Goal: Information Seeking & Learning: Find specific fact

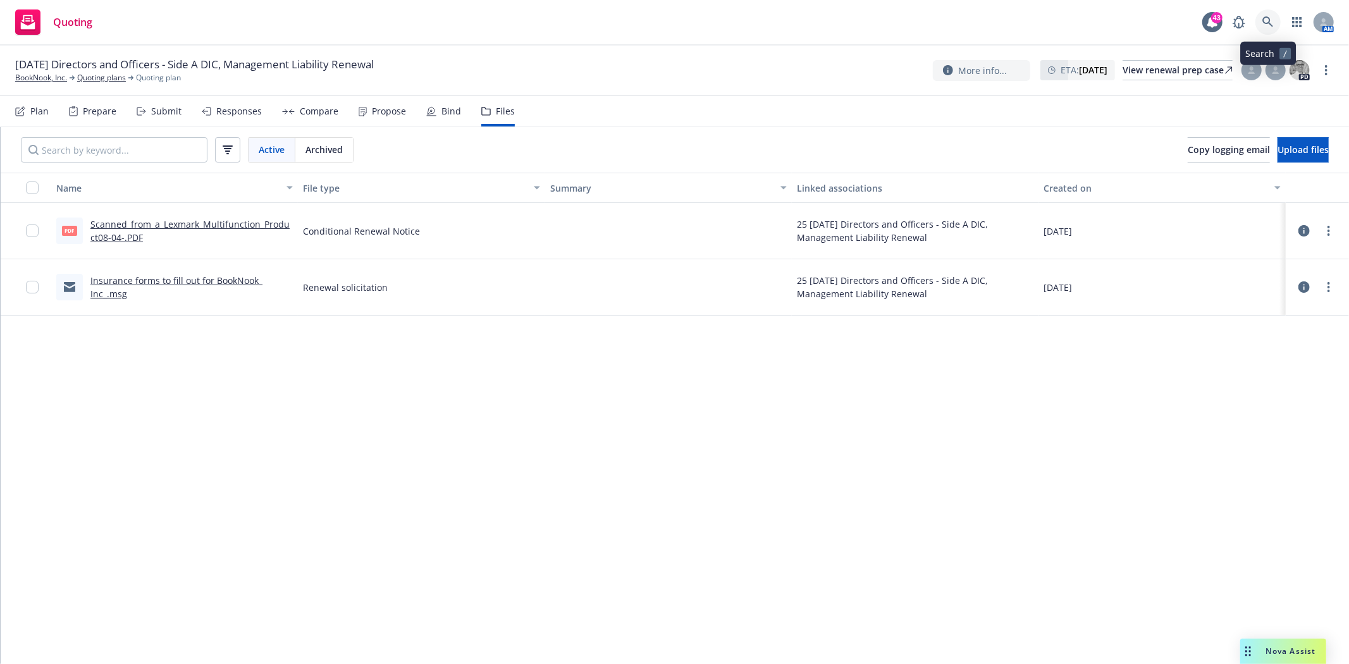
click at [1265, 22] on icon at bounding box center [1267, 21] width 11 height 11
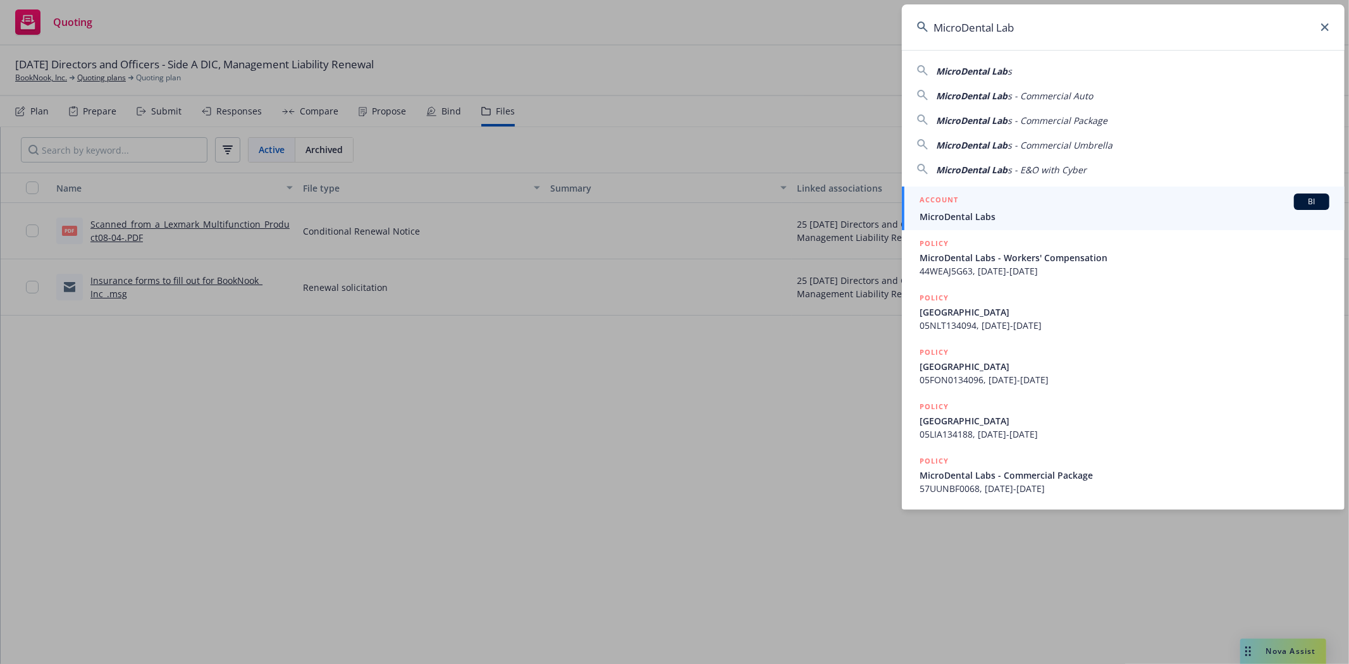
type input "MicroDental Lab"
click at [963, 216] on span "MicroDental Labs" at bounding box center [1124, 216] width 410 height 13
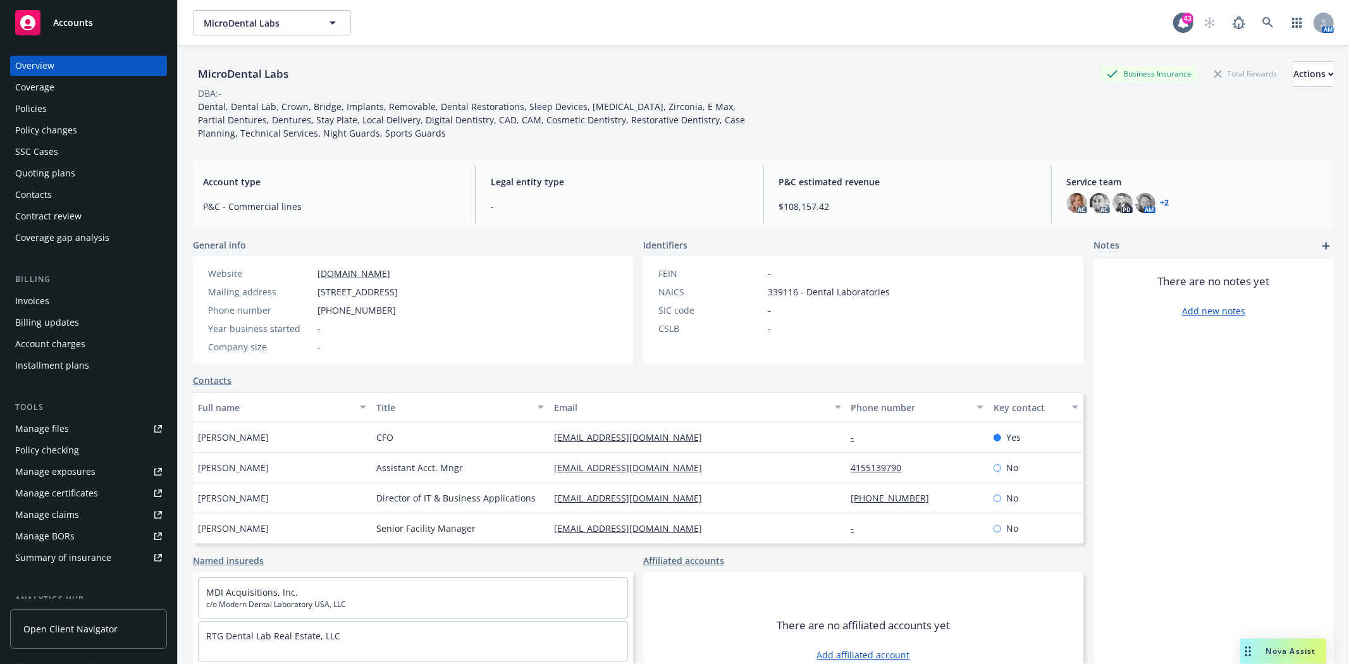
scroll to position [181, 0]
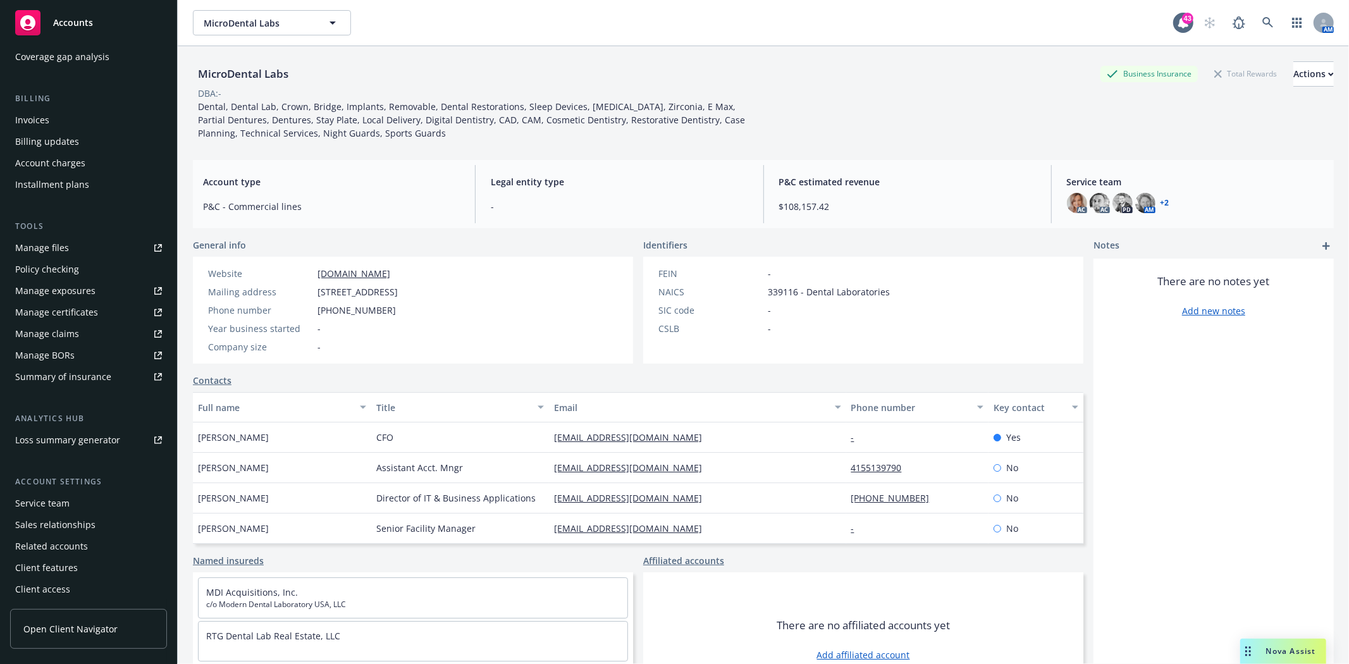
click at [57, 507] on div "Service team" at bounding box center [42, 503] width 54 height 20
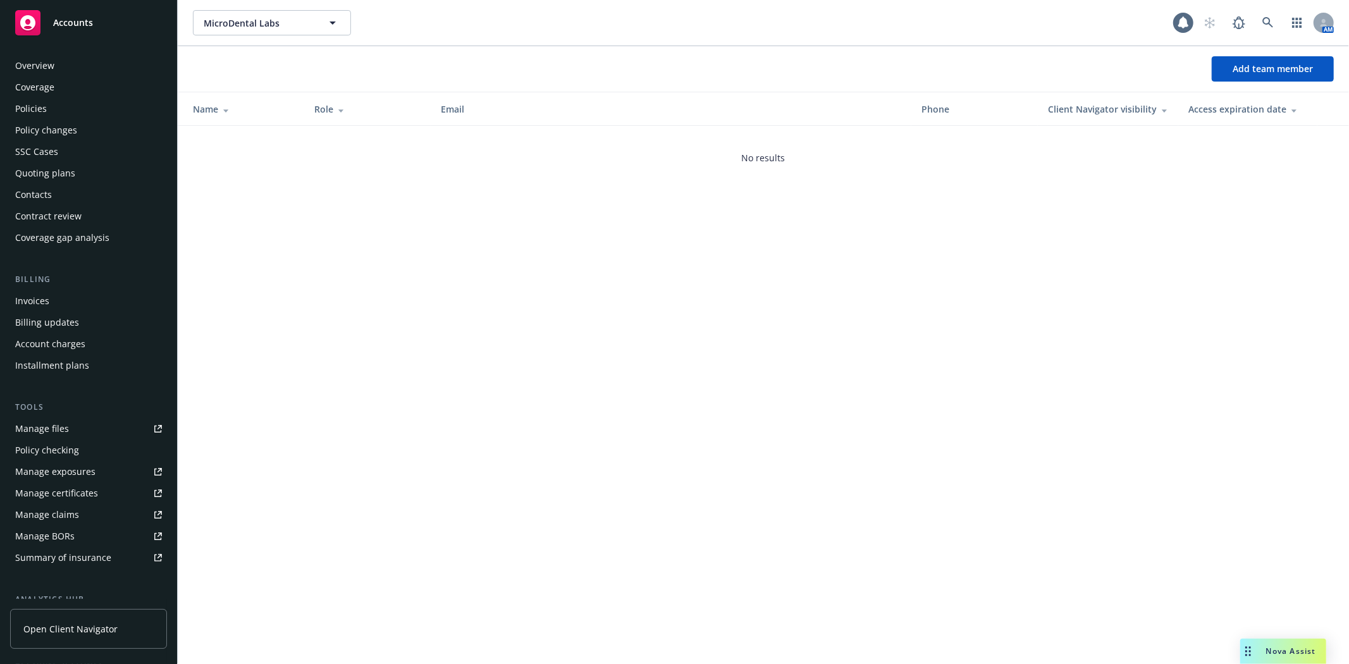
scroll to position [181, 0]
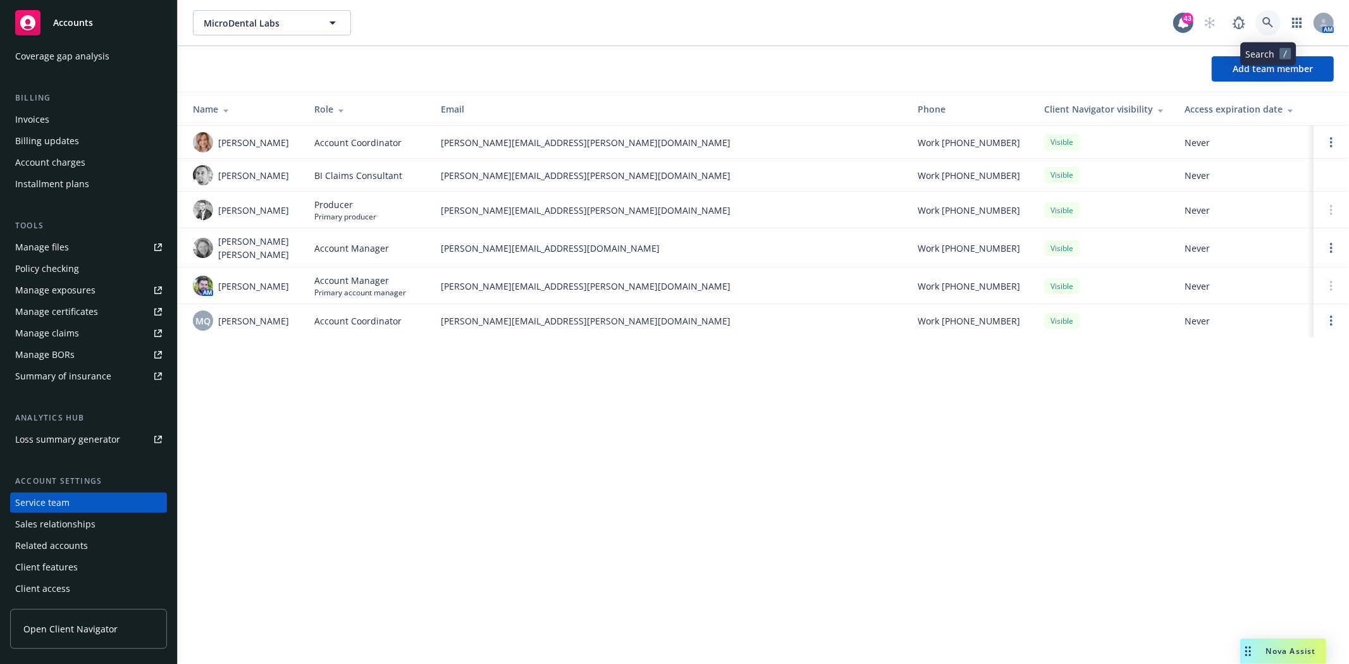
click at [1272, 19] on icon at bounding box center [1267, 22] width 11 height 11
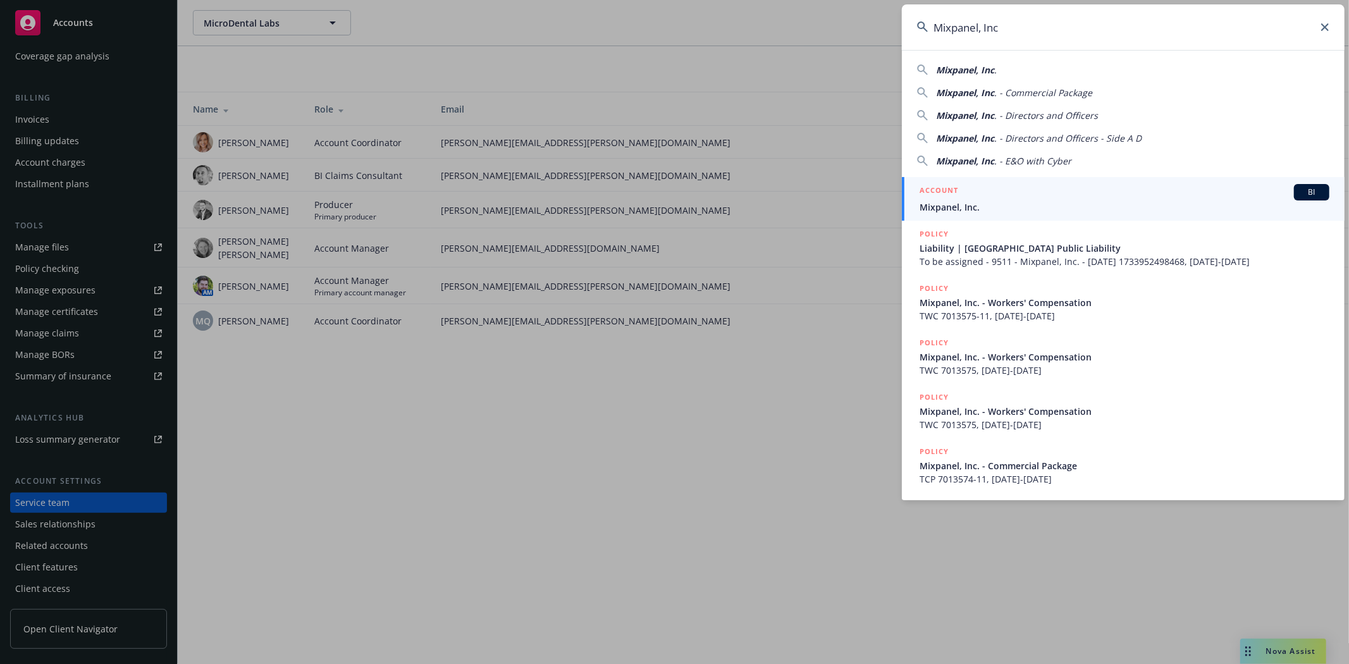
type input "Mixpanel, Inc"
click at [951, 200] on span "Mixpanel, Inc." at bounding box center [1124, 206] width 410 height 13
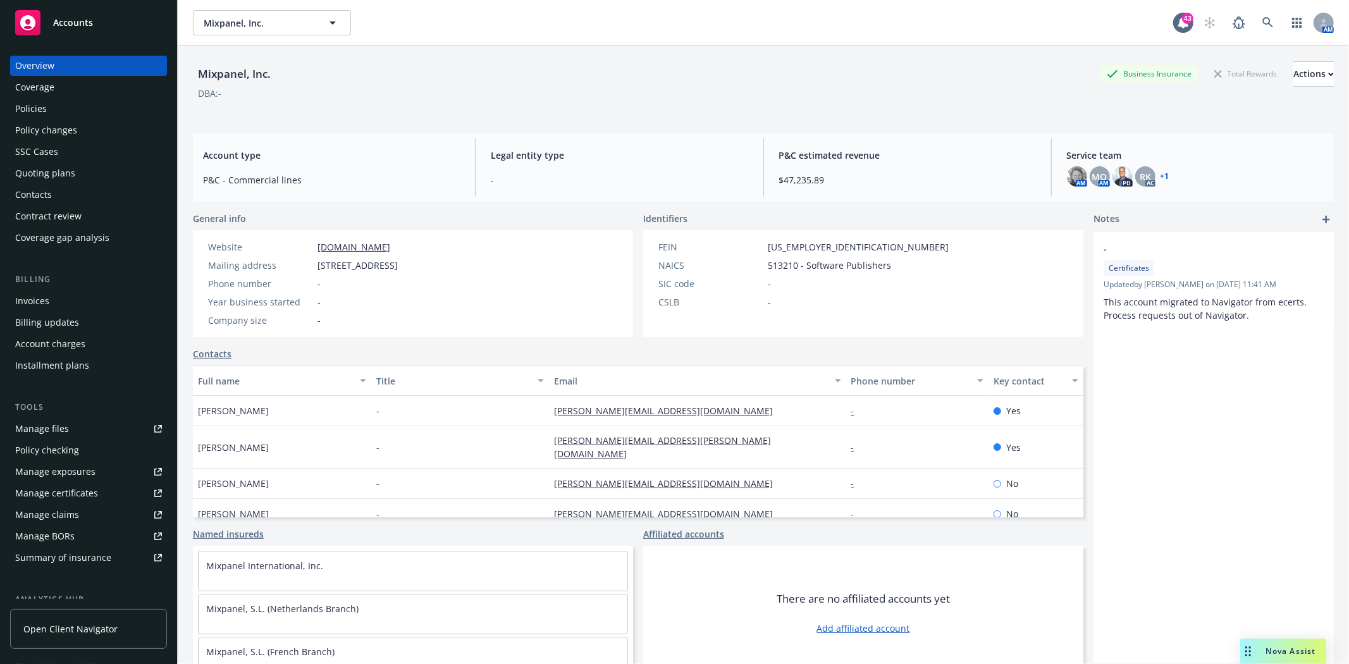
click at [42, 104] on div "Policies" at bounding box center [31, 109] width 32 height 20
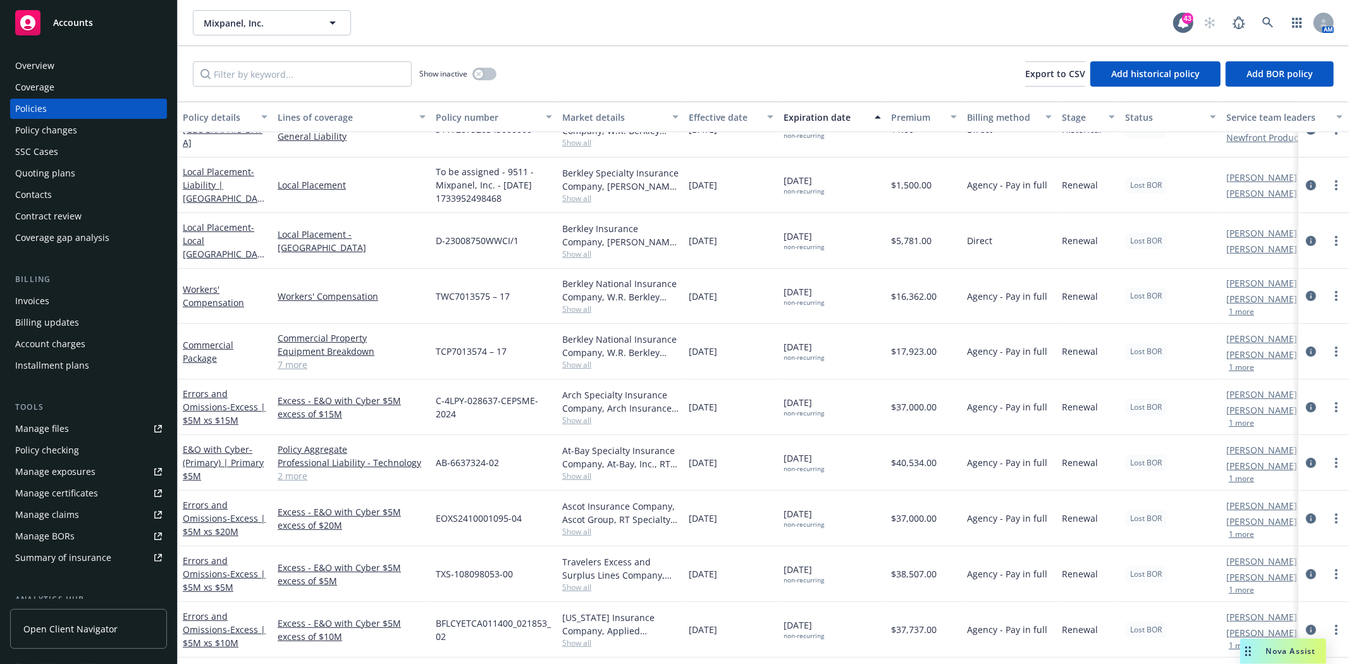
scroll to position [240, 0]
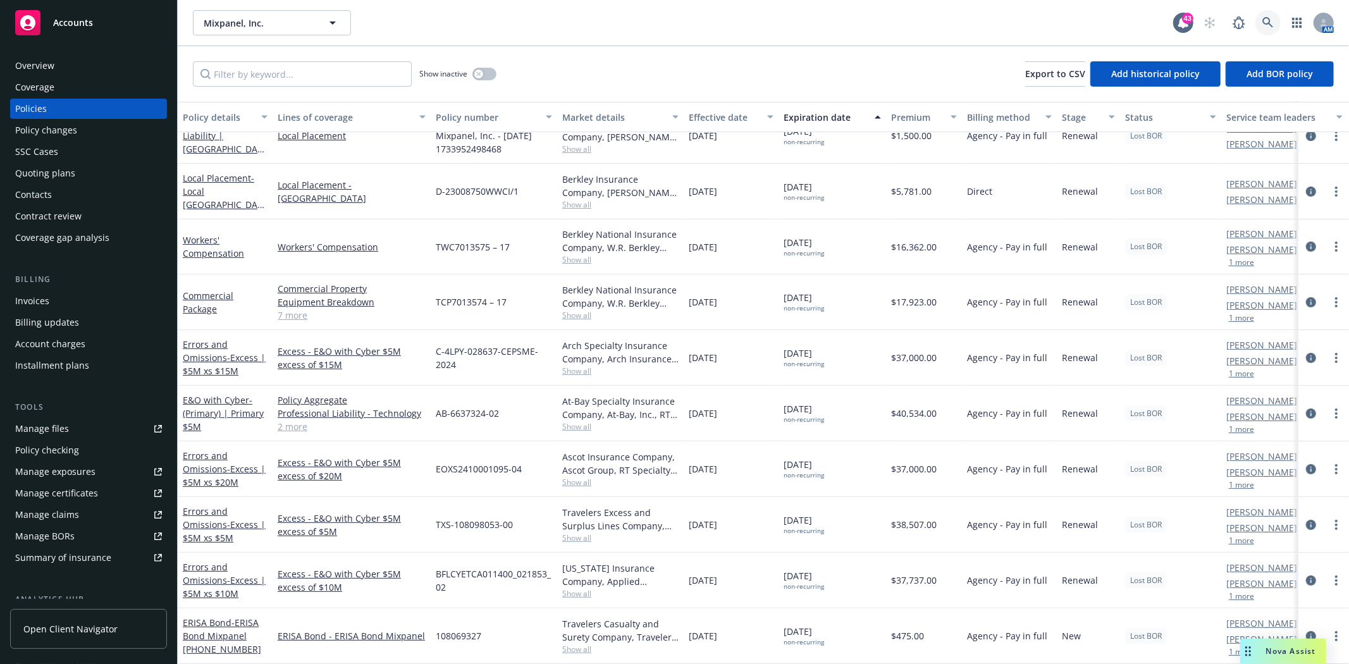
click at [1269, 15] on link at bounding box center [1267, 22] width 25 height 25
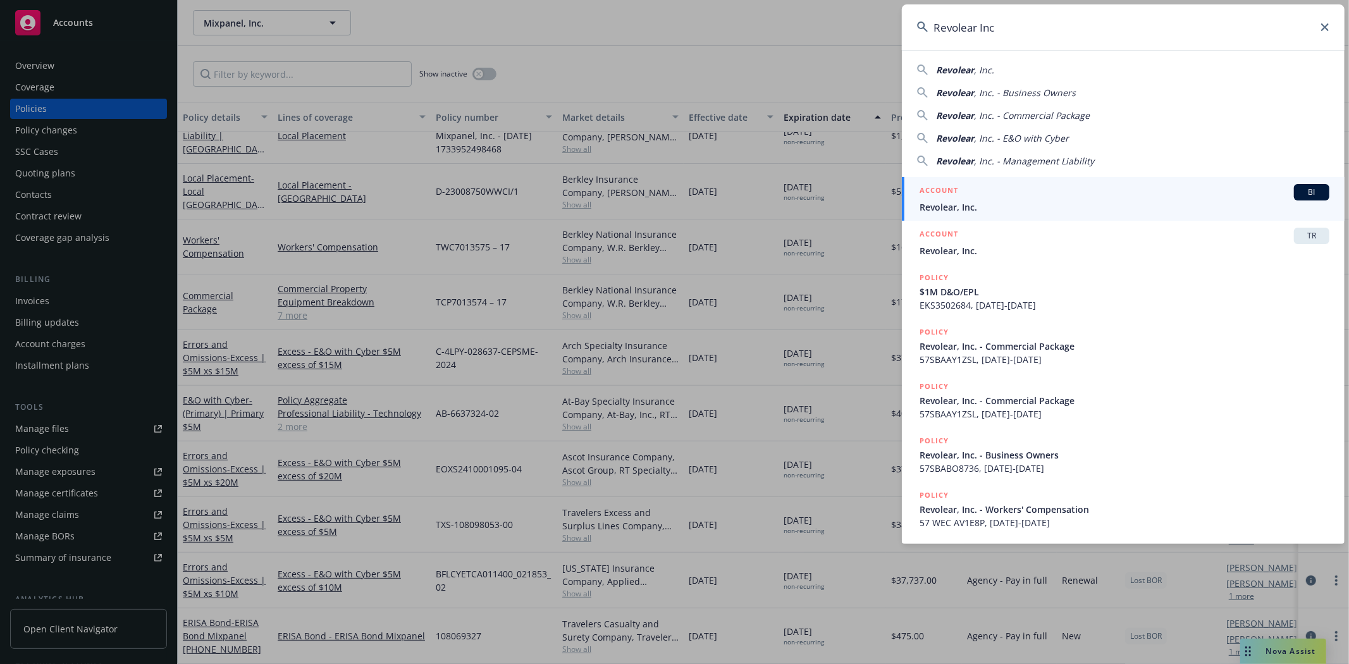
type input "Revolear Inc"
click at [958, 195] on div "ACCOUNT BI" at bounding box center [1124, 192] width 410 height 16
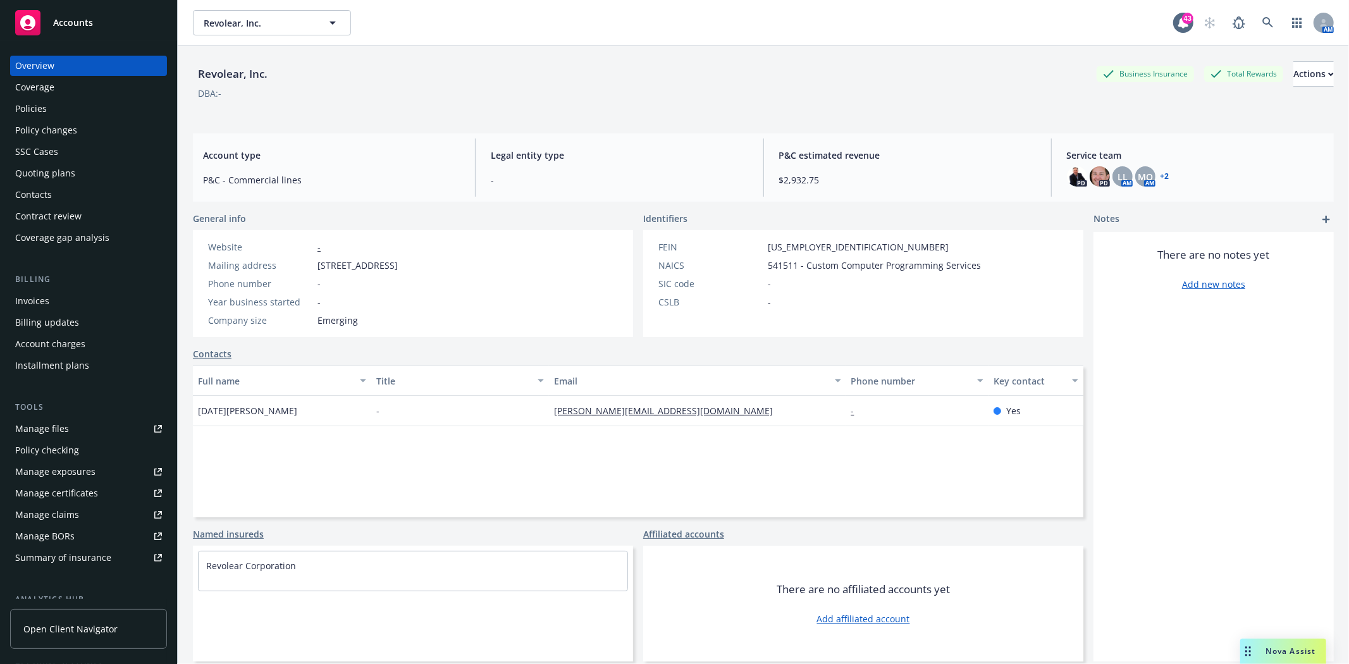
click at [43, 175] on div "Quoting plans" at bounding box center [45, 173] width 60 height 20
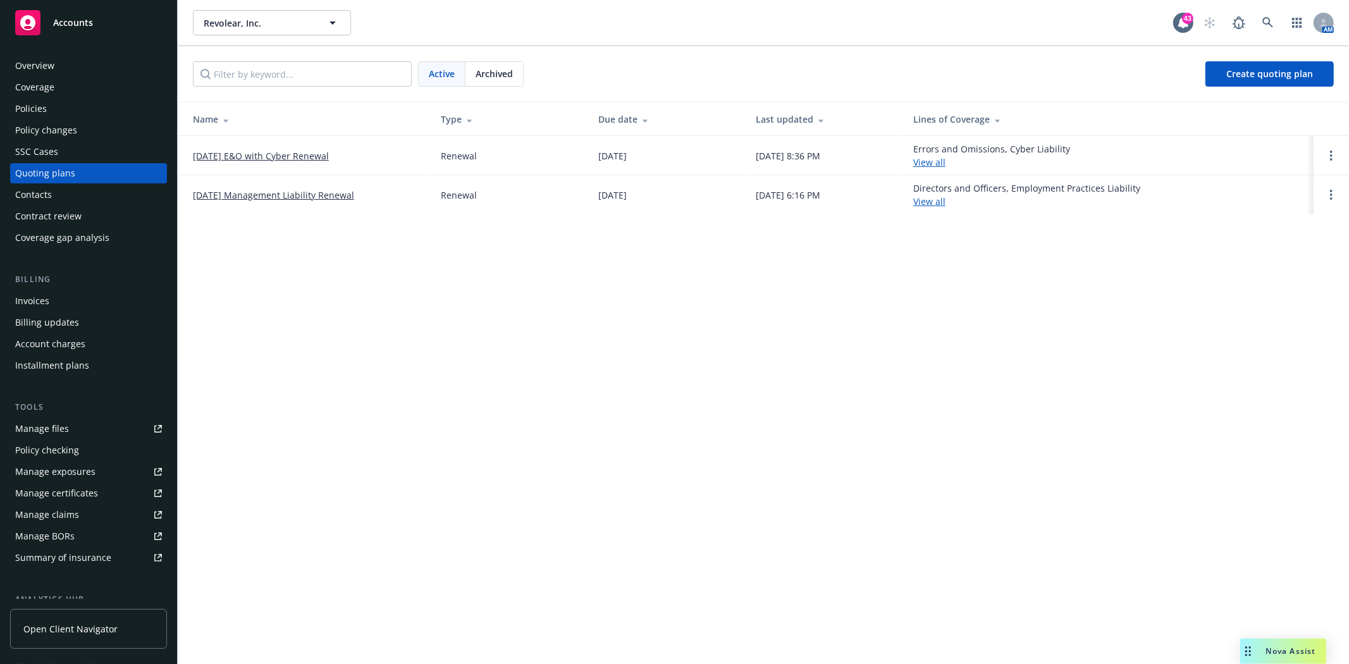
click at [259, 192] on link "11/15/25 Management Liability Renewal" at bounding box center [273, 194] width 161 height 13
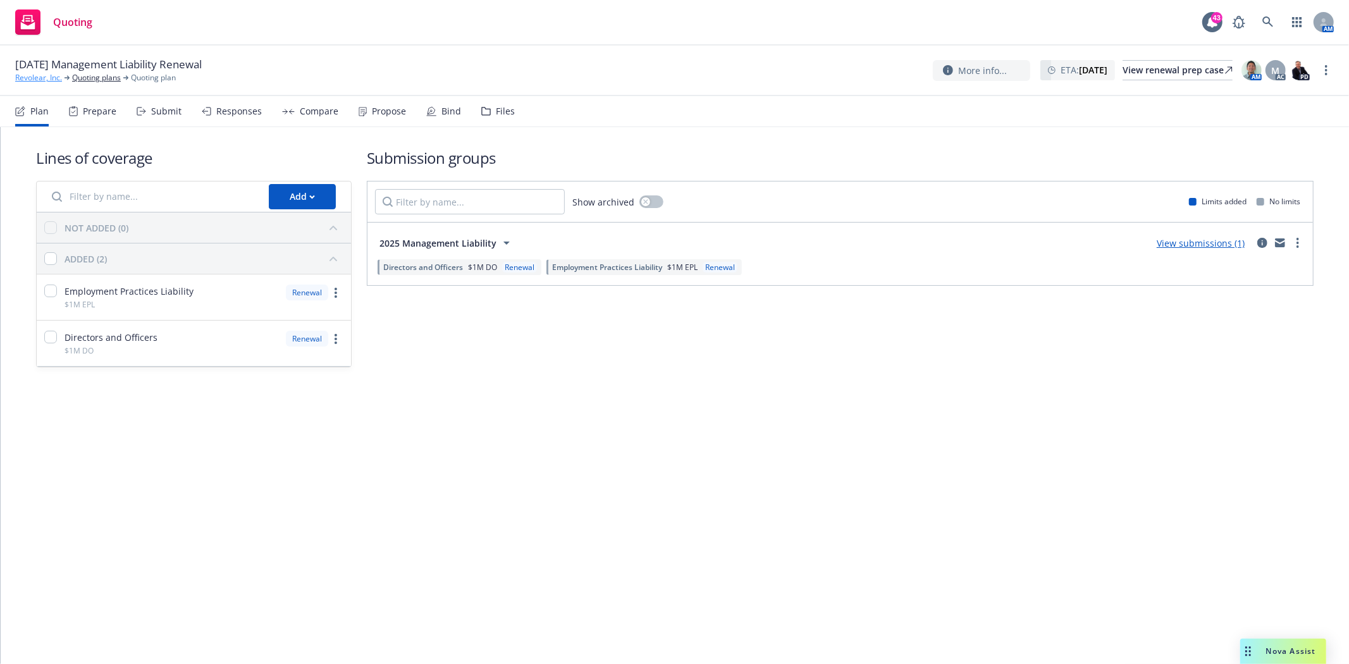
click at [40, 77] on link "Revolear, Inc." at bounding box center [38, 77] width 47 height 11
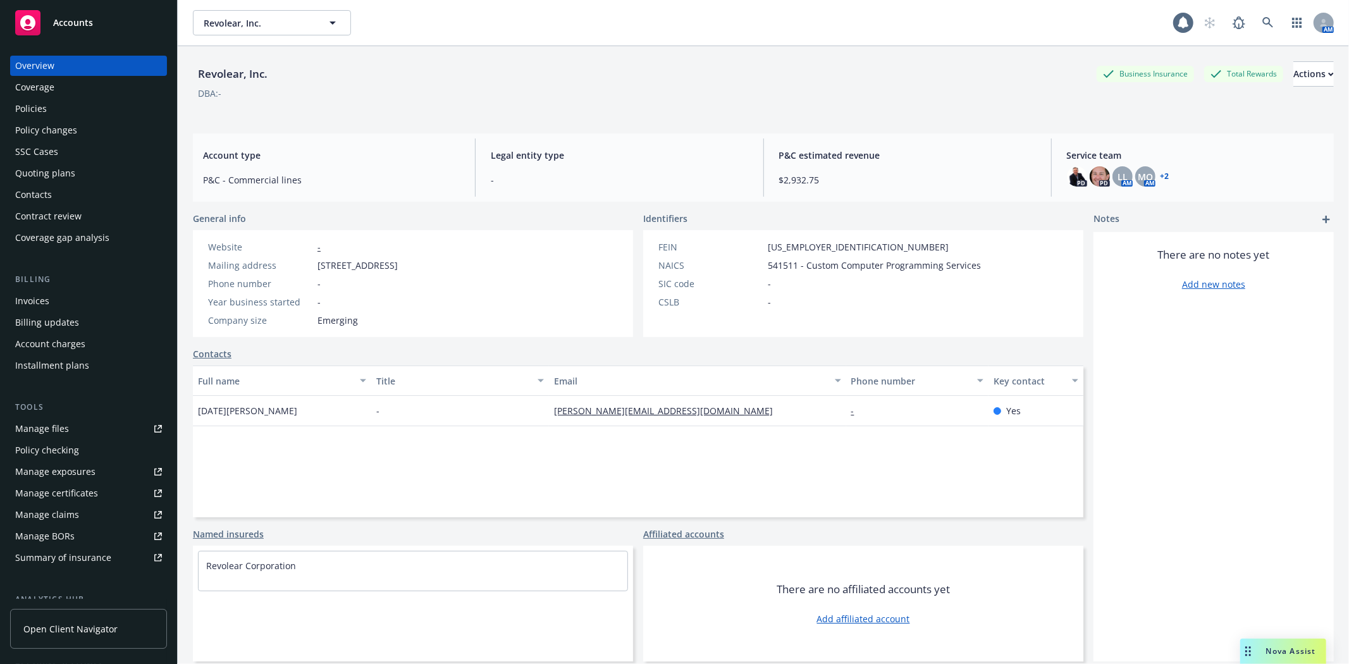
click at [43, 113] on div "Policies" at bounding box center [31, 109] width 32 height 20
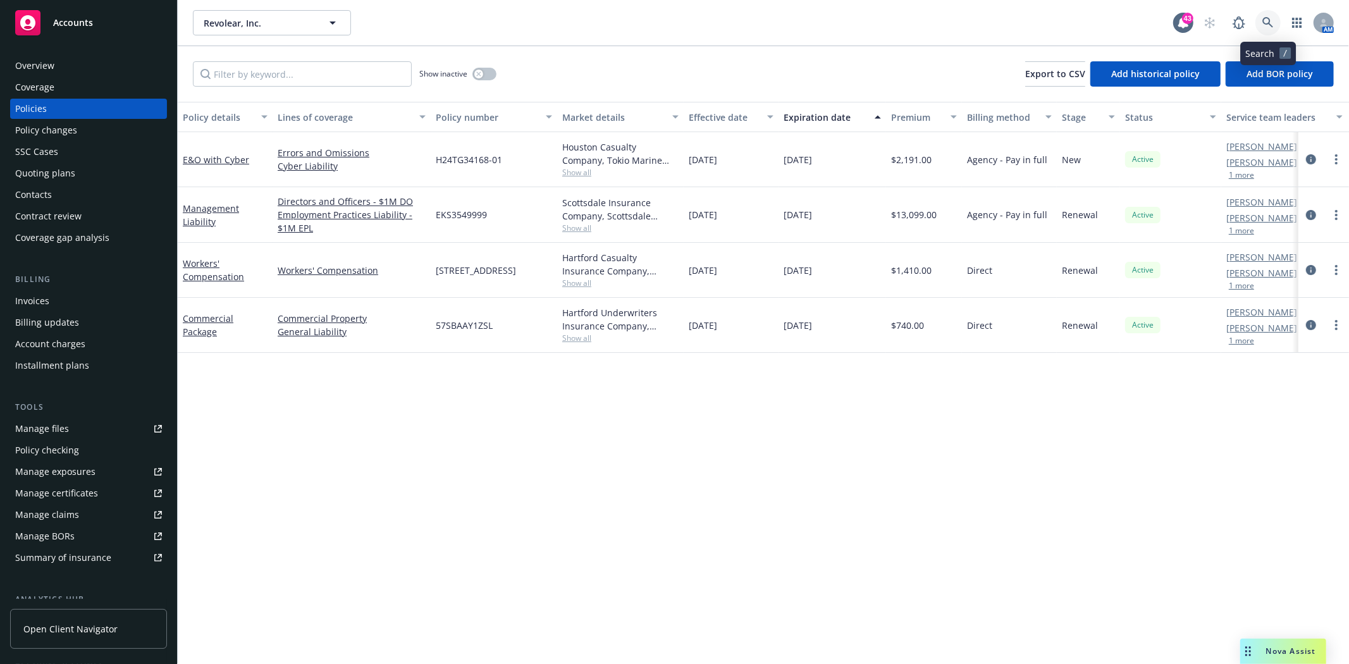
click at [1273, 18] on icon at bounding box center [1267, 22] width 11 height 11
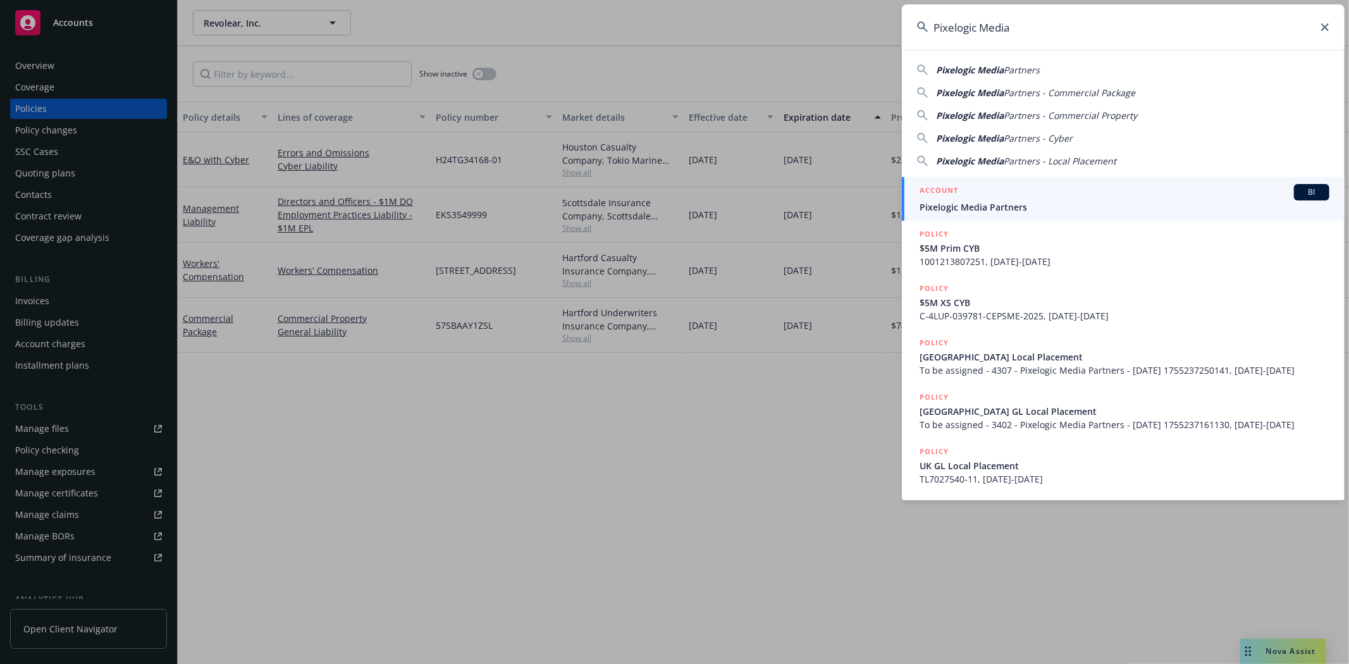
type input "Pixelogic Media"
click at [960, 201] on span "Pixelogic Media Partners" at bounding box center [1124, 206] width 410 height 13
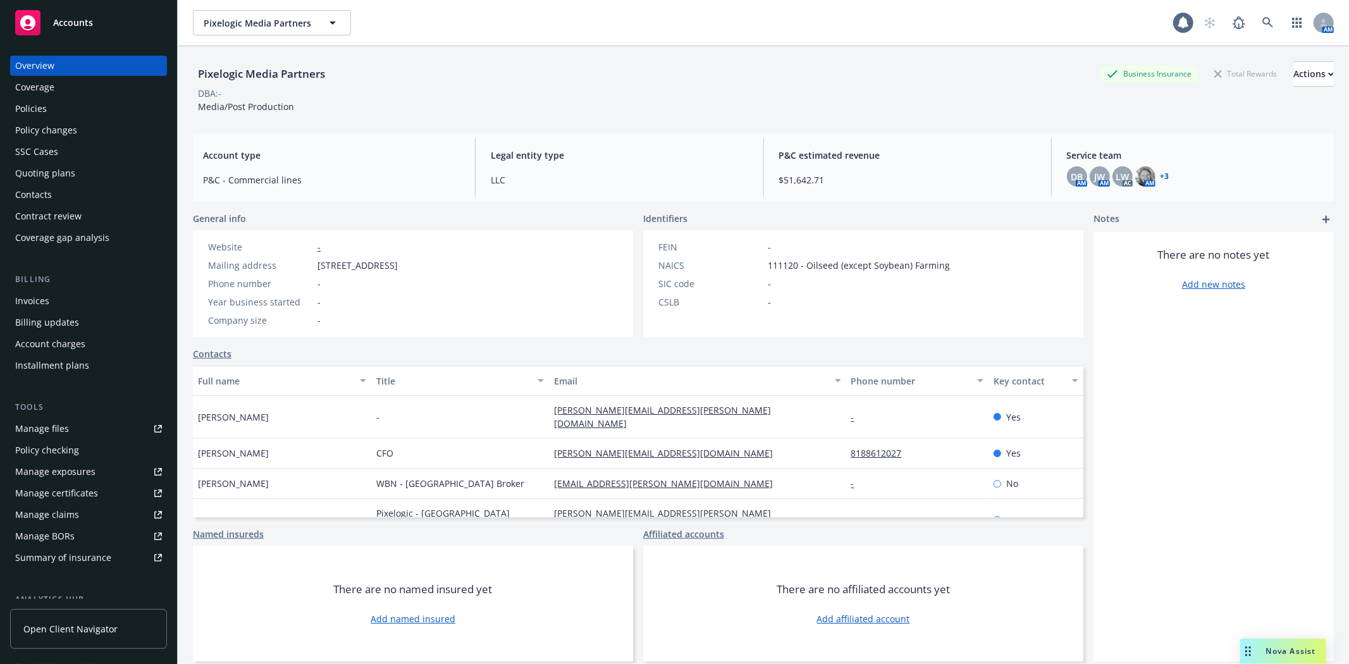
click at [22, 305] on div "Invoices" at bounding box center [32, 301] width 34 height 20
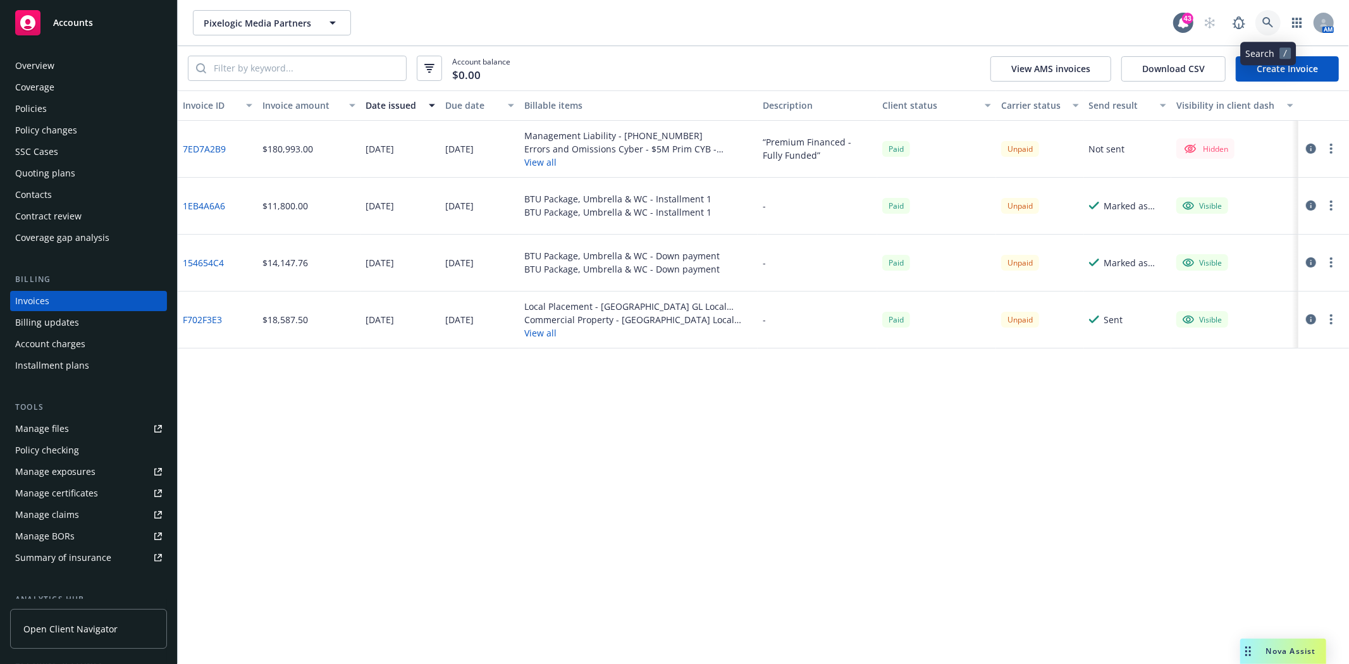
click at [1262, 20] on icon at bounding box center [1267, 22] width 11 height 11
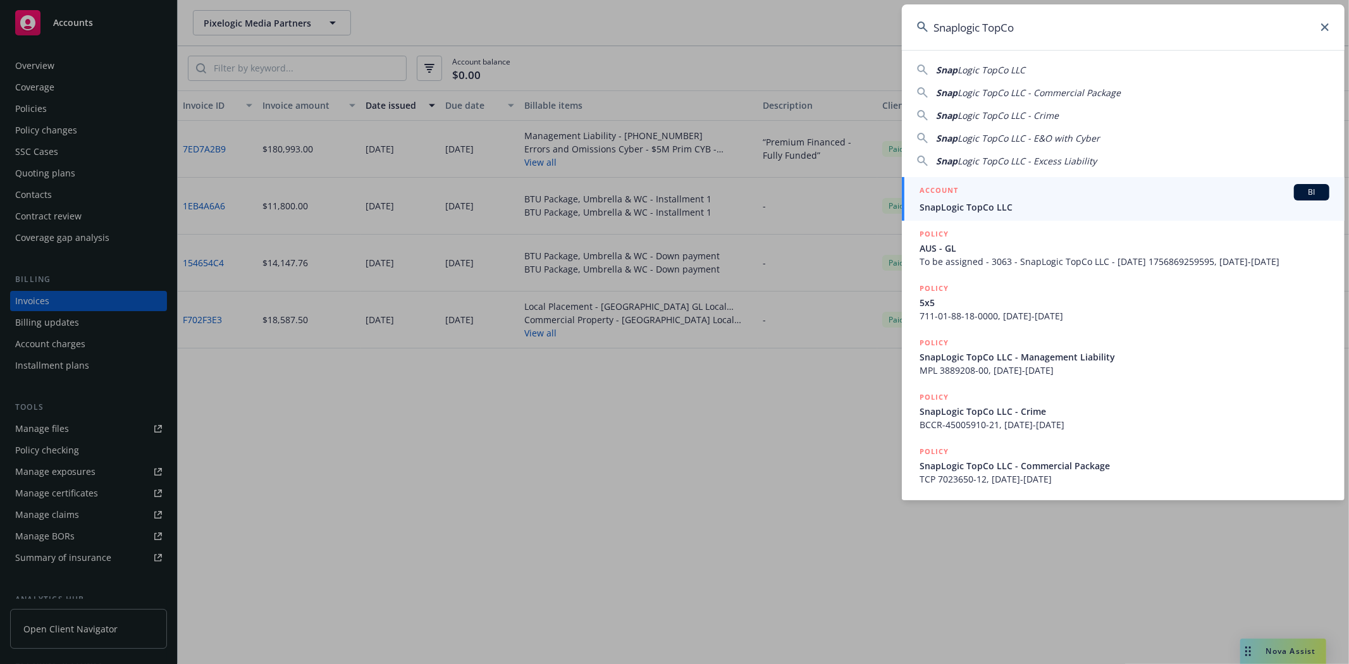
type input "Snaplogic TopCo"
click at [966, 203] on span "SnapLogic TopCo LLC" at bounding box center [1124, 206] width 410 height 13
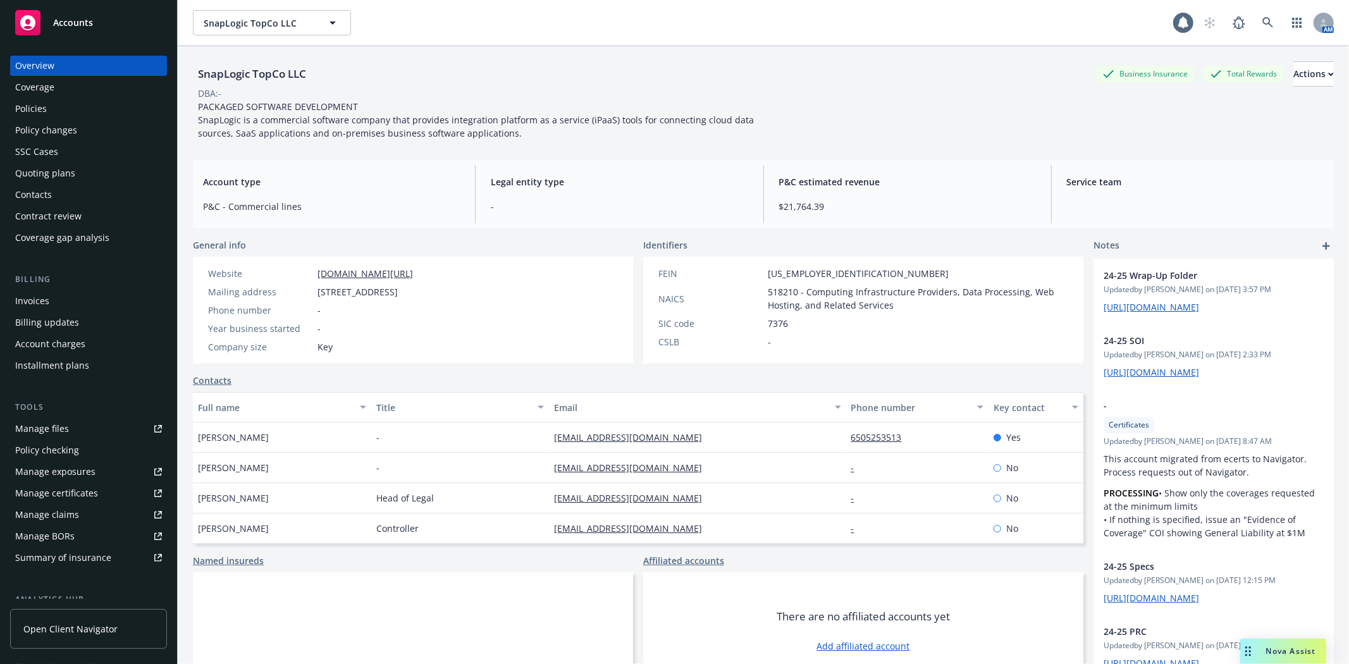
click at [43, 298] on div "Invoices" at bounding box center [32, 301] width 34 height 20
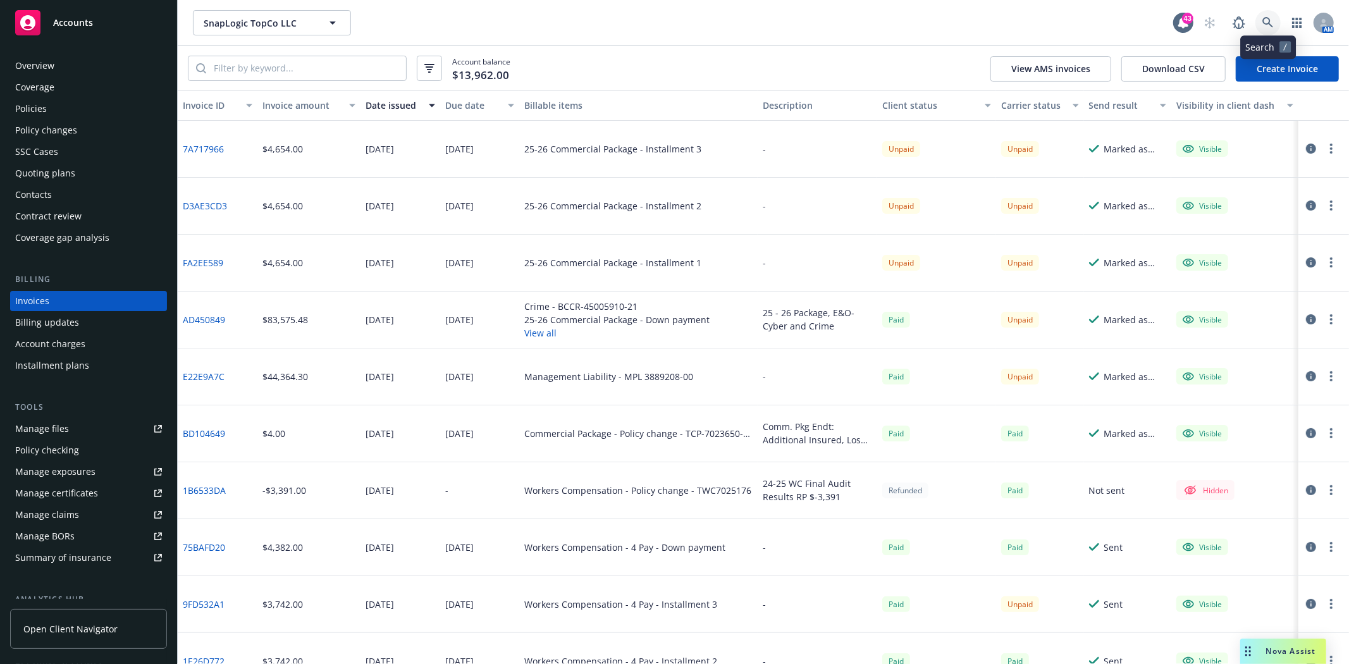
click at [1261, 20] on link at bounding box center [1267, 22] width 25 height 25
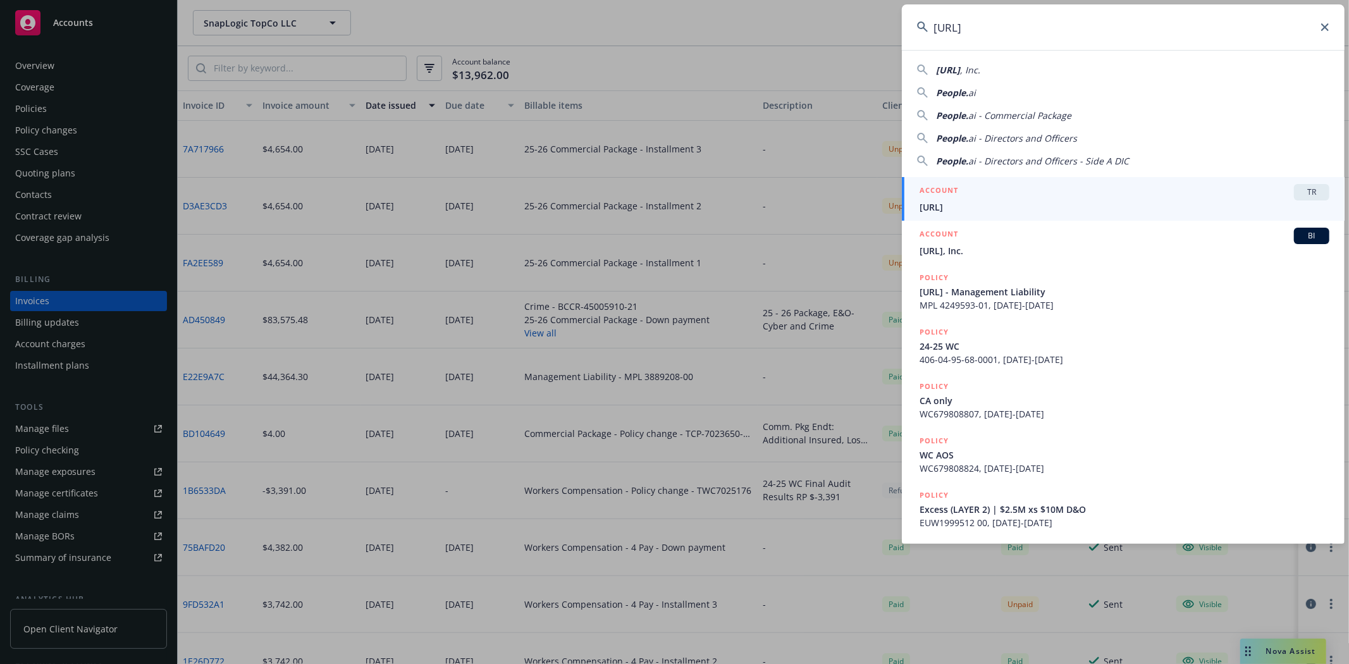
type input "People.AI"
click at [952, 237] on h5 "ACCOUNT" at bounding box center [938, 235] width 39 height 15
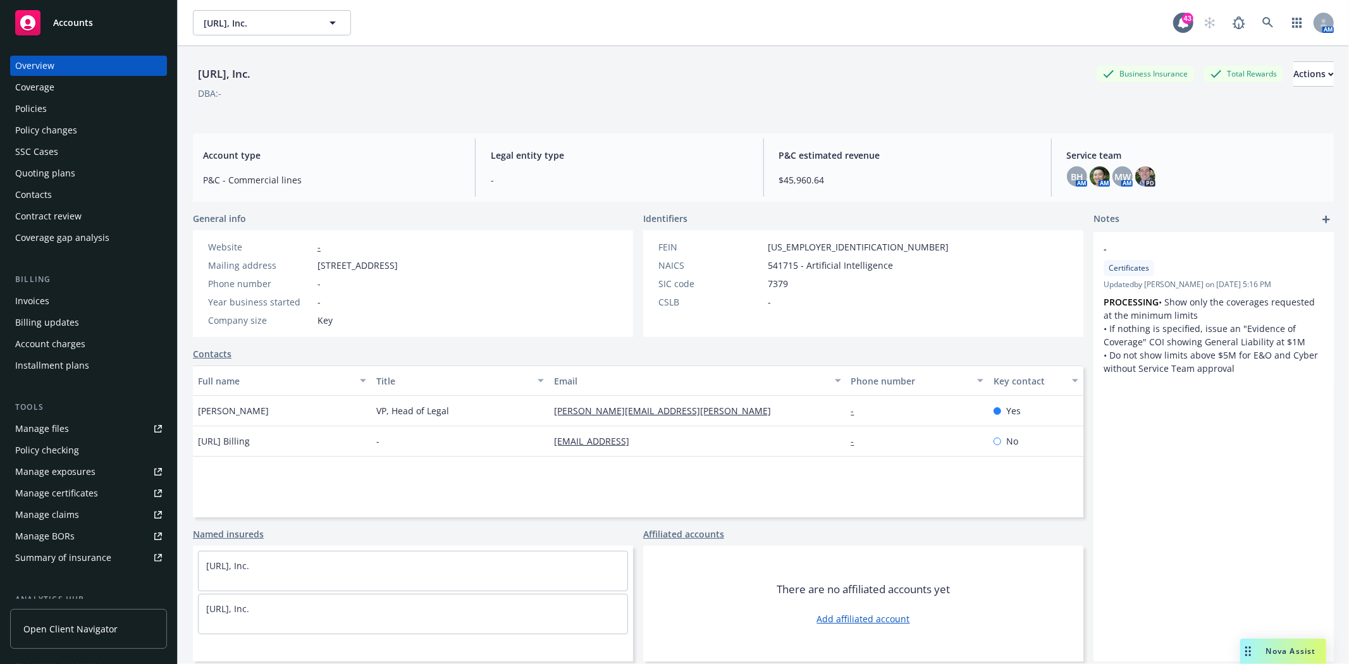
click at [34, 109] on div "Policies" at bounding box center [31, 109] width 32 height 20
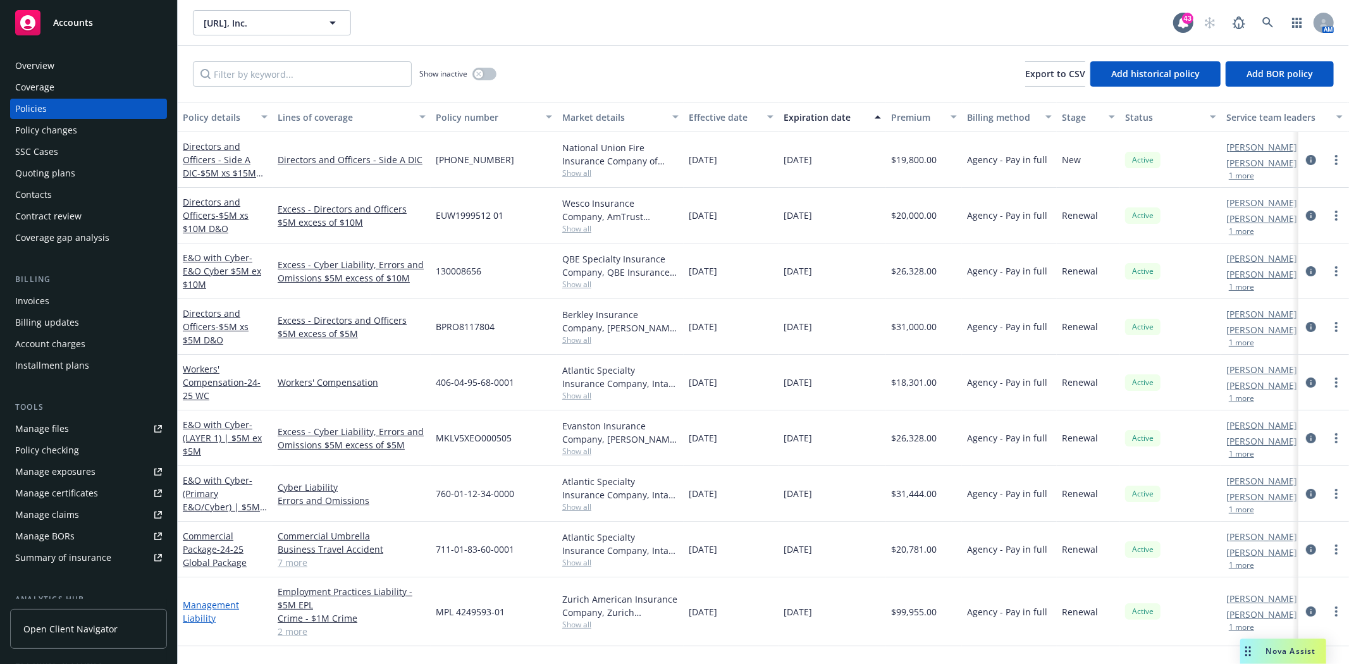
click at [216, 606] on link "Management Liability" at bounding box center [211, 611] width 56 height 25
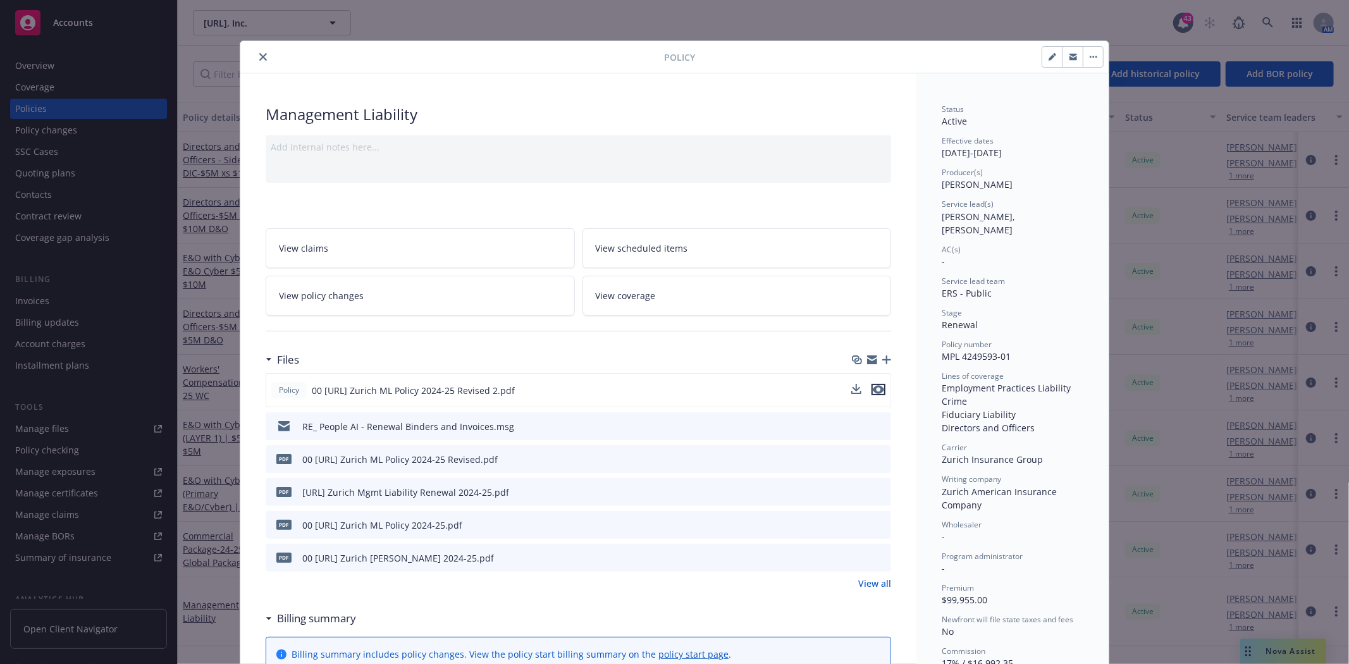
click at [873, 390] on icon "preview file" at bounding box center [878, 389] width 11 height 9
click at [262, 56] on button "close" at bounding box center [262, 56] width 15 height 15
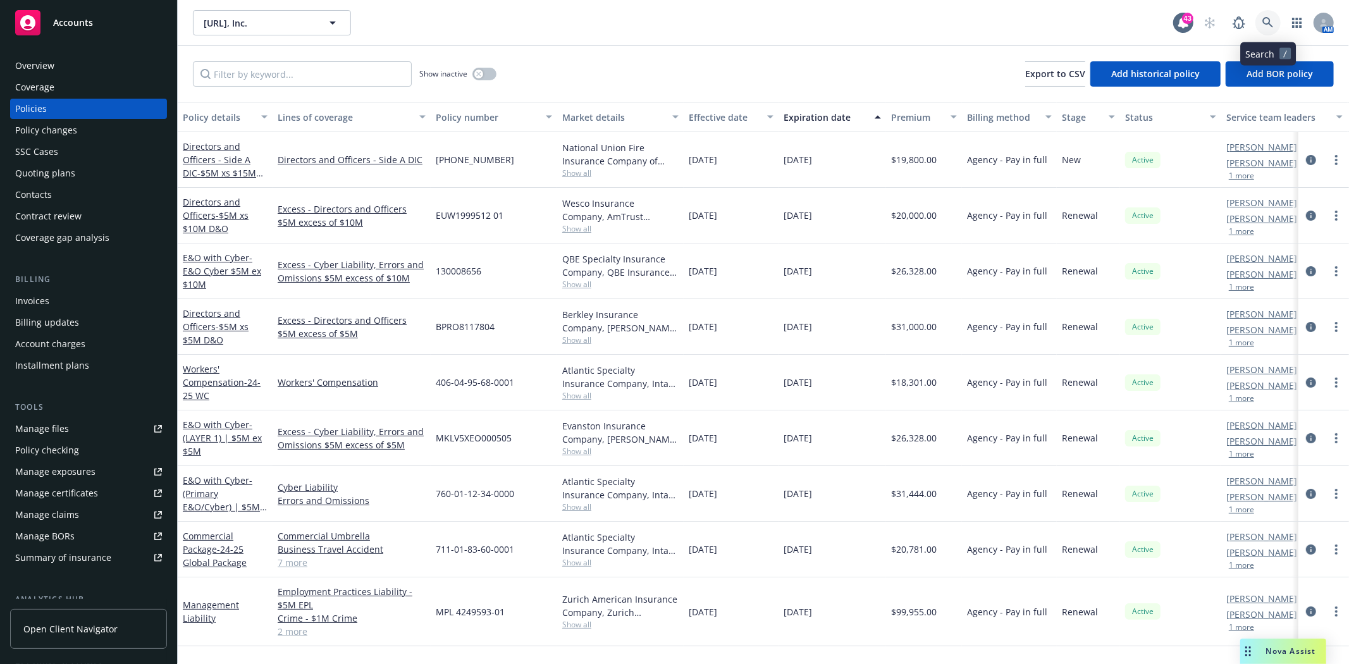
click at [1271, 15] on link at bounding box center [1267, 22] width 25 height 25
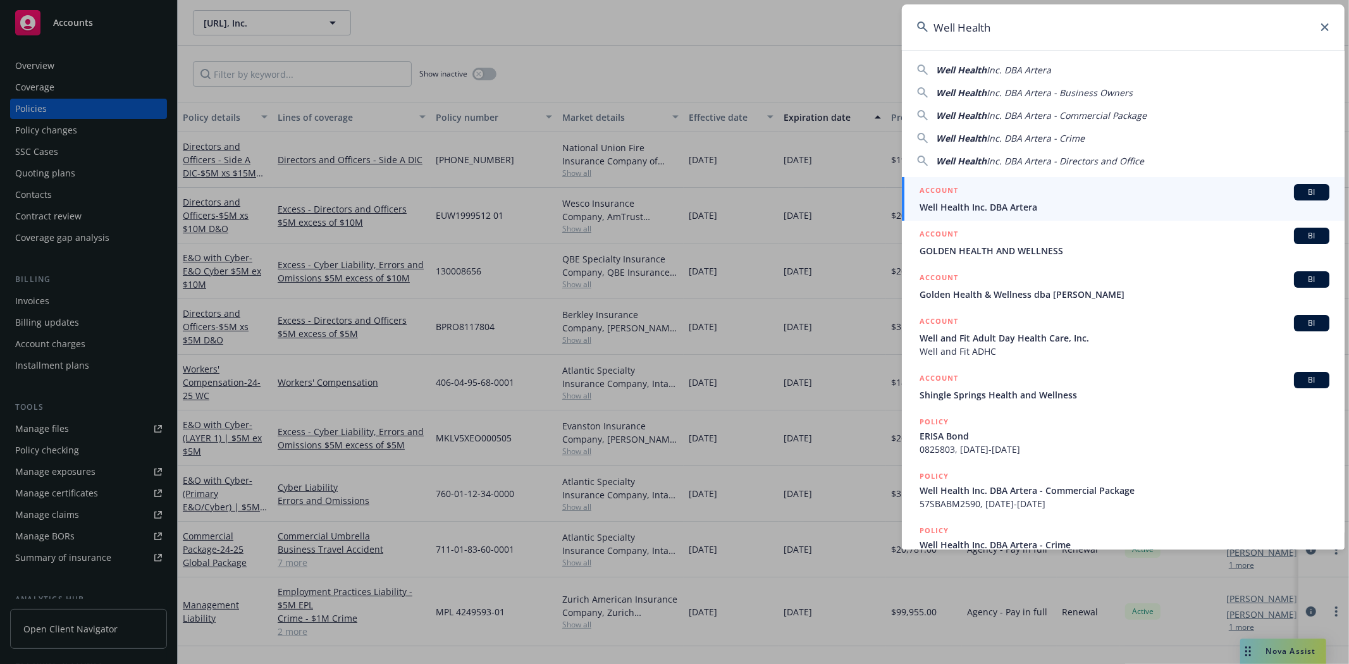
type input "Well Health"
click at [983, 206] on span "Well Health Inc. DBA Artera" at bounding box center [1124, 206] width 410 height 13
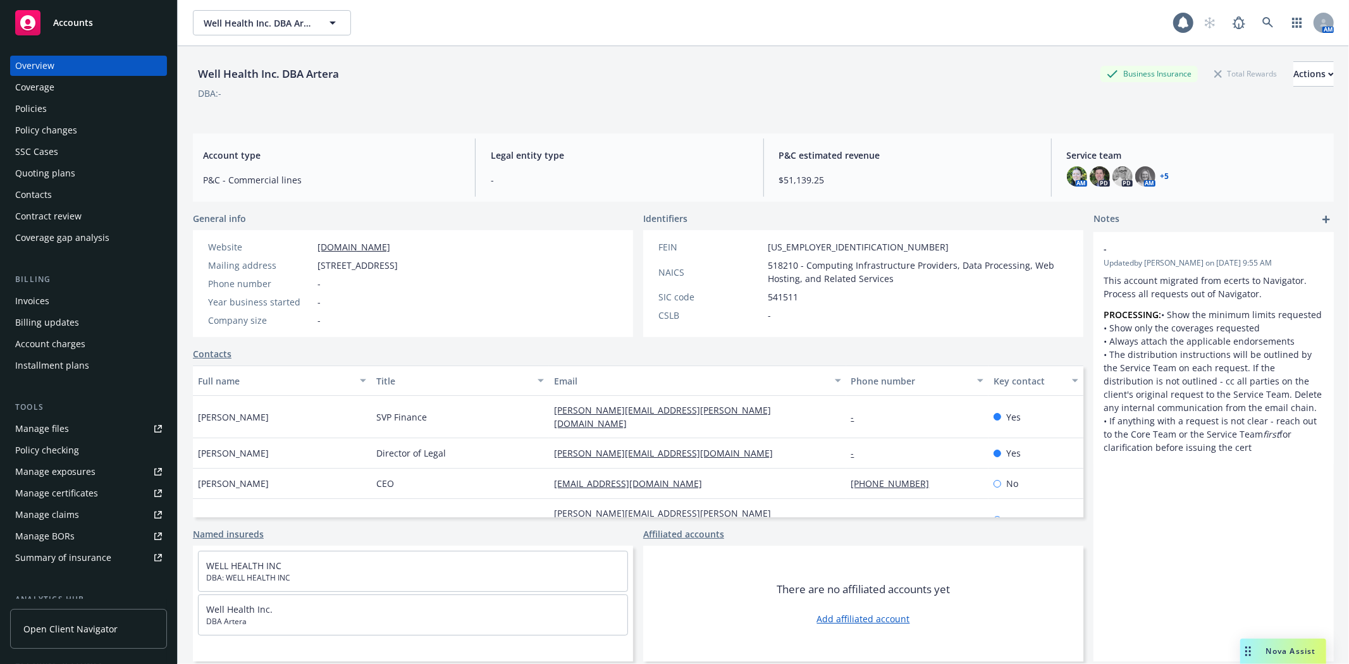
click at [49, 174] on div "Quoting plans" at bounding box center [45, 173] width 60 height 20
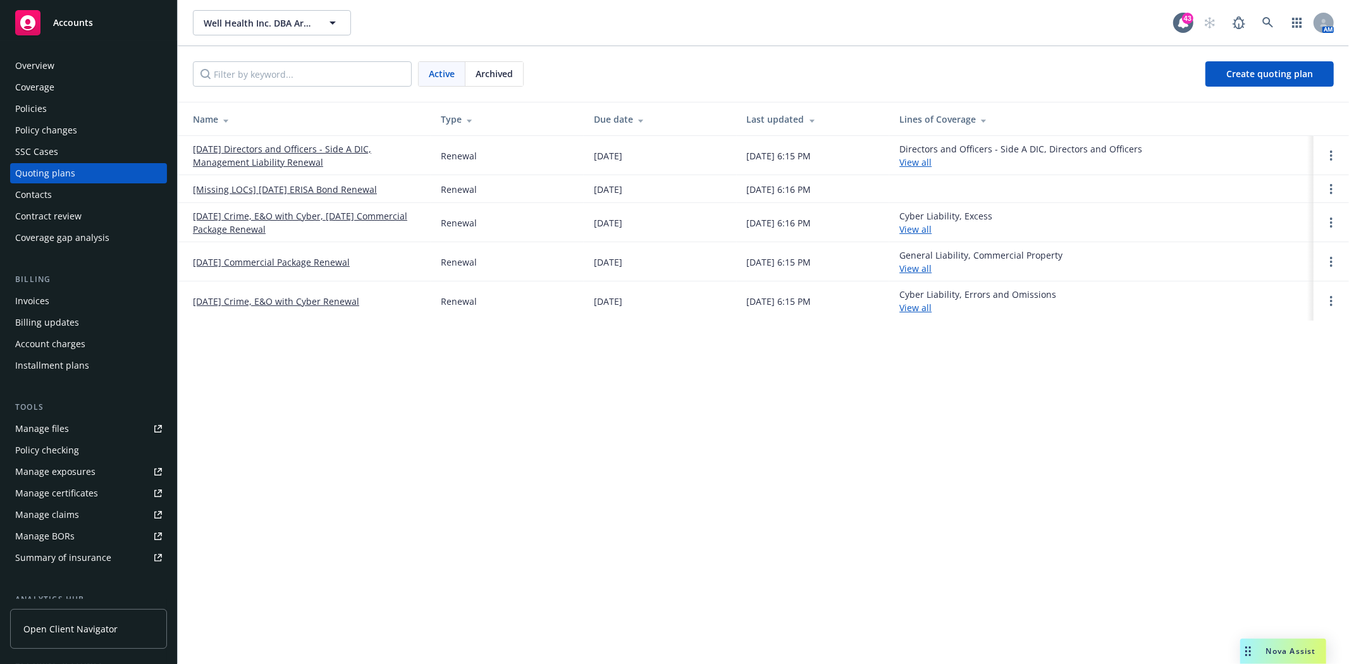
click at [244, 147] on link "10/22/25 Directors and Officers - Side A DIC, Management Liability Renewal" at bounding box center [307, 155] width 228 height 27
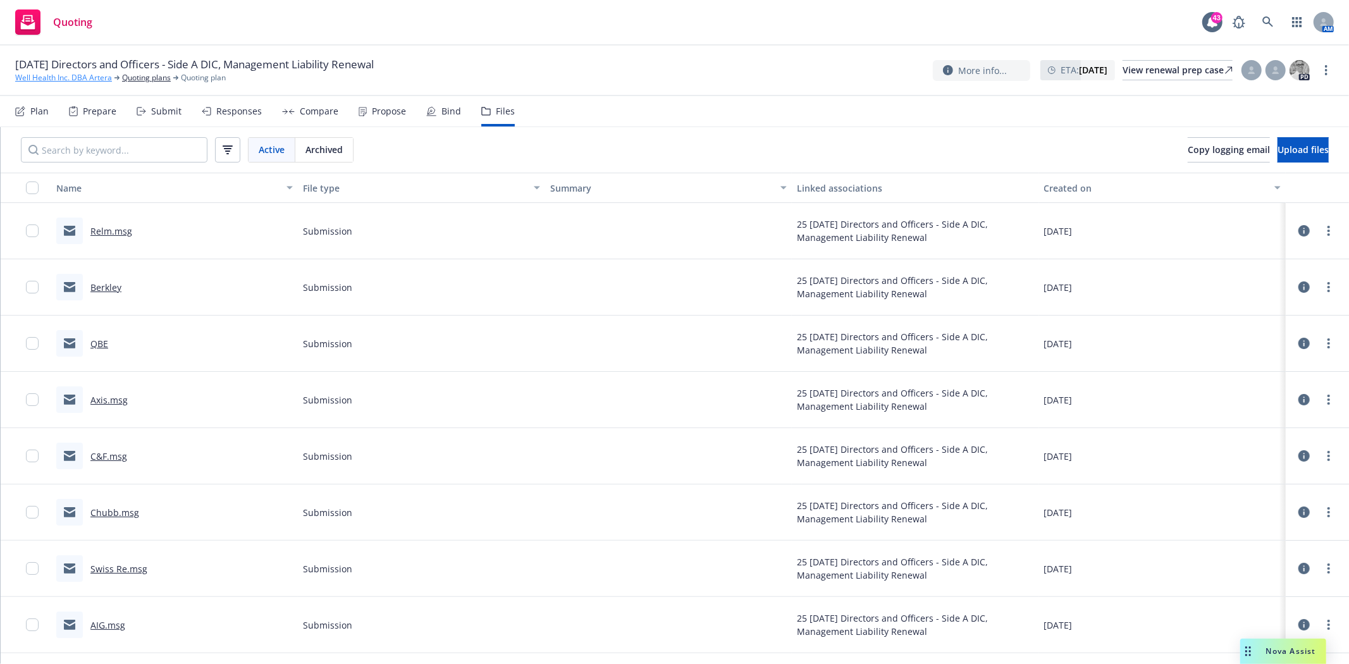
click at [52, 74] on link "Well Health Inc. DBA Artera" at bounding box center [63, 77] width 97 height 11
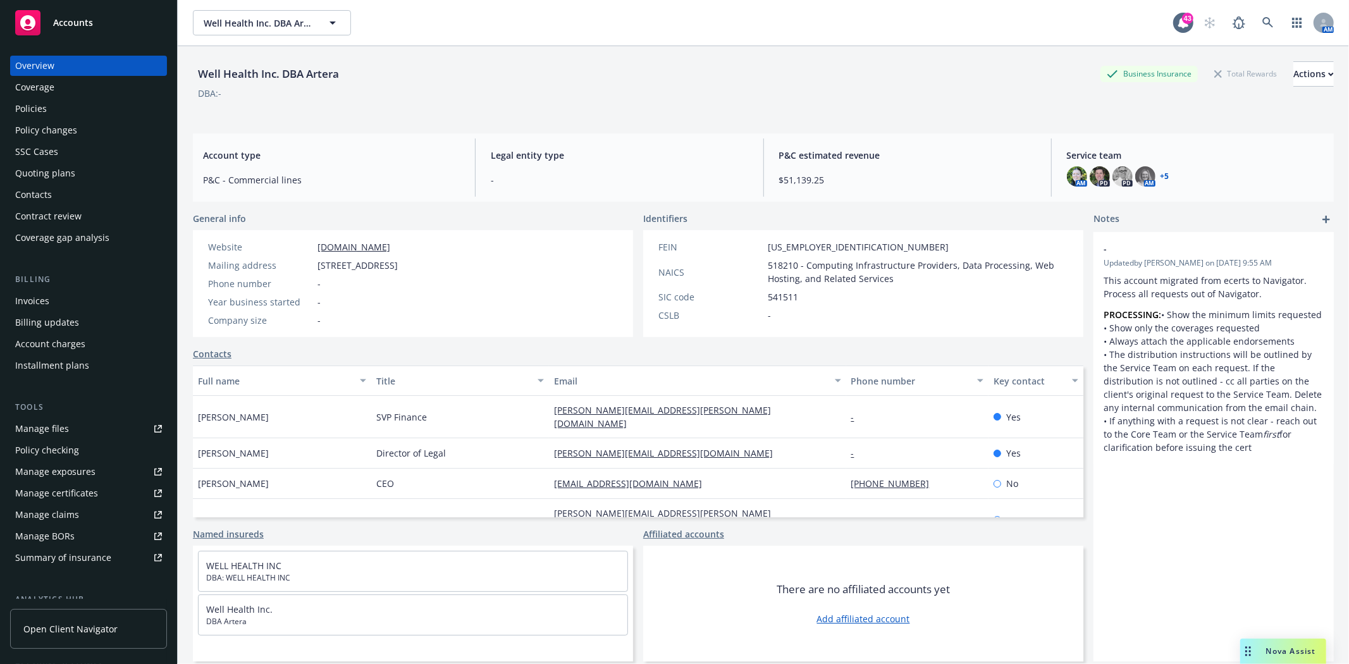
click at [23, 107] on div "Policies" at bounding box center [31, 109] width 32 height 20
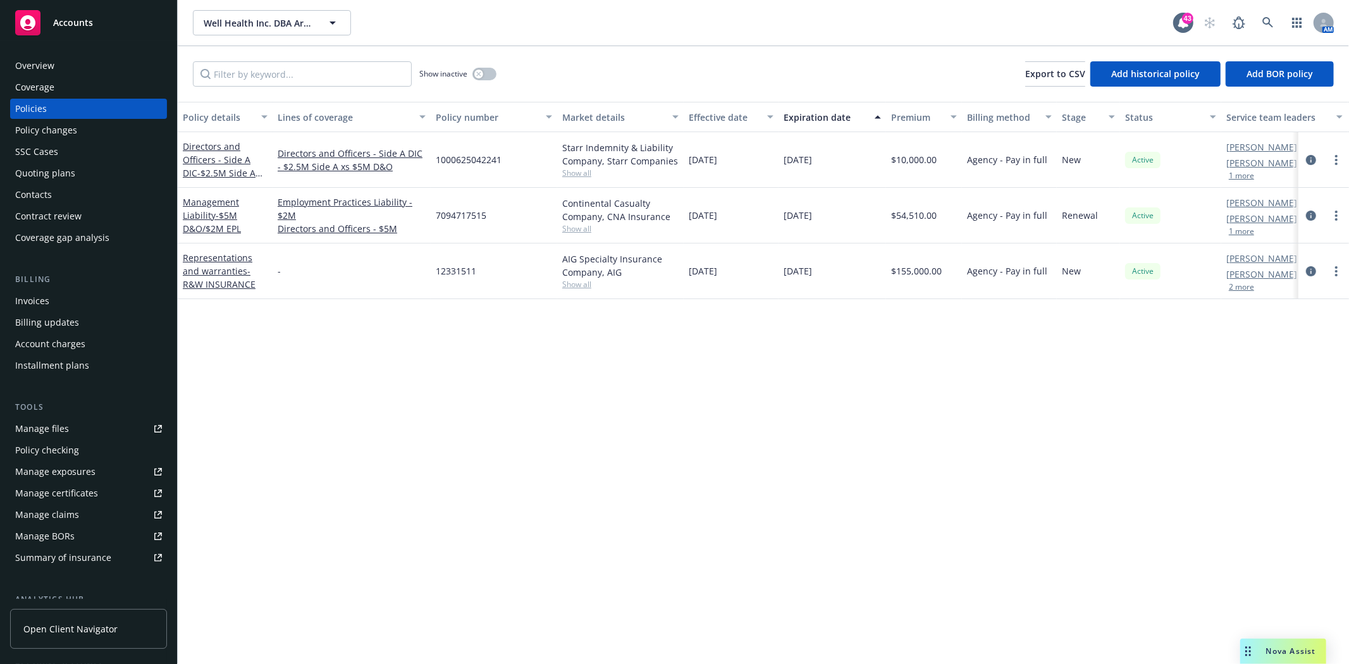
click at [578, 230] on span "Show all" at bounding box center [620, 228] width 116 height 11
click at [1265, 20] on icon at bounding box center [1267, 22] width 11 height 11
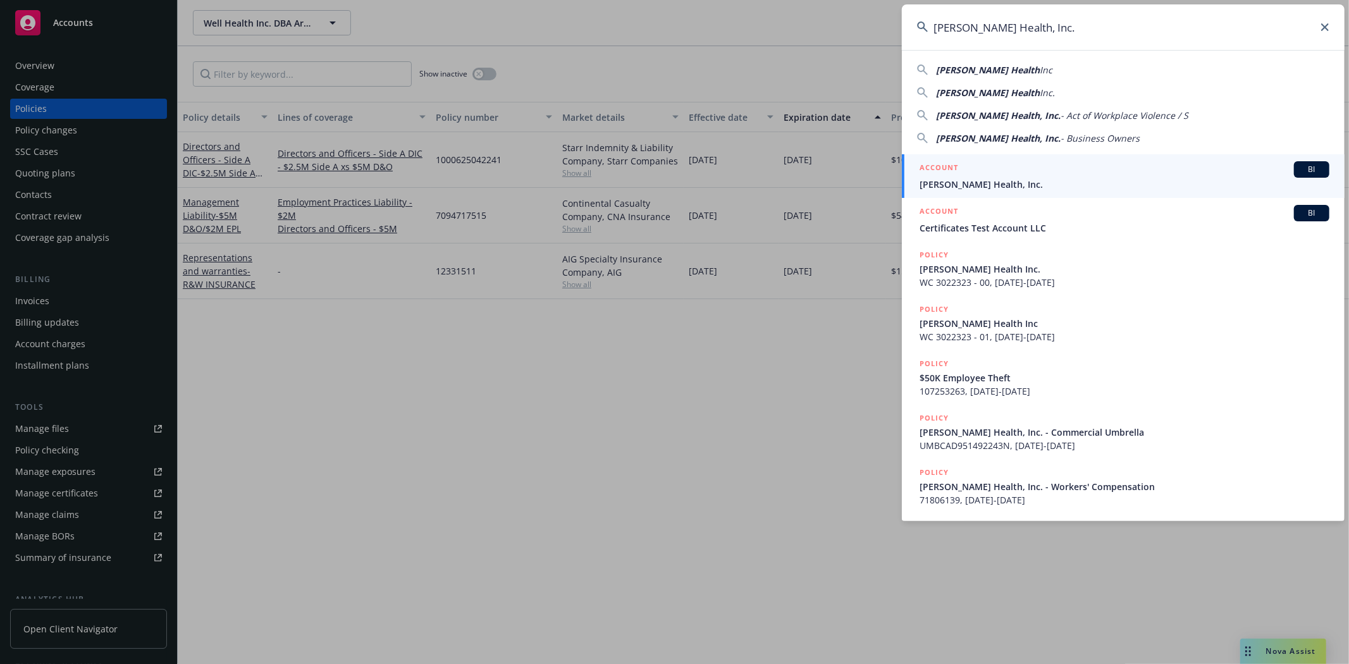
type input "[PERSON_NAME] Health, Inc."
click at [962, 176] on div "ACCOUNT BI Hazel Health, Inc." at bounding box center [1124, 176] width 410 height 30
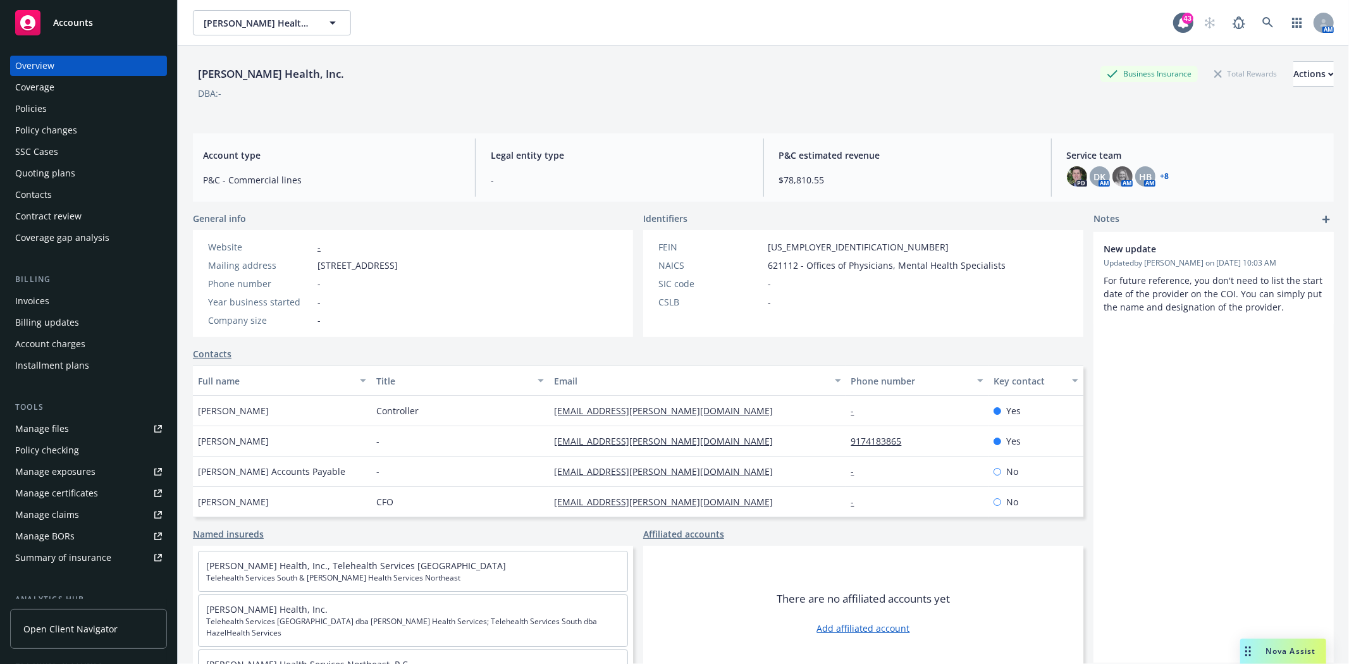
click at [35, 106] on div "Policies" at bounding box center [31, 109] width 32 height 20
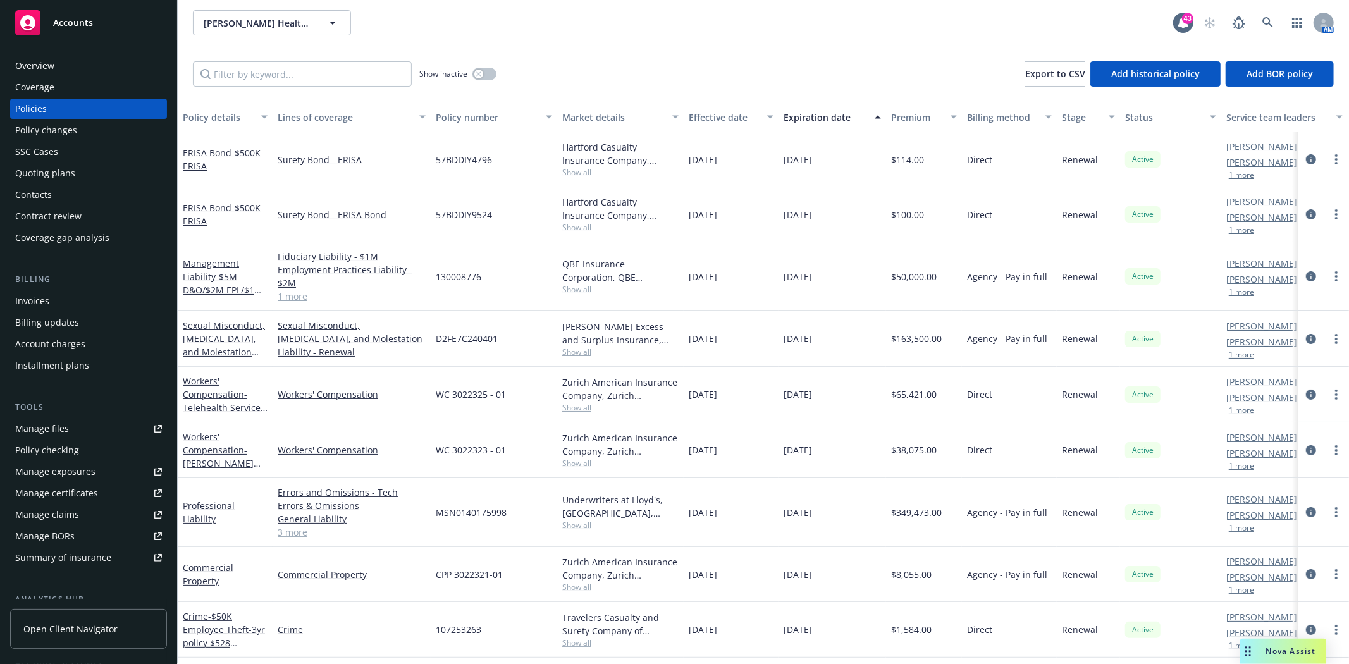
click at [571, 291] on span "Show all" at bounding box center [620, 289] width 116 height 11
click at [42, 172] on div "Quoting plans" at bounding box center [45, 173] width 60 height 20
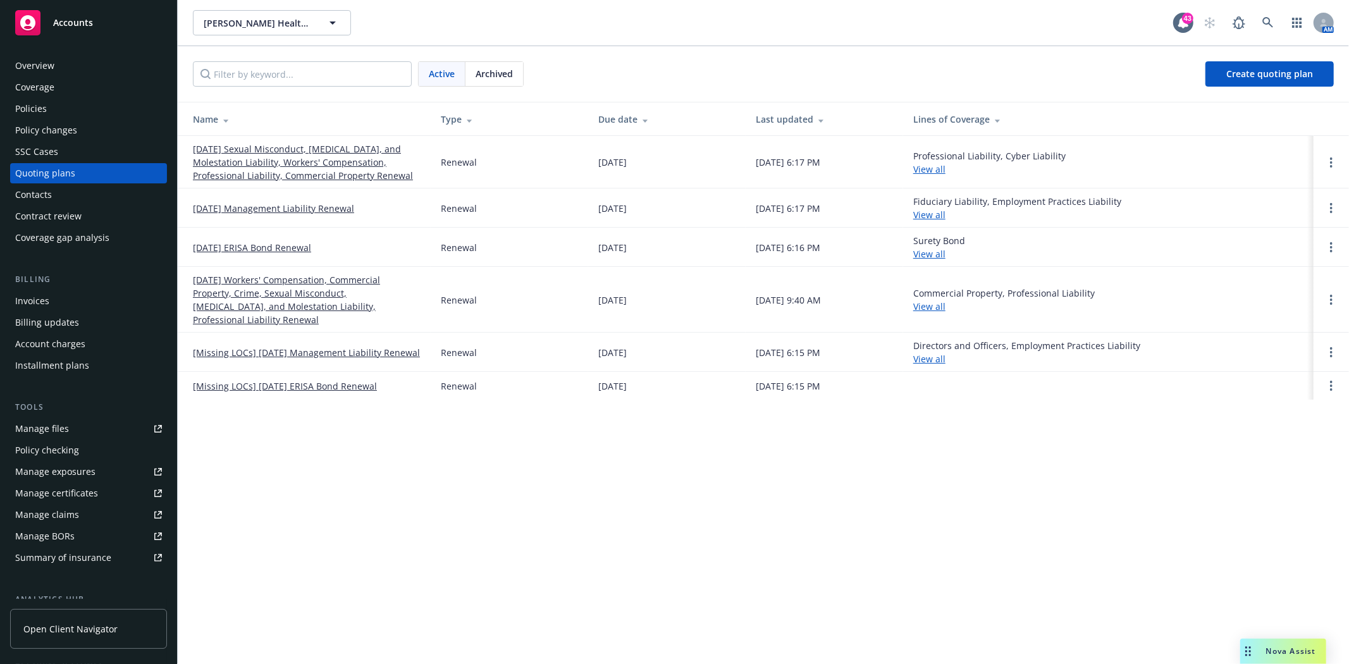
click at [261, 209] on link "12/17/25 Management Liability Renewal" at bounding box center [273, 208] width 161 height 13
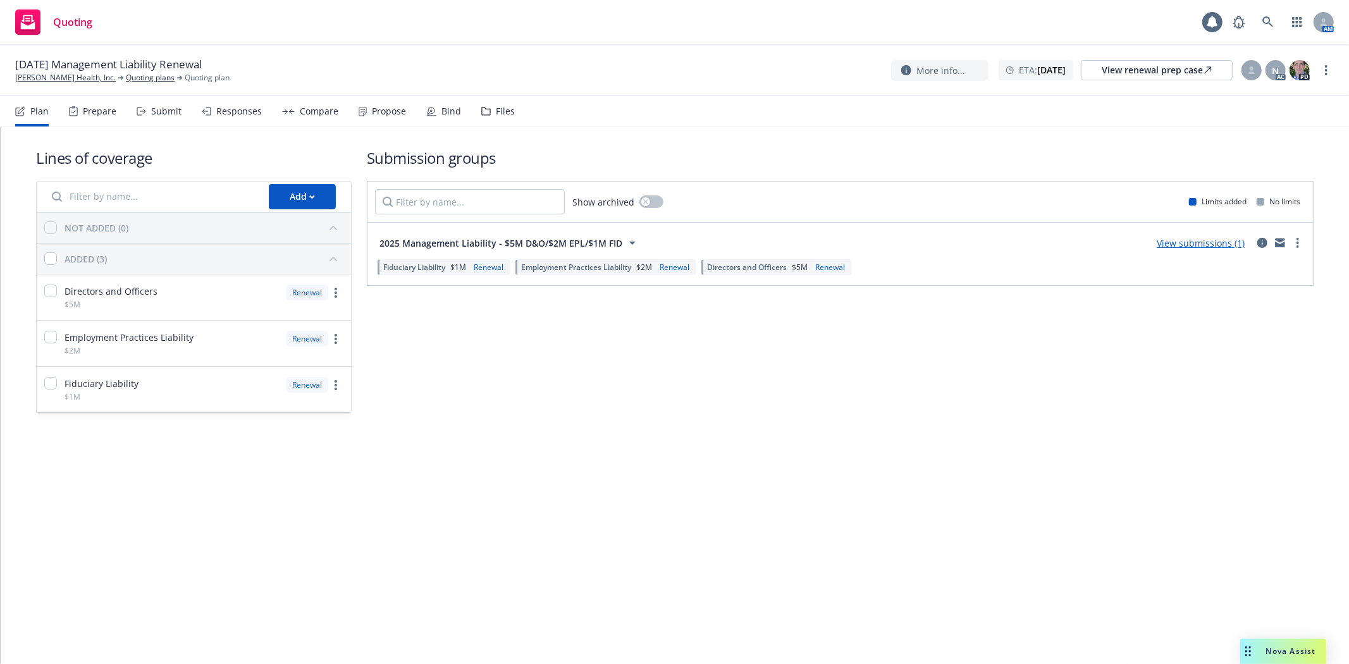
click at [496, 106] on div "Files" at bounding box center [505, 111] width 19 height 10
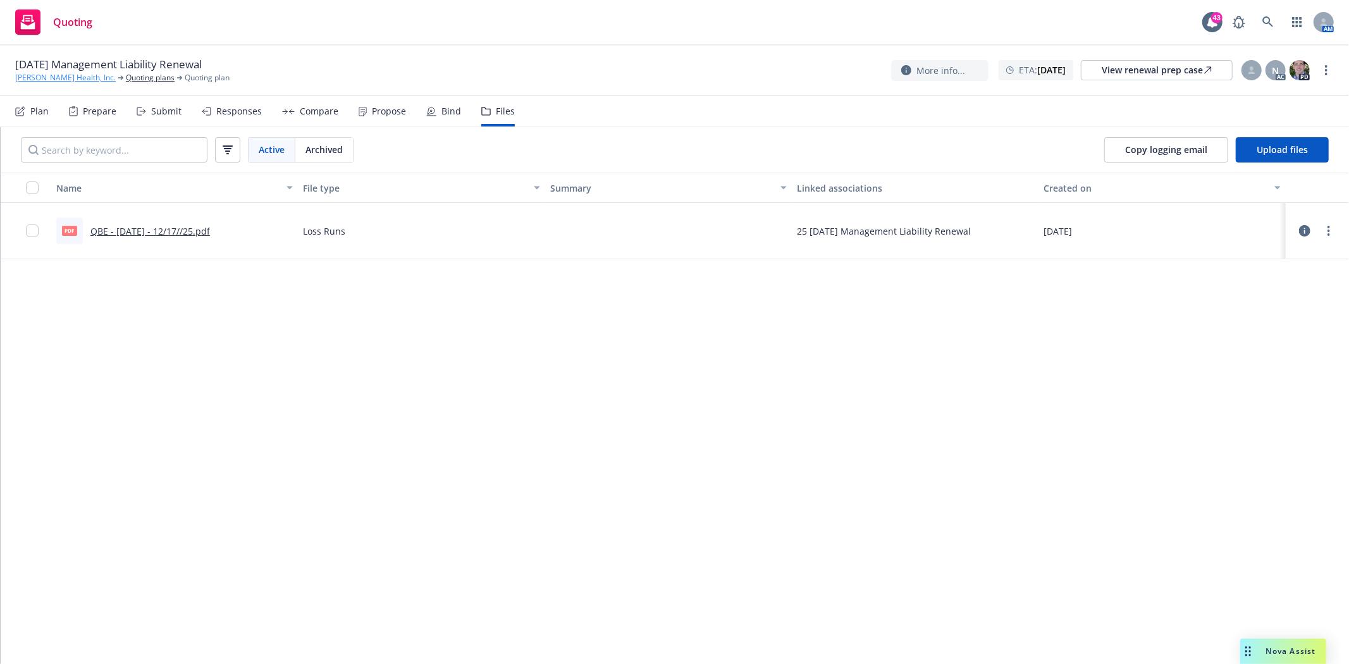
click at [55, 77] on link "[PERSON_NAME] Health, Inc." at bounding box center [65, 77] width 101 height 11
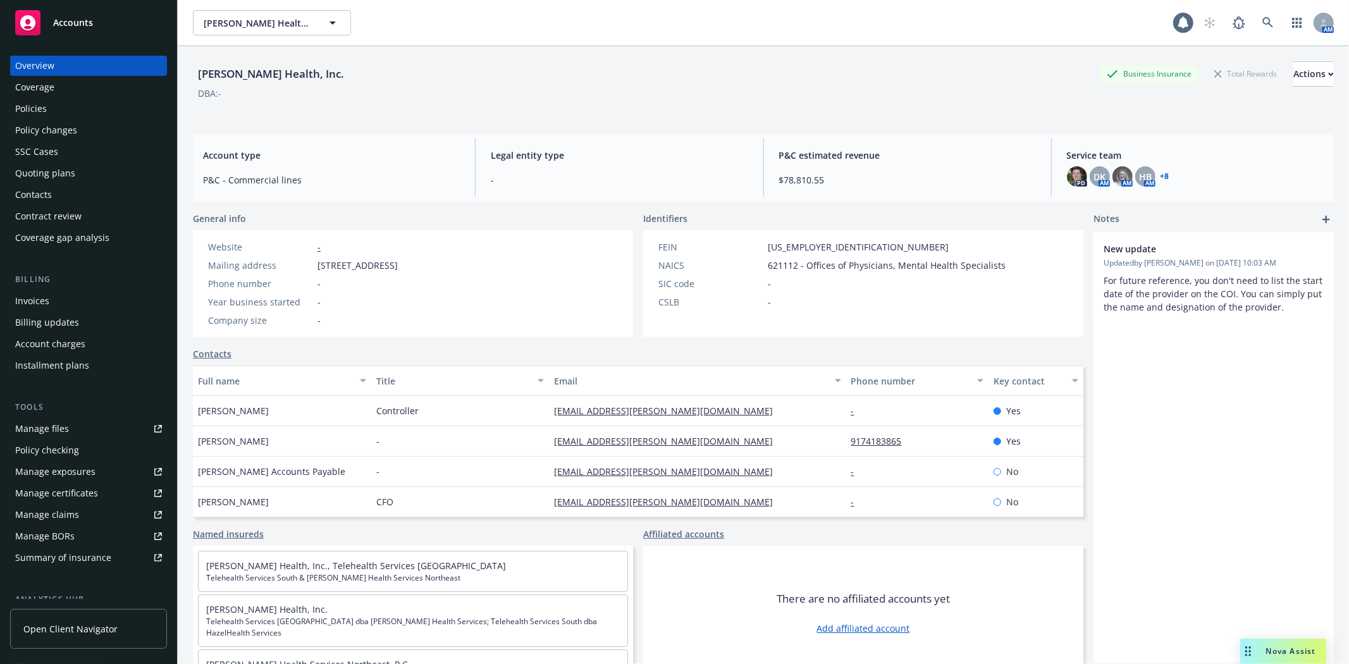
click at [45, 111] on div "Policies" at bounding box center [31, 109] width 32 height 20
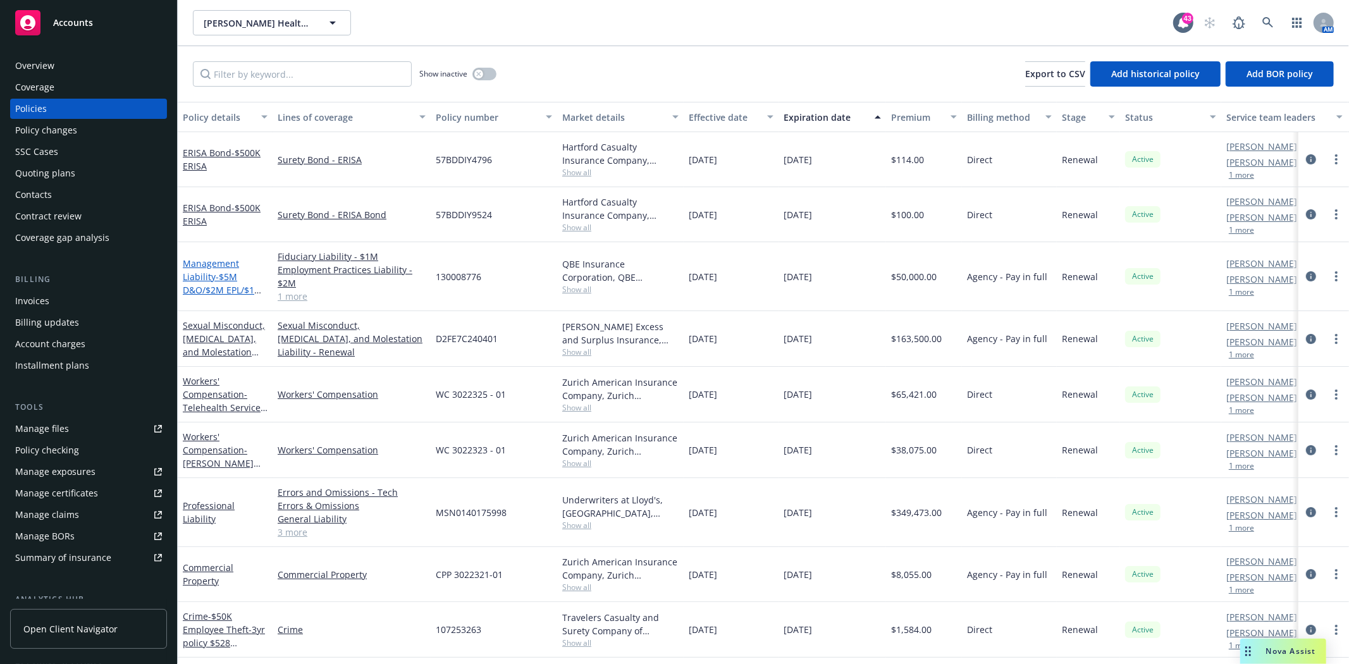
click at [213, 275] on link "Management Liability - $5M D&O/$2M EPL/$1M FID" at bounding box center [223, 283] width 80 height 52
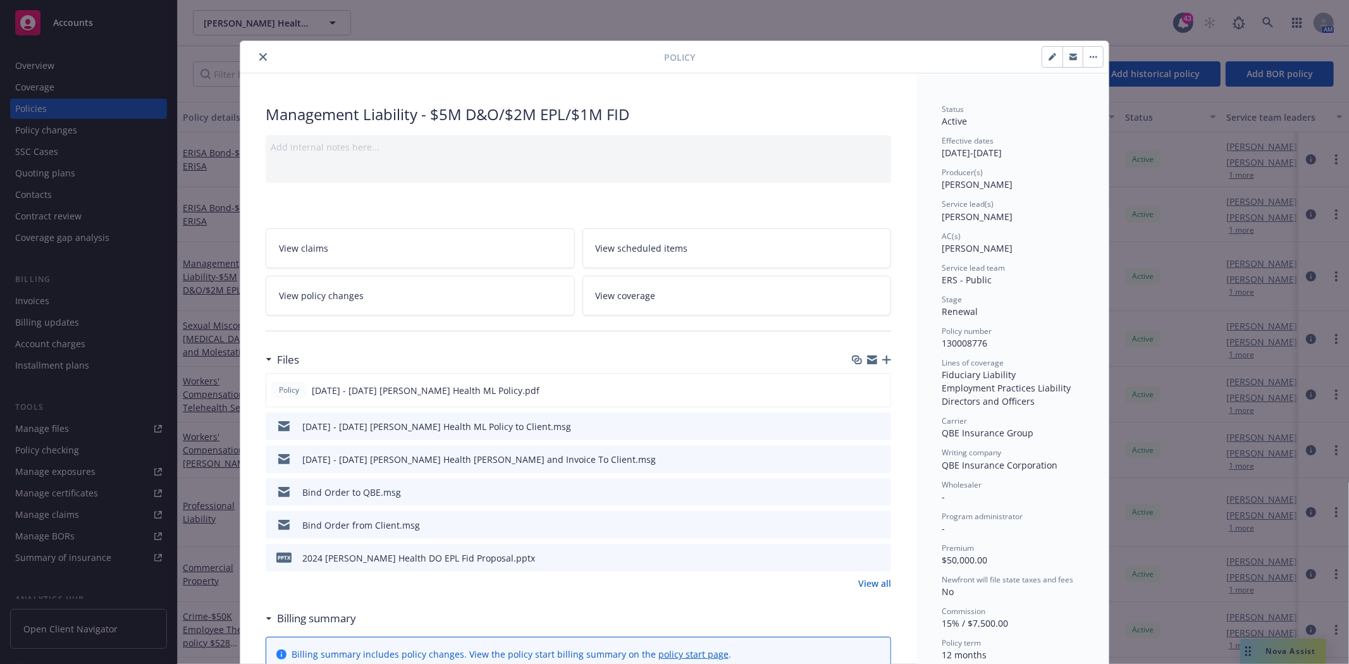
click at [877, 490] on icon "preview file" at bounding box center [878, 491] width 11 height 9
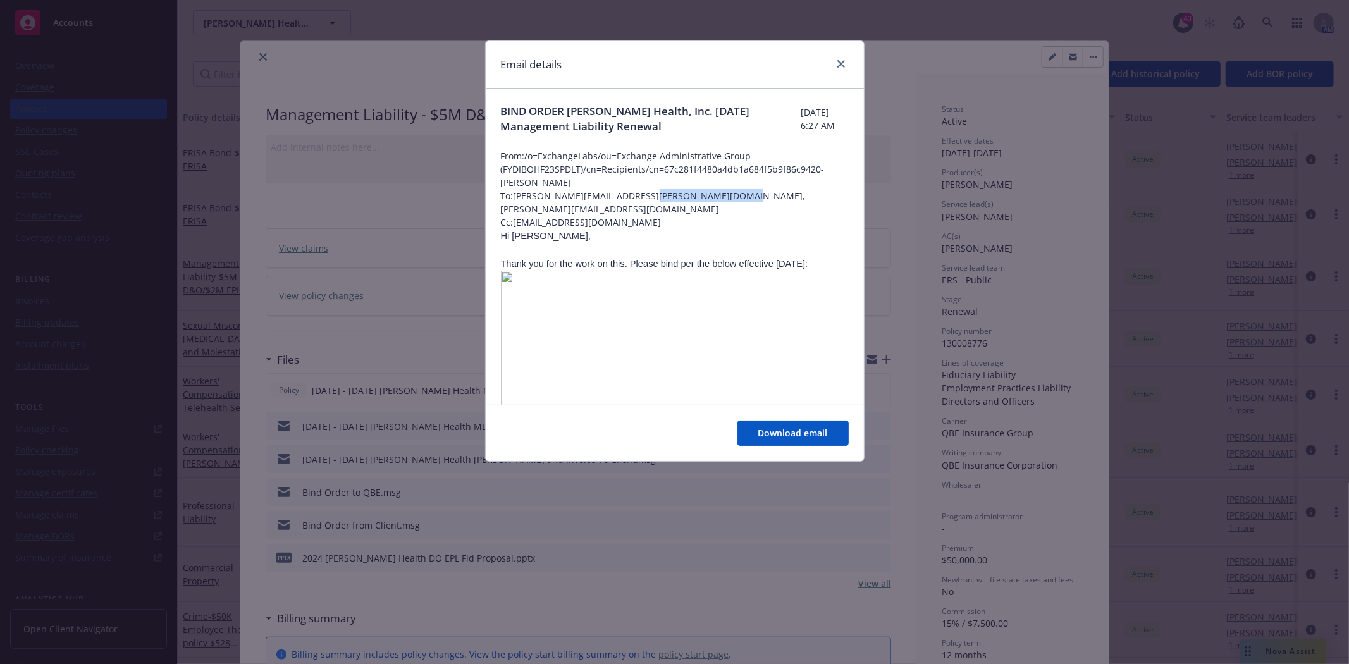
drag, startPoint x: 746, startPoint y: 194, endPoint x: 649, endPoint y: 192, distance: 97.4
click at [649, 192] on span "To: [PERSON_NAME][EMAIL_ADDRESS][PERSON_NAME][DOMAIN_NAME], [PERSON_NAME][EMAIL…" at bounding box center [675, 202] width 348 height 27
copy span "[PERSON_NAME][EMAIL_ADDRESS][DOMAIN_NAME]"
click at [842, 64] on icon "close" at bounding box center [841, 64] width 8 height 8
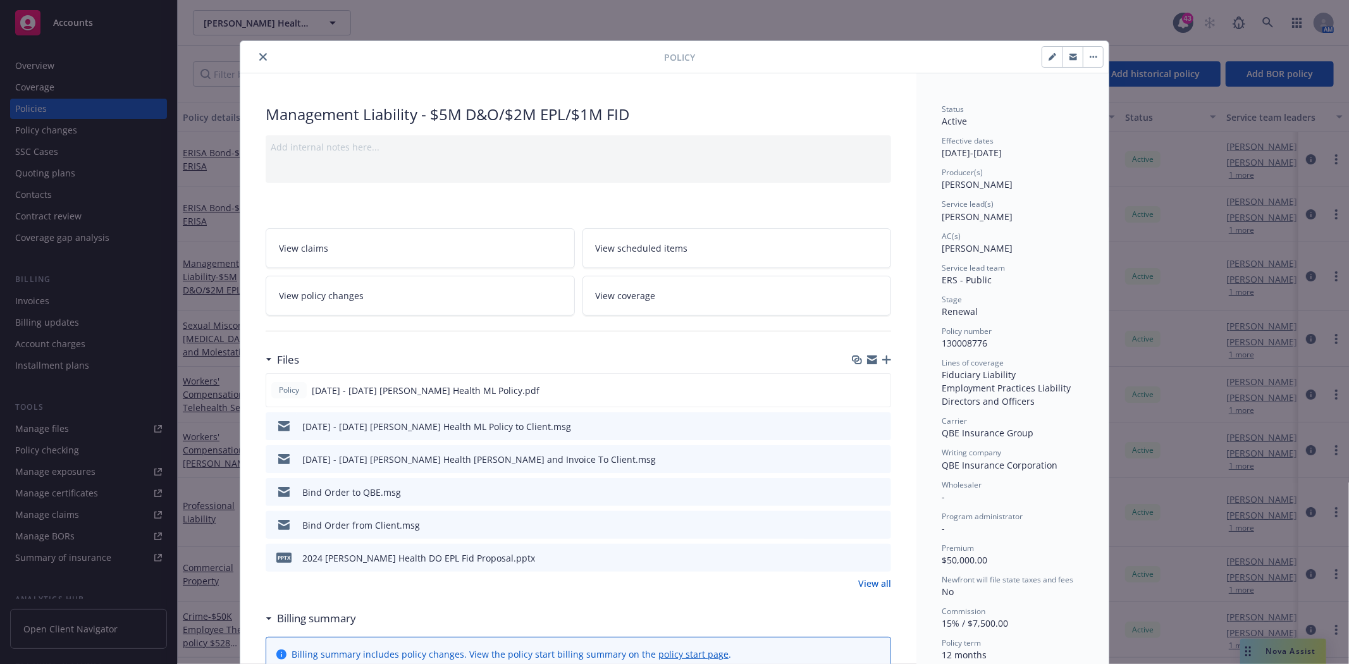
click at [259, 53] on icon "close" at bounding box center [263, 57] width 8 height 8
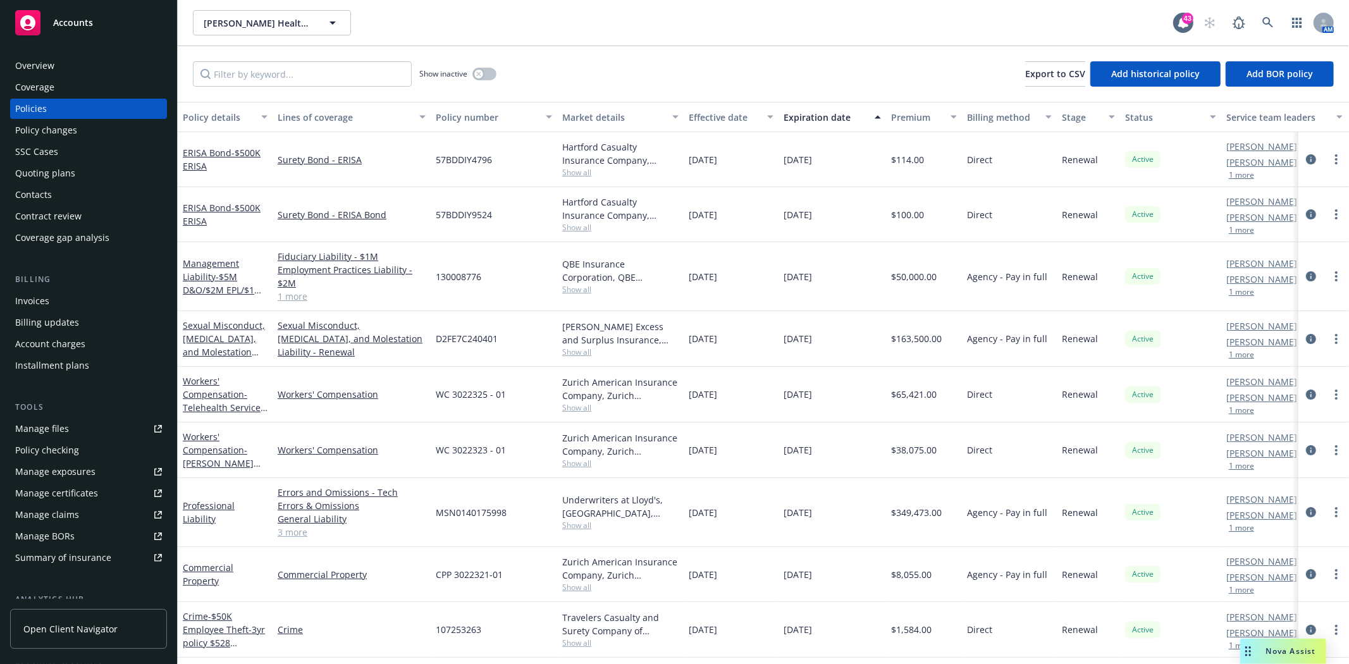
click at [289, 298] on link "1 more" at bounding box center [352, 296] width 148 height 13
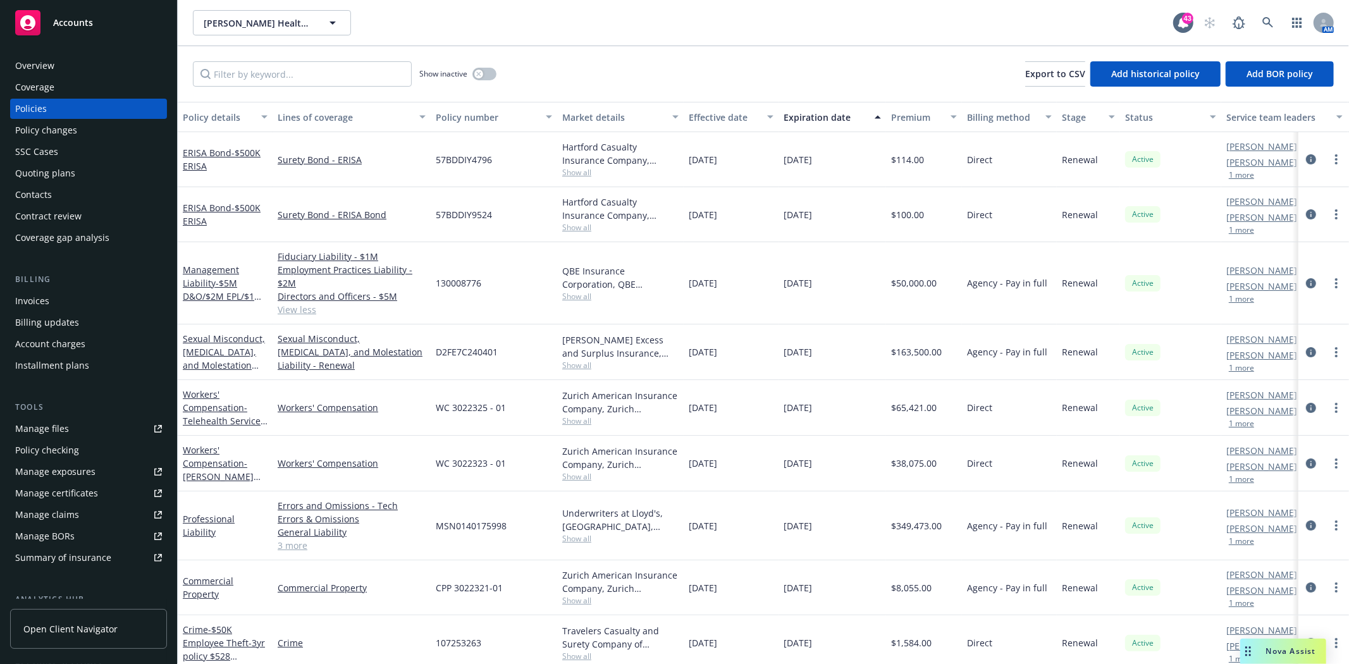
click at [580, 295] on span "Show all" at bounding box center [620, 296] width 116 height 11
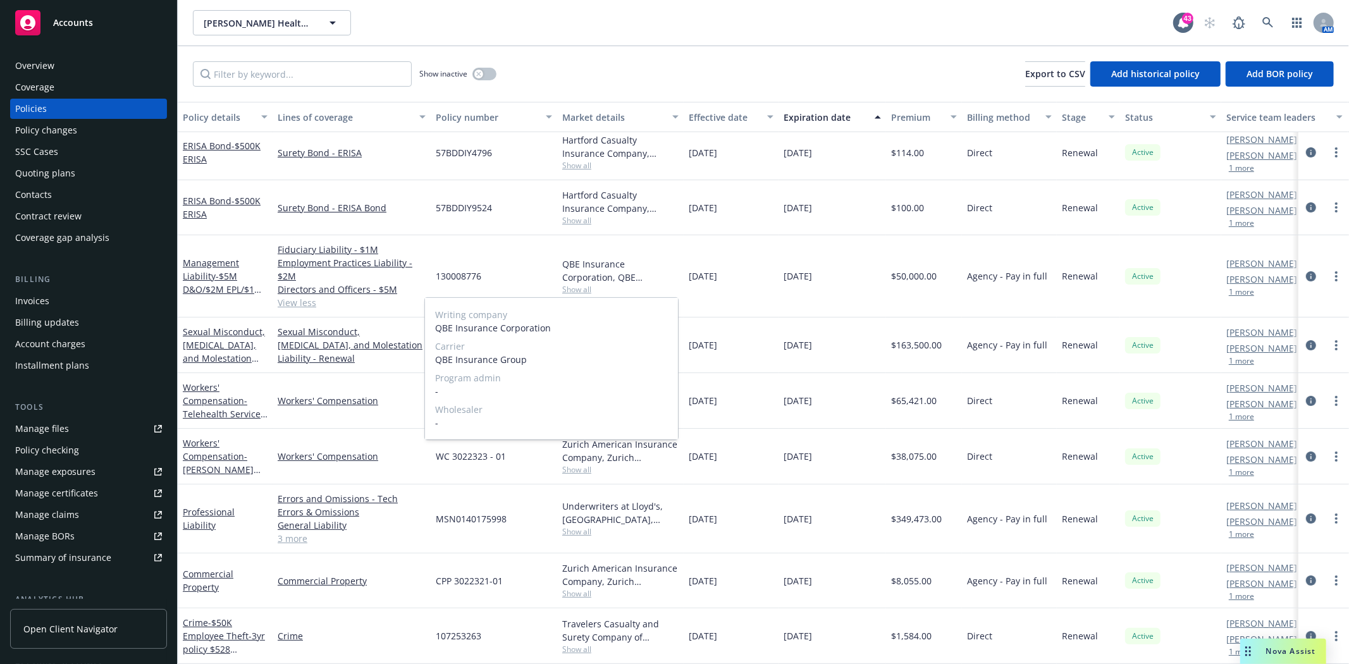
scroll to position [18, 0]
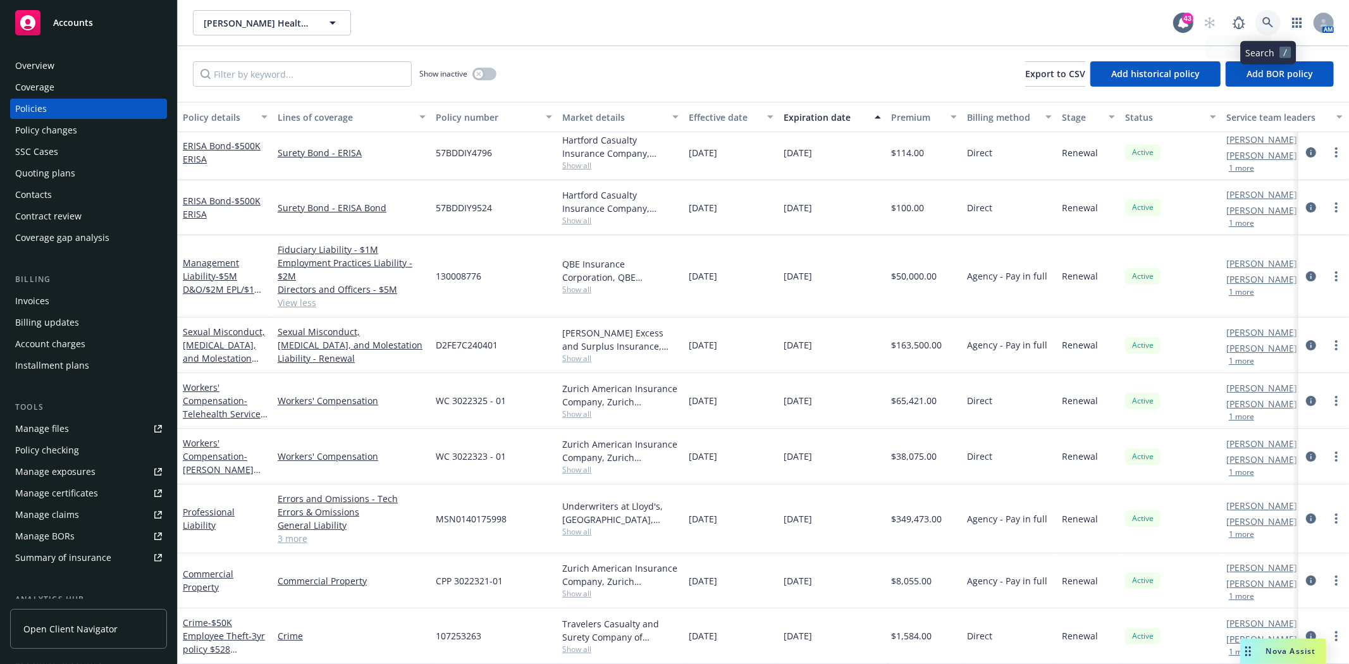
click at [1269, 21] on icon at bounding box center [1267, 22] width 11 height 11
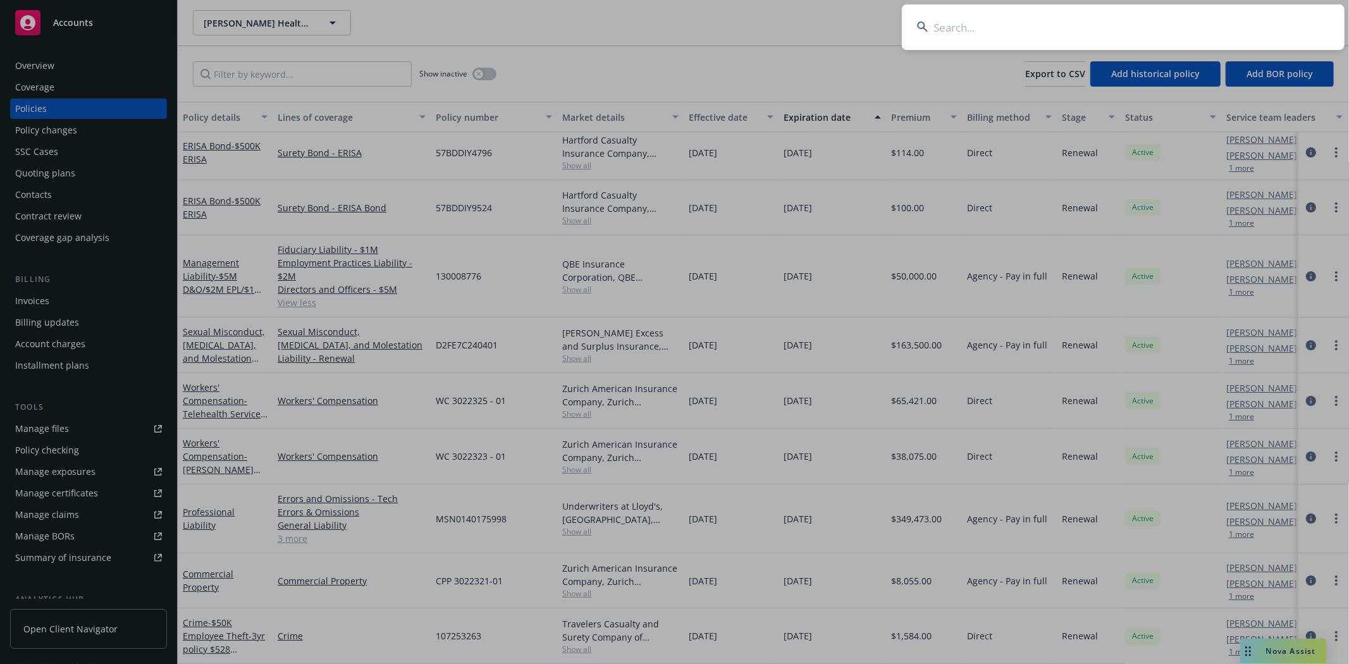
click at [1088, 23] on input at bounding box center [1123, 27] width 443 height 46
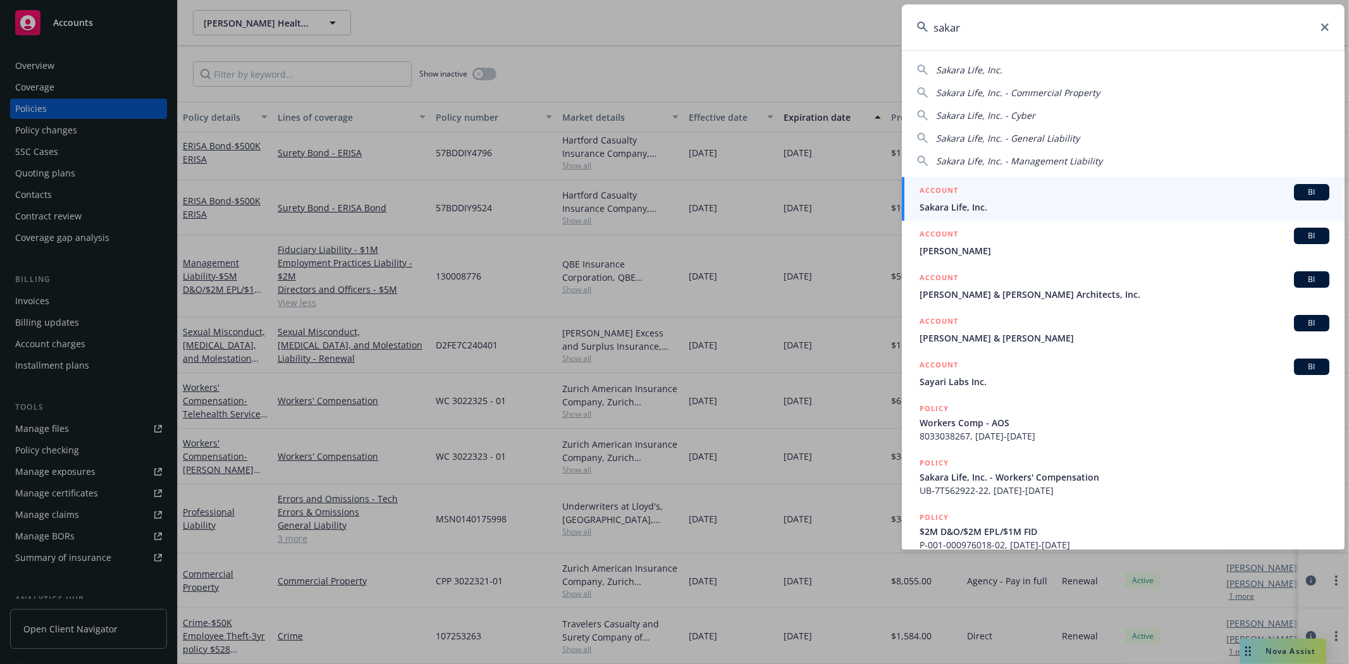
type input "sakar"
click at [982, 188] on div "ACCOUNT BI" at bounding box center [1124, 192] width 410 height 16
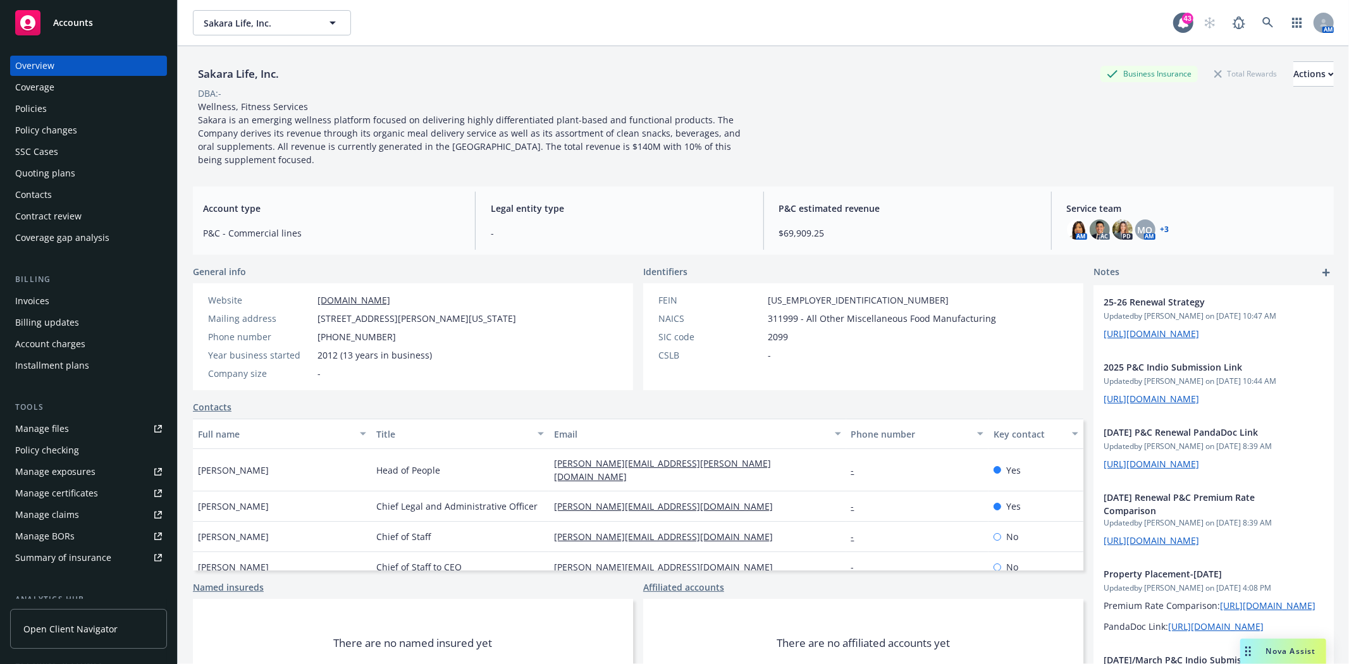
click at [51, 110] on div "Policies" at bounding box center [88, 109] width 147 height 20
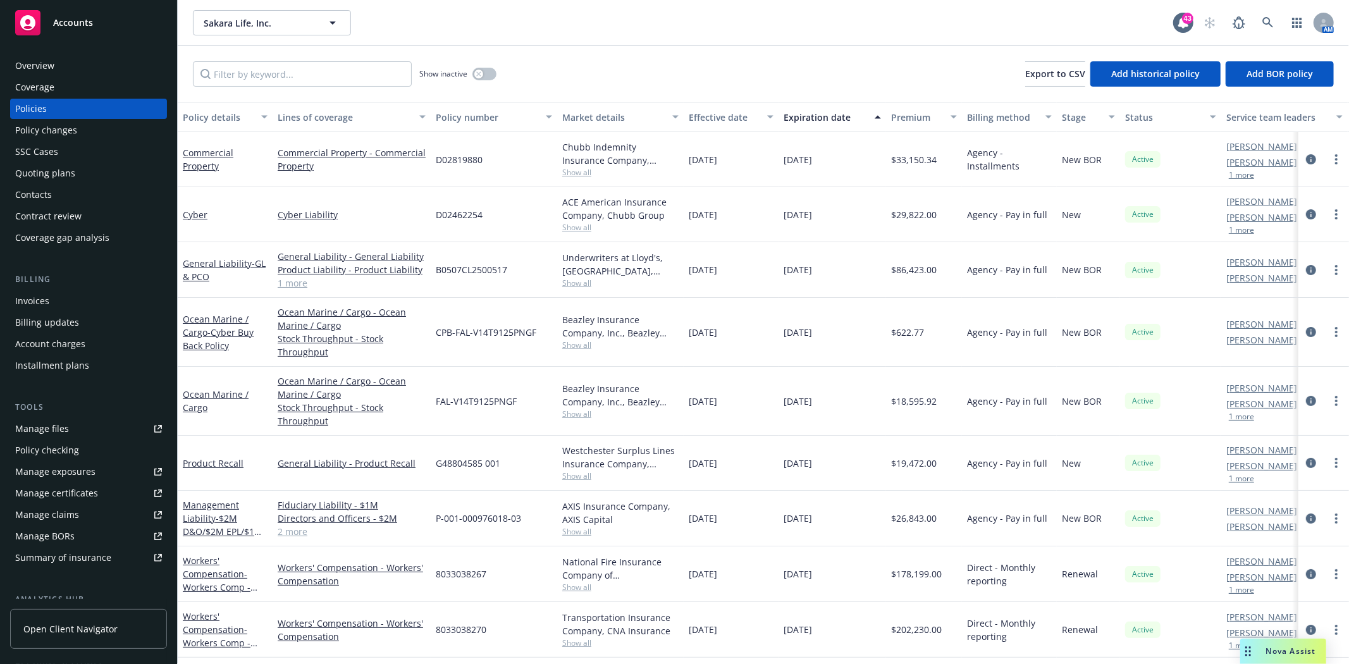
scroll to position [4, 0]
click at [1267, 23] on icon at bounding box center [1267, 22] width 11 height 11
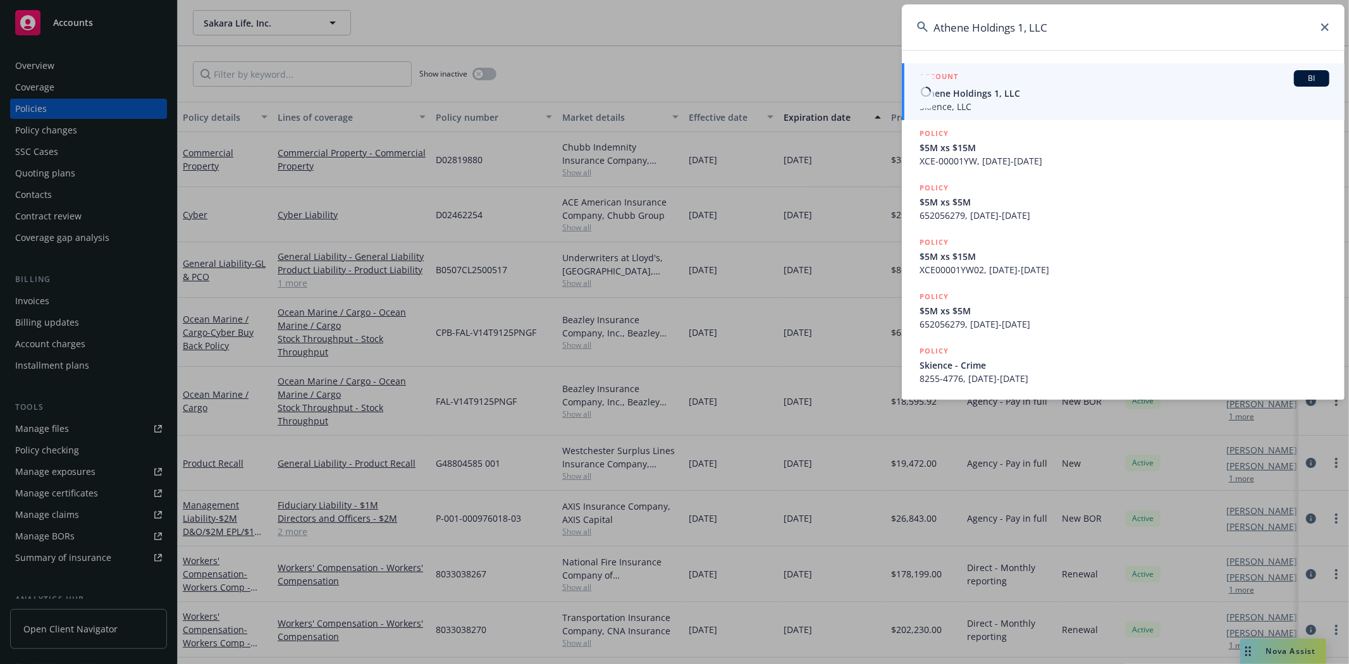
type input "Athene Holdings 1, LLC"
click at [943, 95] on span "Athene Holdings 1, LLC" at bounding box center [1124, 93] width 410 height 13
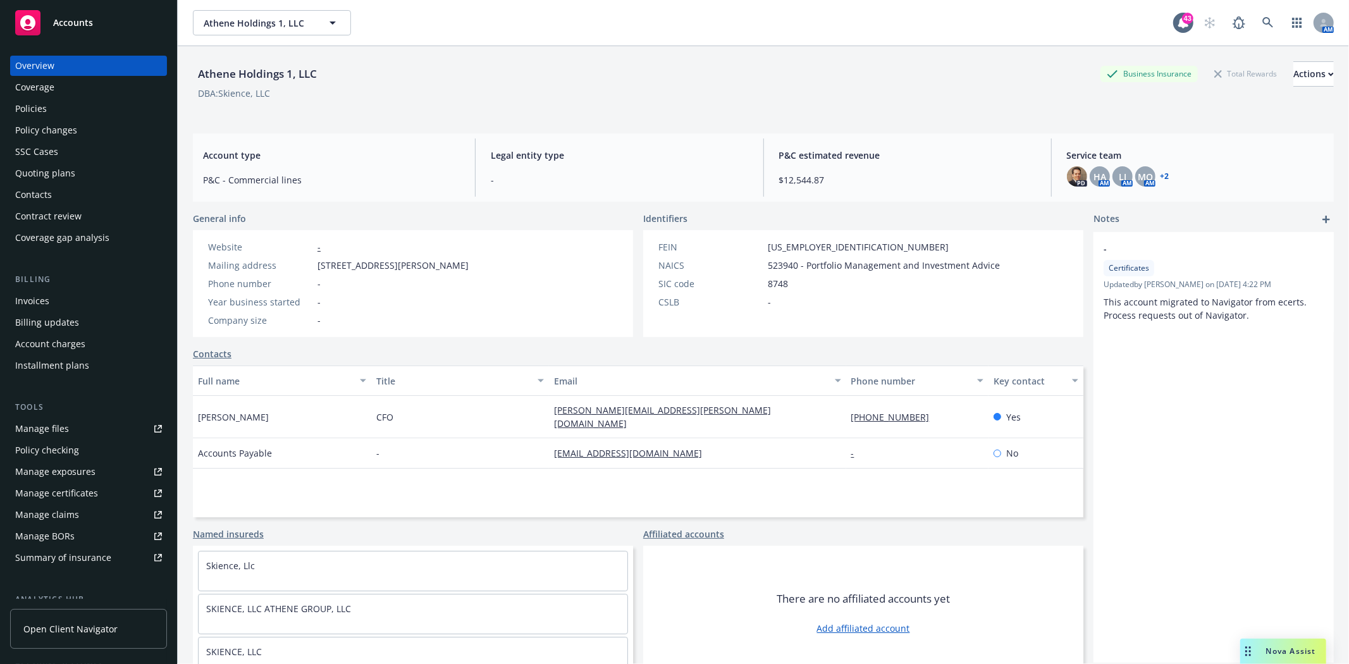
click at [42, 111] on div "Policies" at bounding box center [31, 109] width 32 height 20
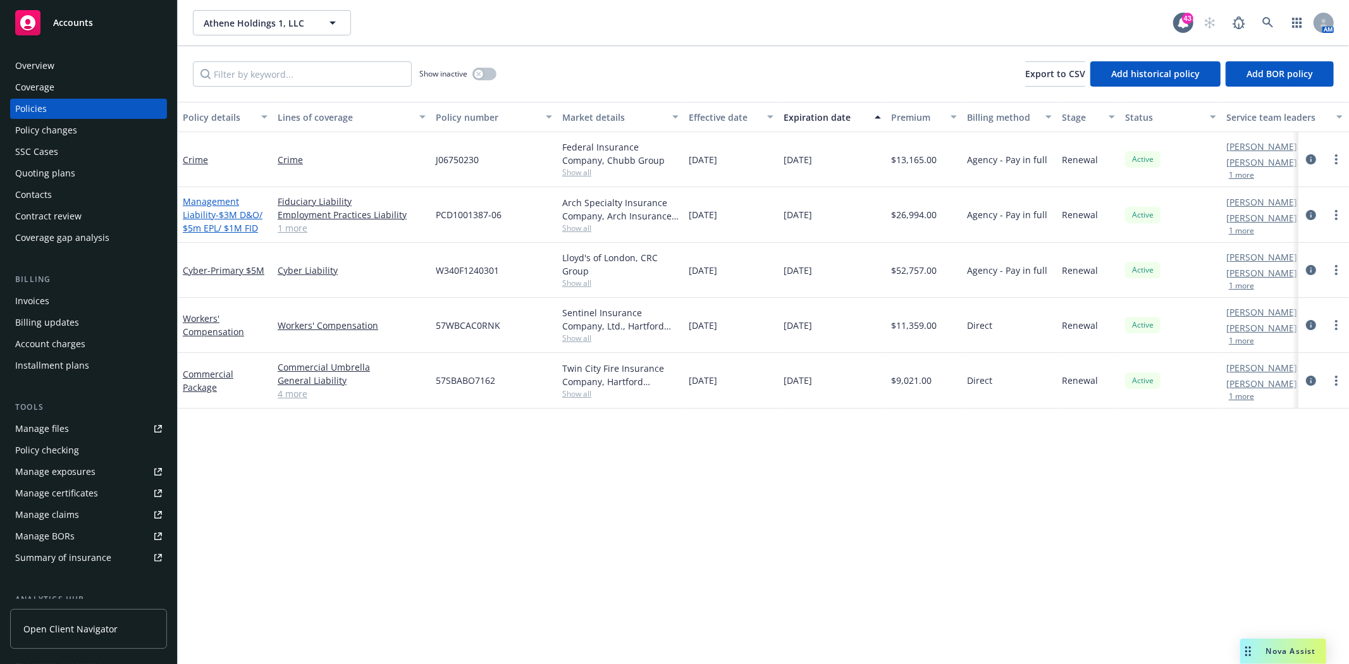
click at [219, 214] on span "- $3M D&O/ $5m EPL/ $1M FID" at bounding box center [223, 221] width 80 height 25
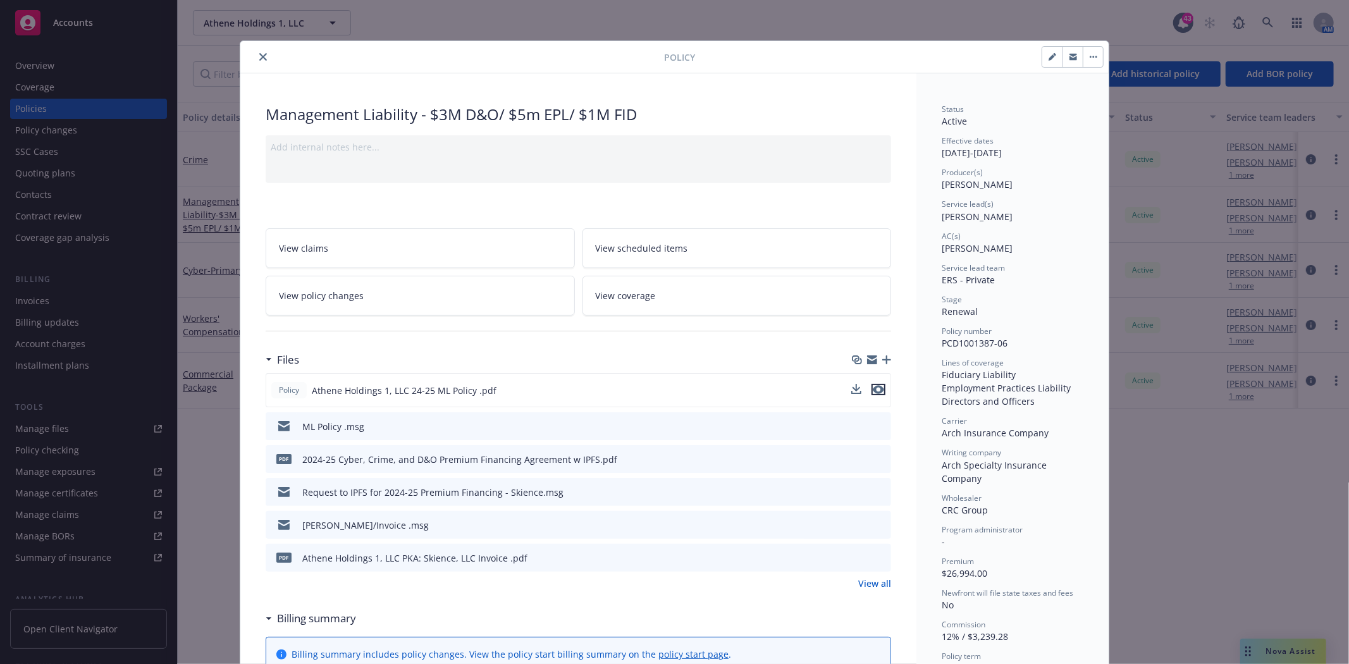
click at [873, 386] on icon "preview file" at bounding box center [878, 389] width 11 height 9
click at [881, 426] on div "ML Policy .msg" at bounding box center [578, 426] width 625 height 28
click at [874, 425] on icon "preview file" at bounding box center [878, 425] width 11 height 9
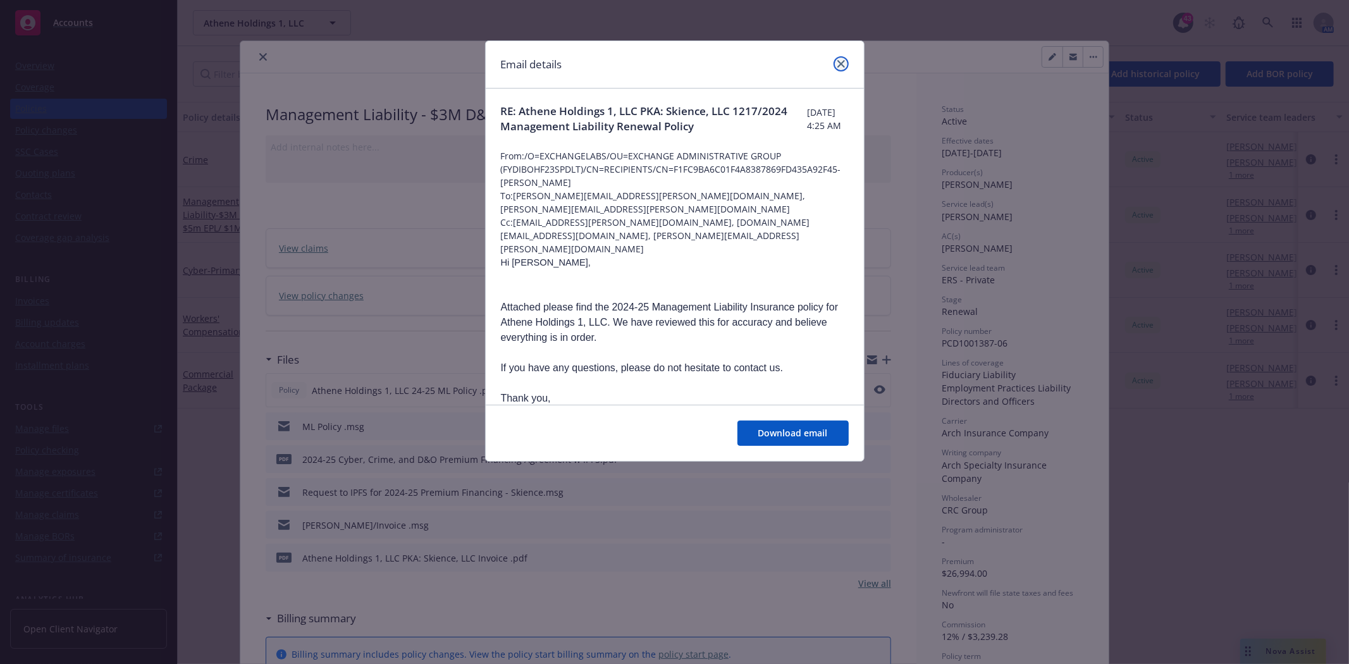
click at [844, 61] on icon "close" at bounding box center [841, 64] width 8 height 8
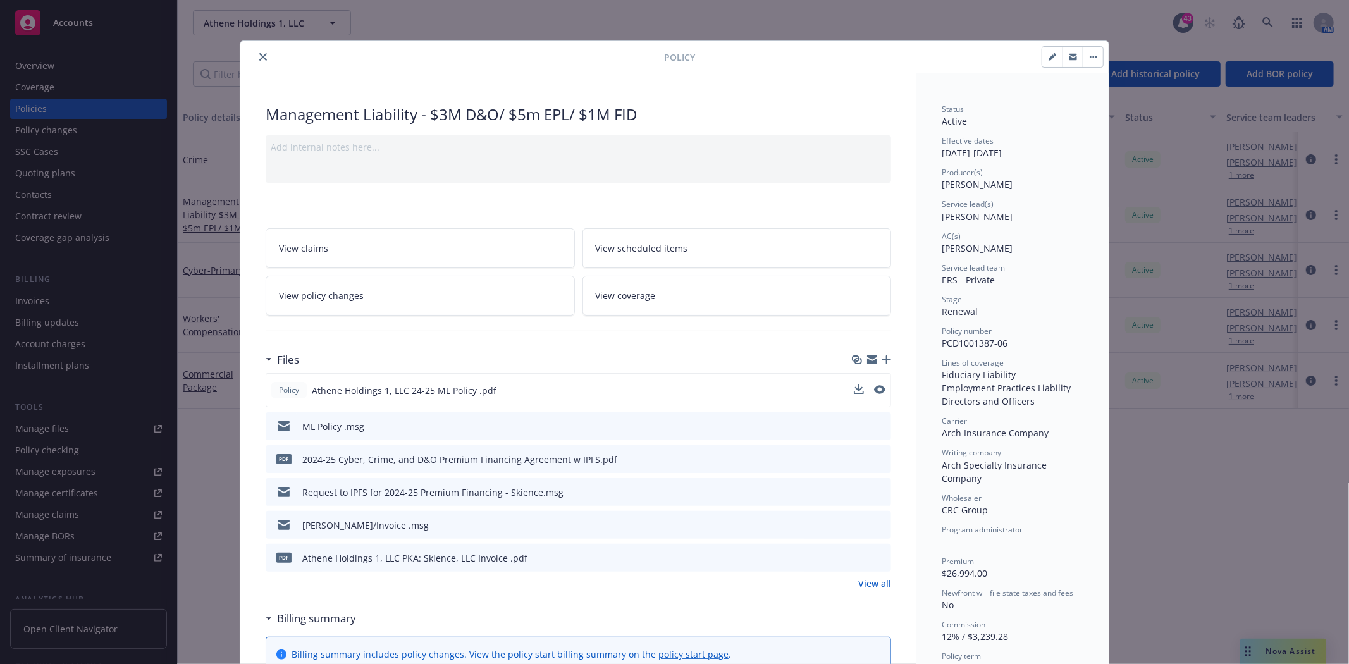
click at [259, 59] on icon "close" at bounding box center [263, 57] width 8 height 8
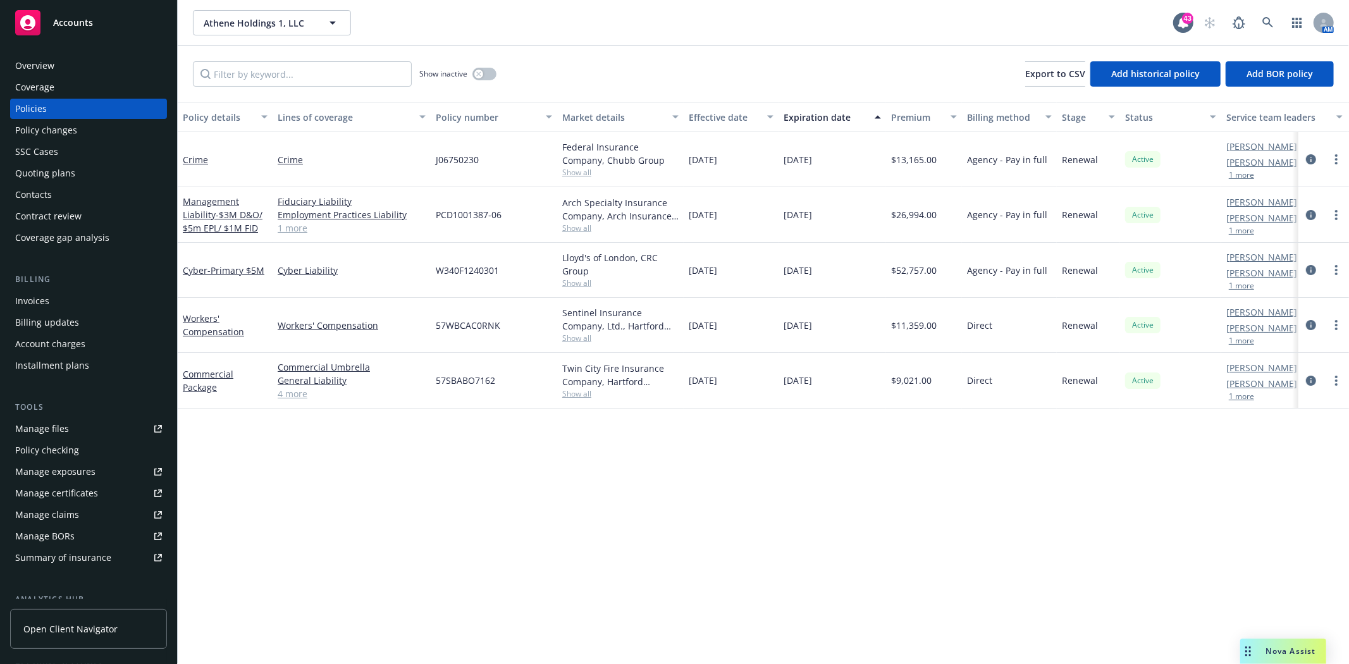
click at [36, 195] on div "Contacts" at bounding box center [33, 195] width 37 height 20
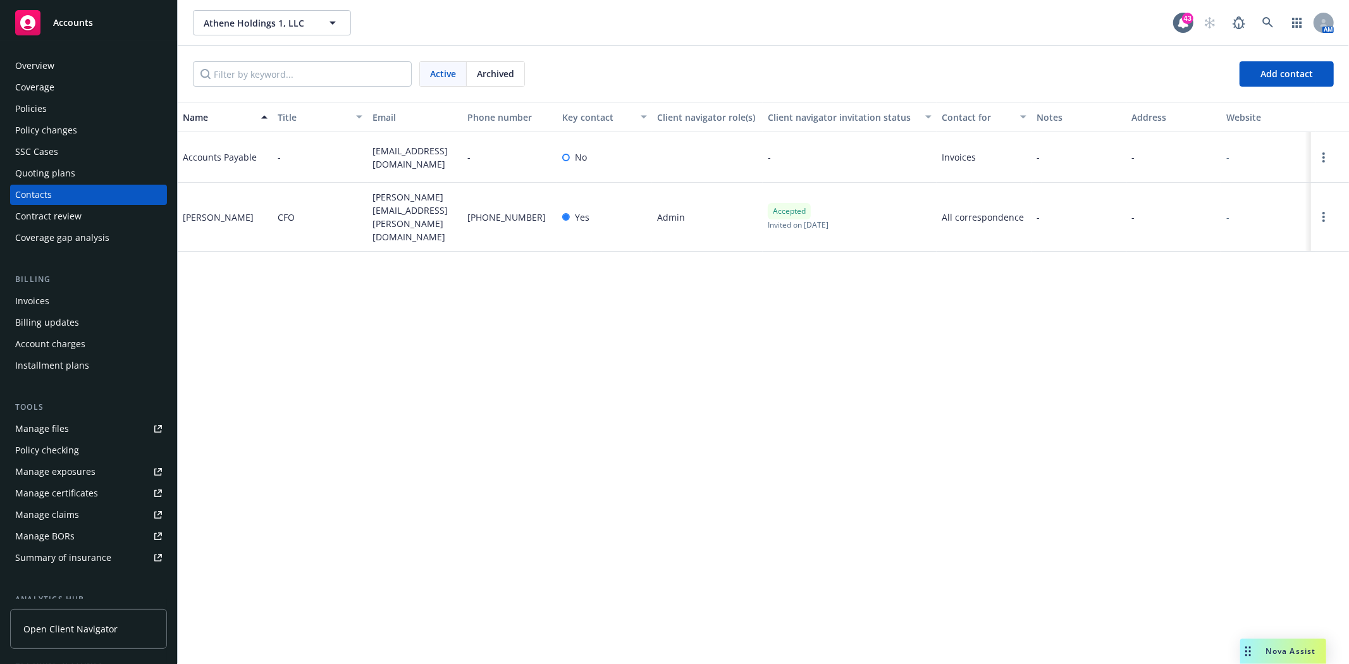
click at [32, 117] on div "Policies" at bounding box center [31, 109] width 32 height 20
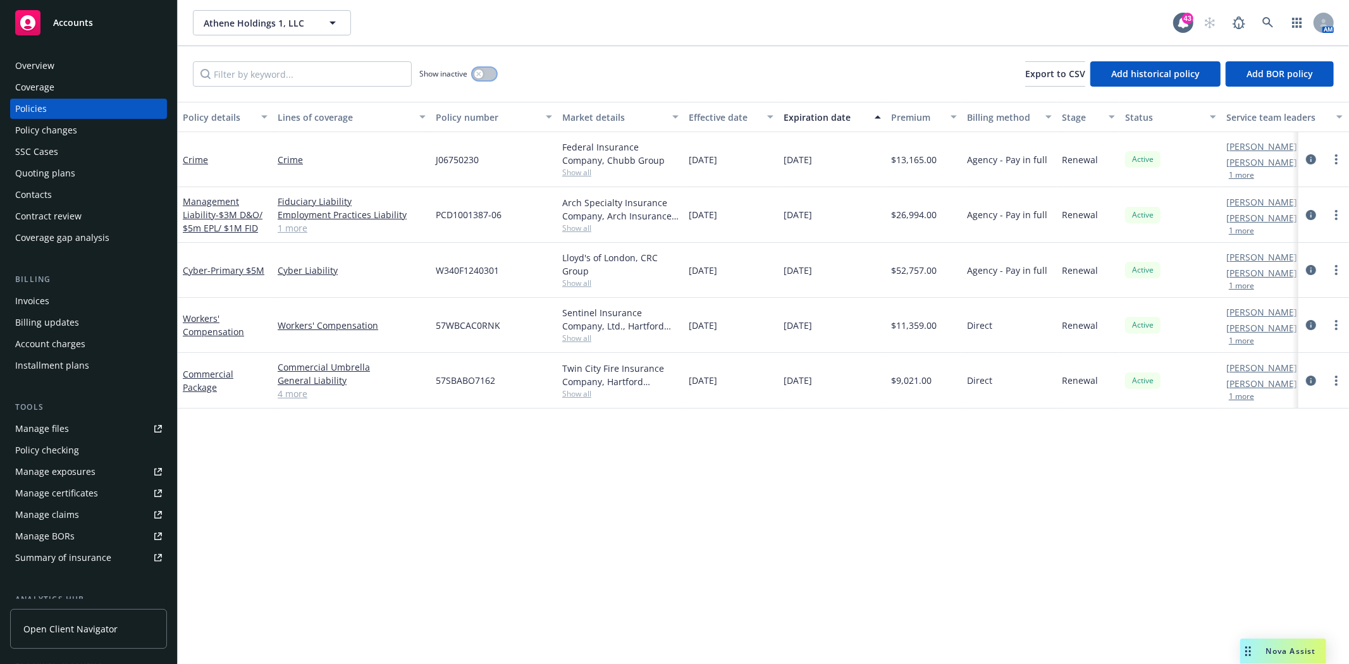
click at [490, 72] on button "button" at bounding box center [484, 74] width 24 height 13
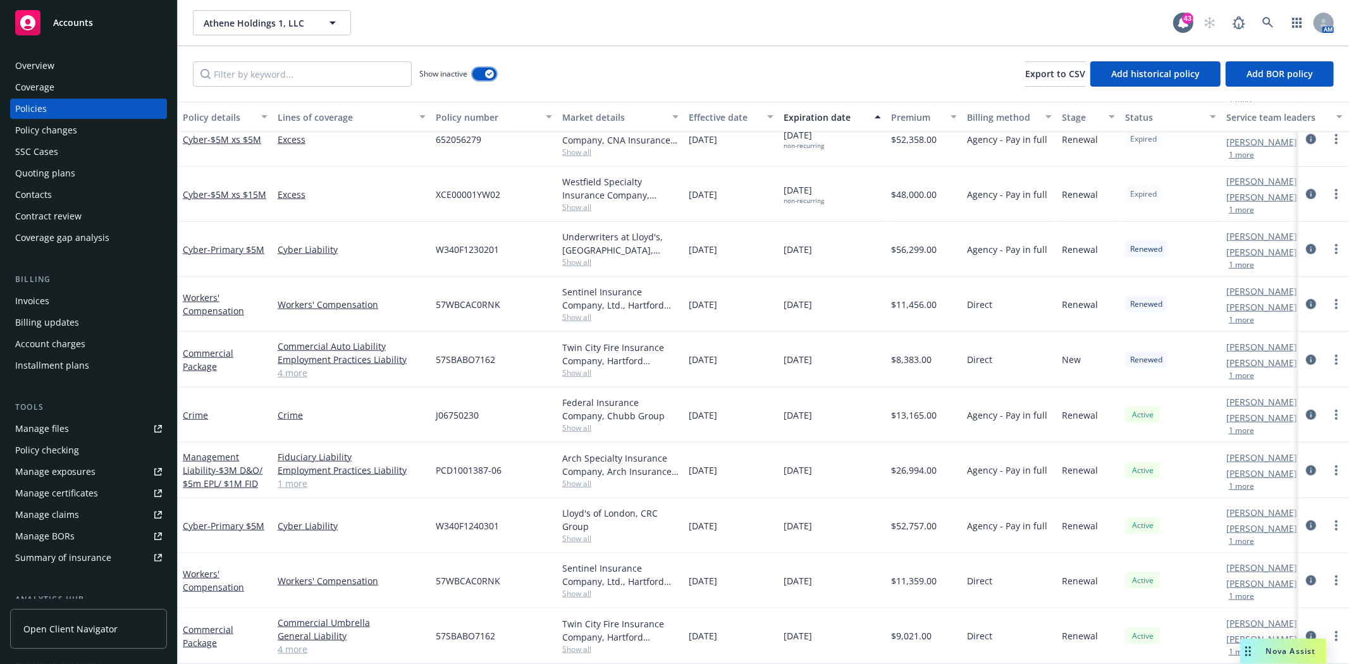
scroll to position [856, 0]
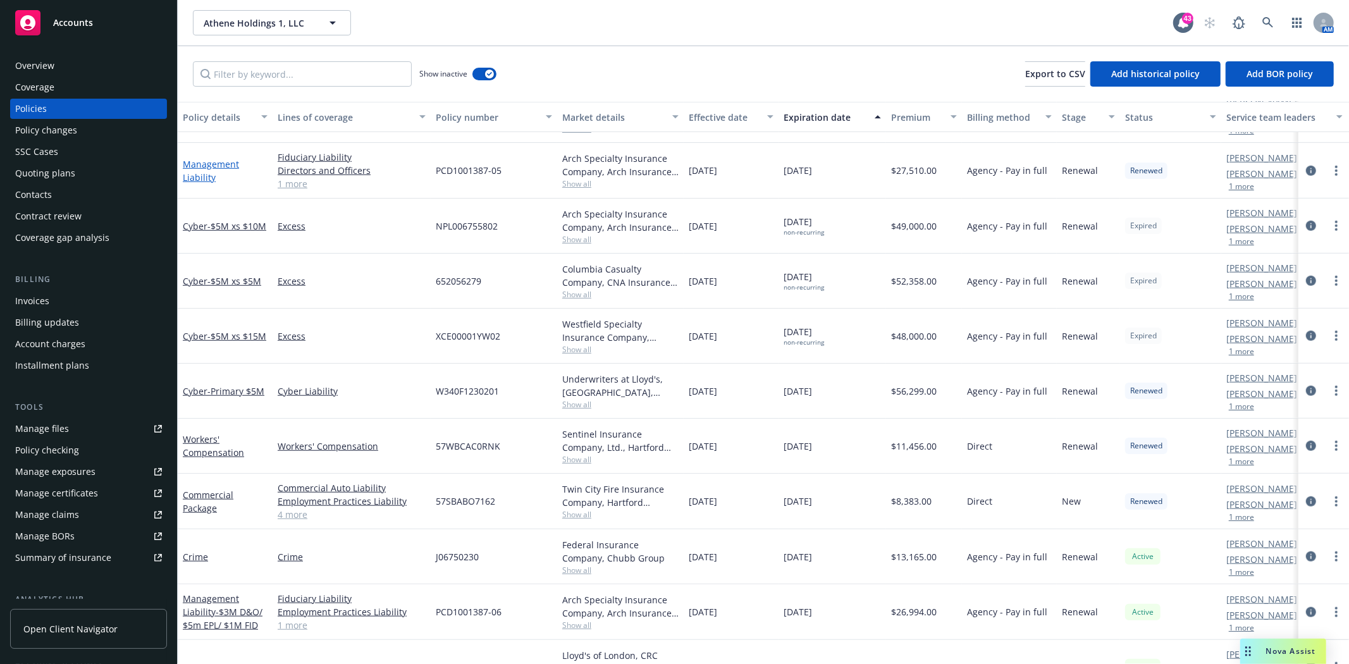
click at [207, 180] on link "Management Liability" at bounding box center [211, 170] width 56 height 25
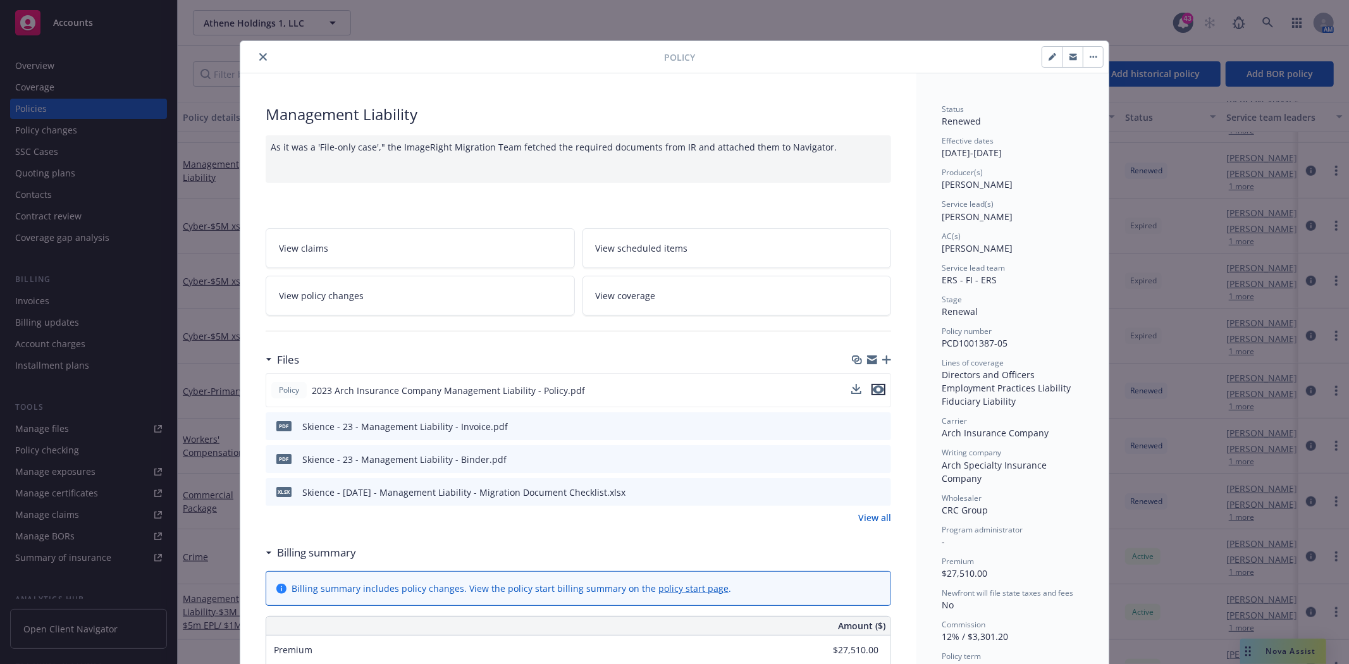
click at [876, 389] on icon "preview file" at bounding box center [878, 389] width 11 height 9
click at [259, 58] on icon "close" at bounding box center [263, 57] width 8 height 8
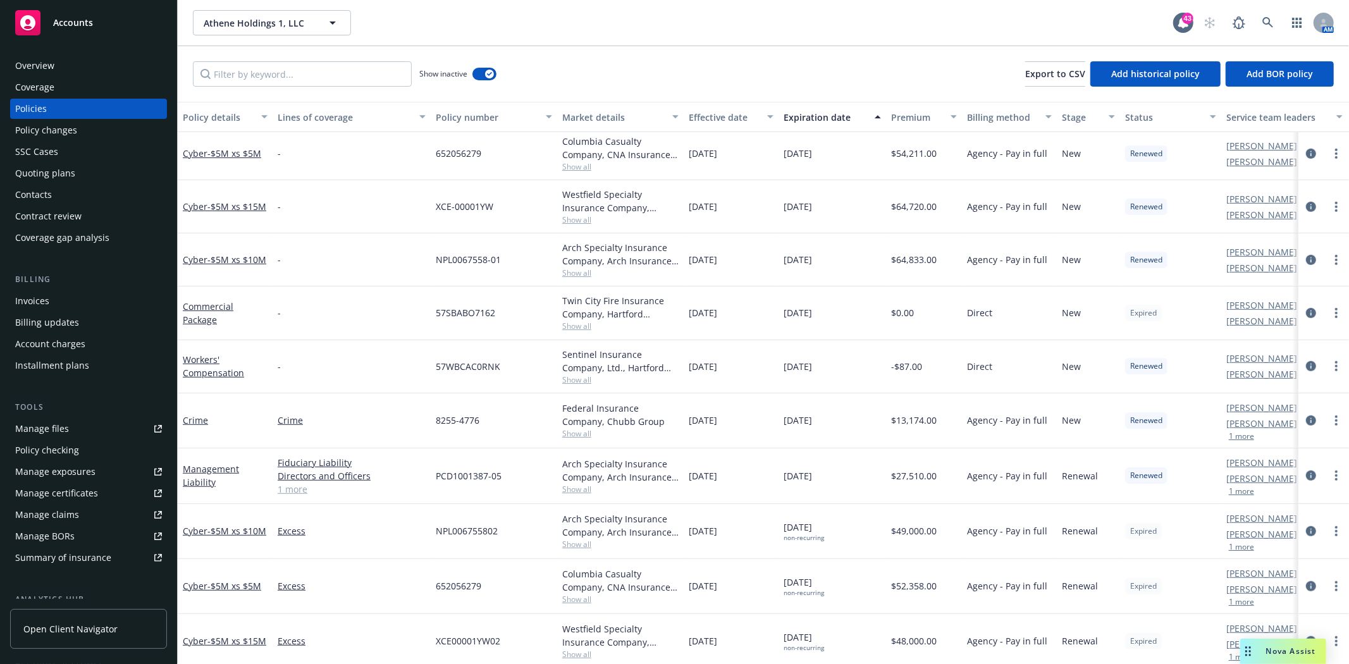
scroll to position [703, 0]
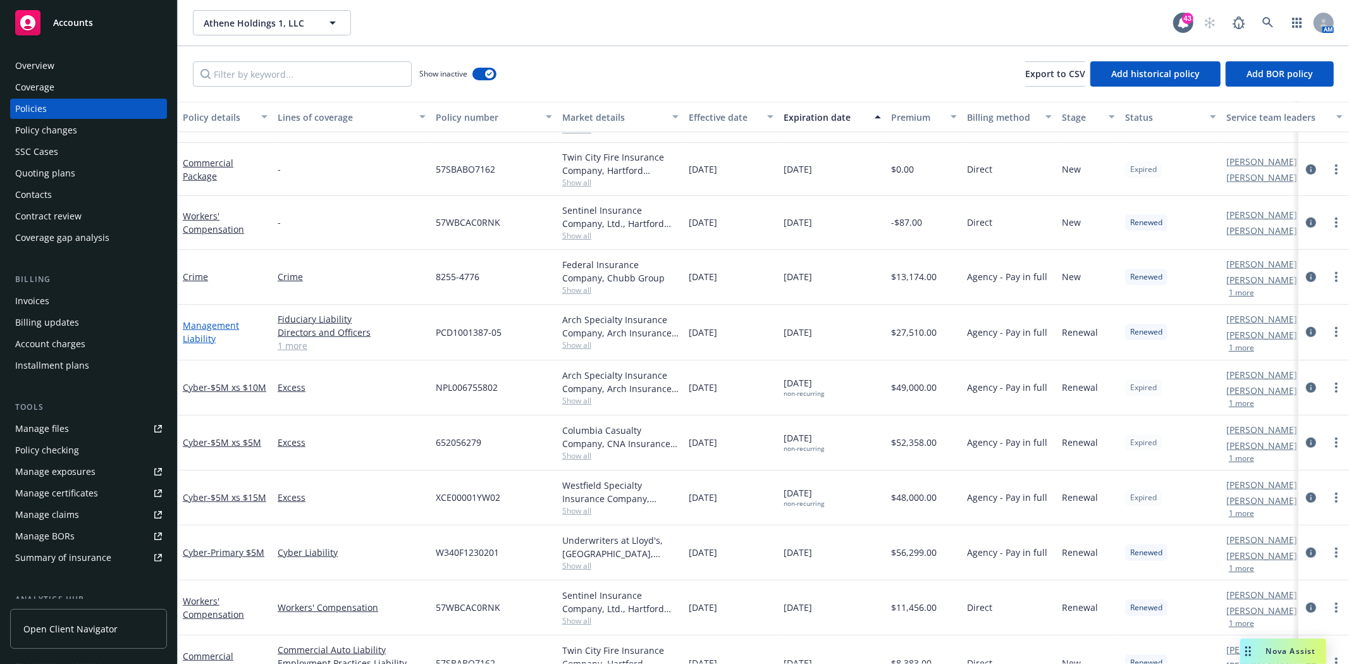
click at [206, 340] on link "Management Liability" at bounding box center [211, 331] width 56 height 25
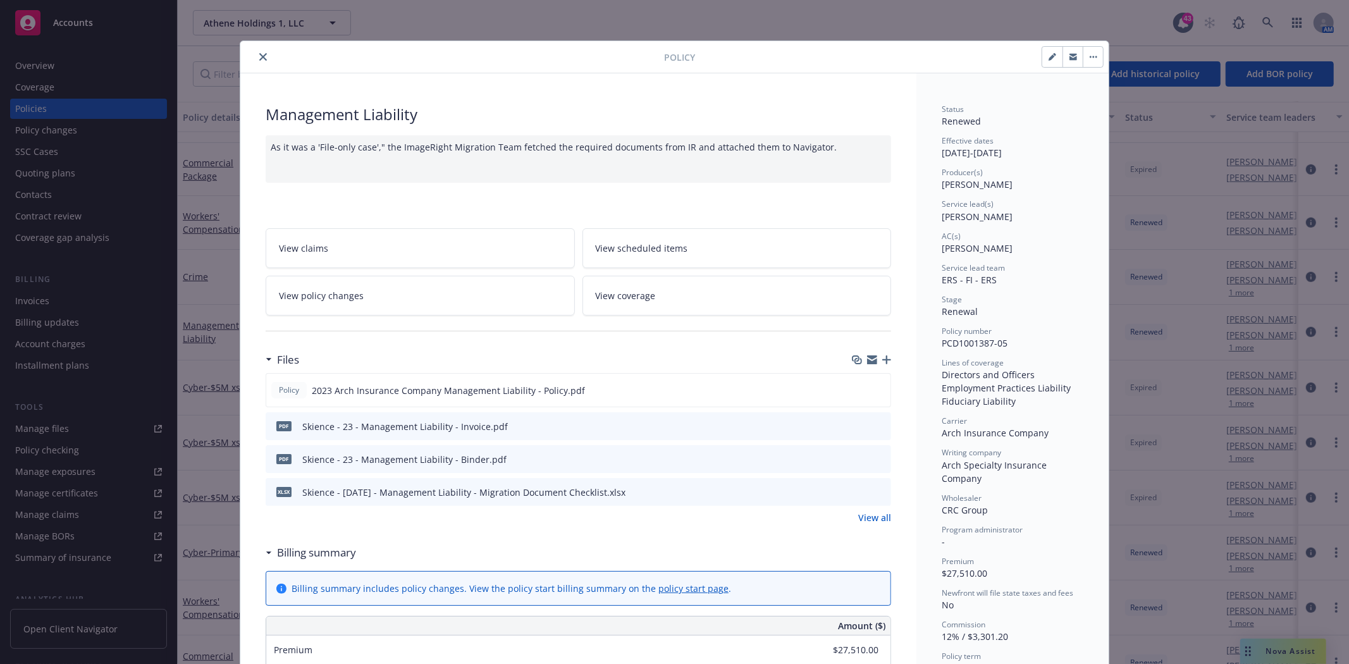
scroll to position [38, 0]
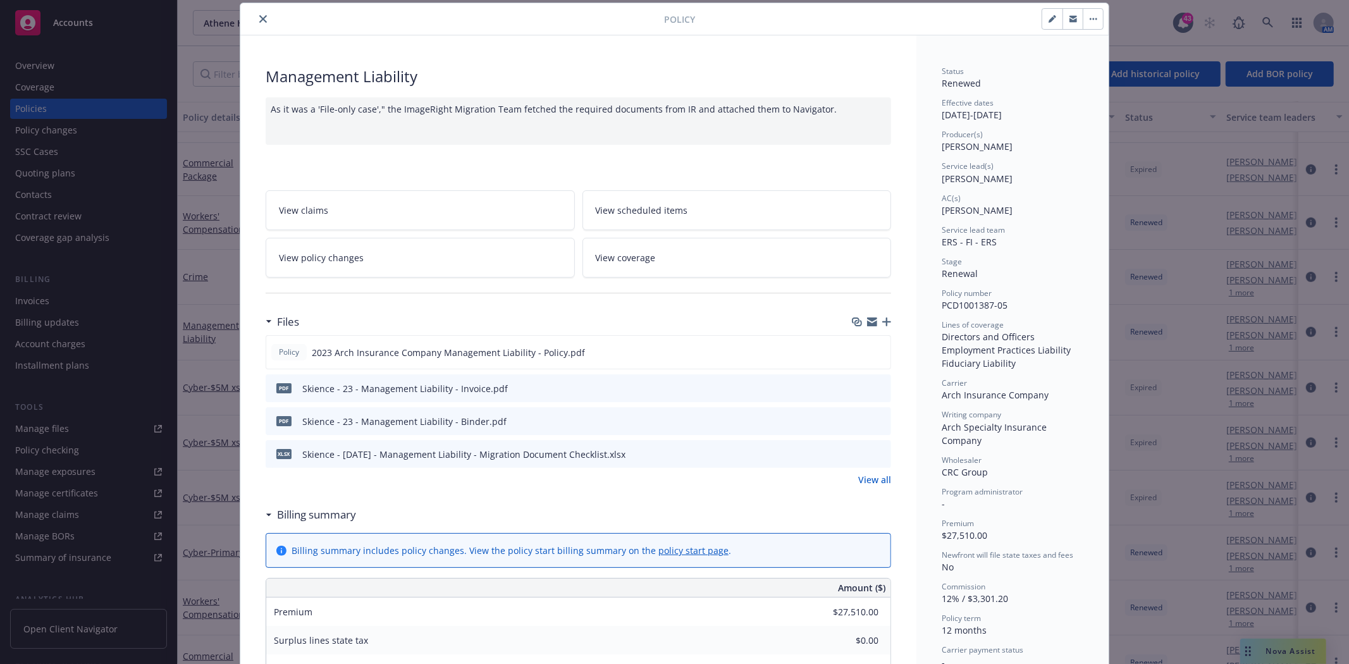
click at [880, 386] on button "preview file" at bounding box center [879, 387] width 14 height 11
click at [259, 22] on icon "close" at bounding box center [263, 19] width 8 height 8
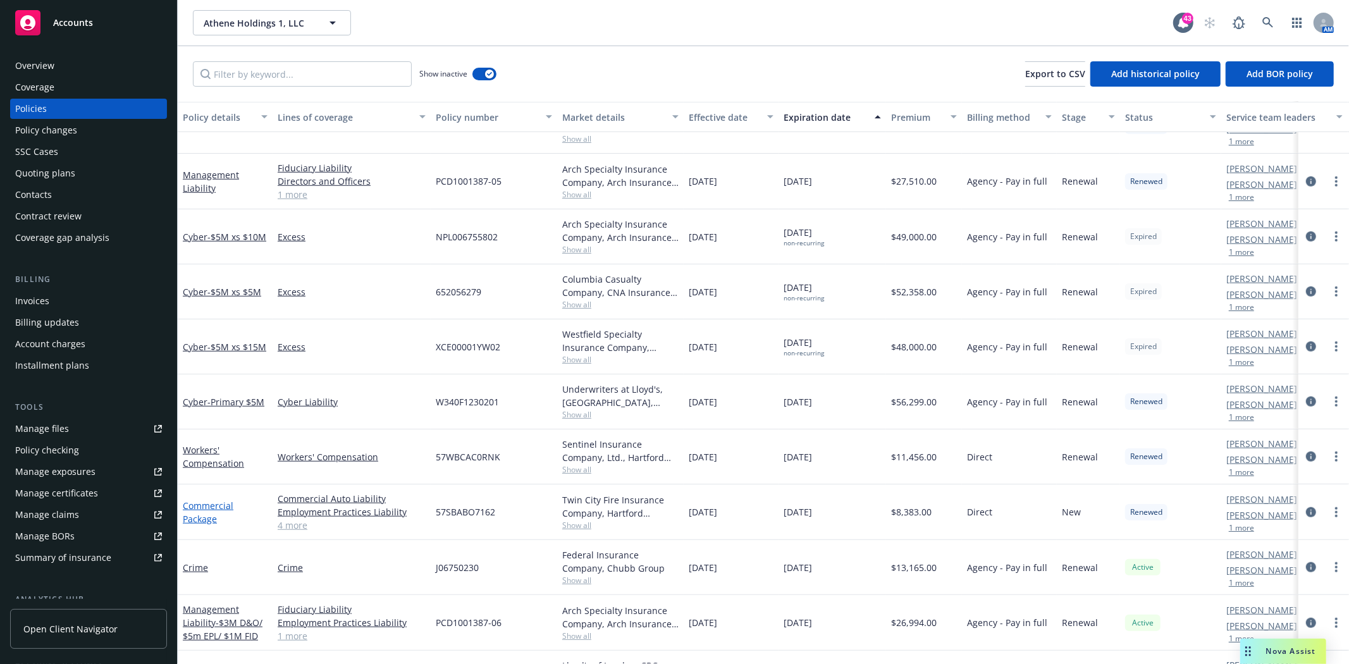
scroll to position [983, 0]
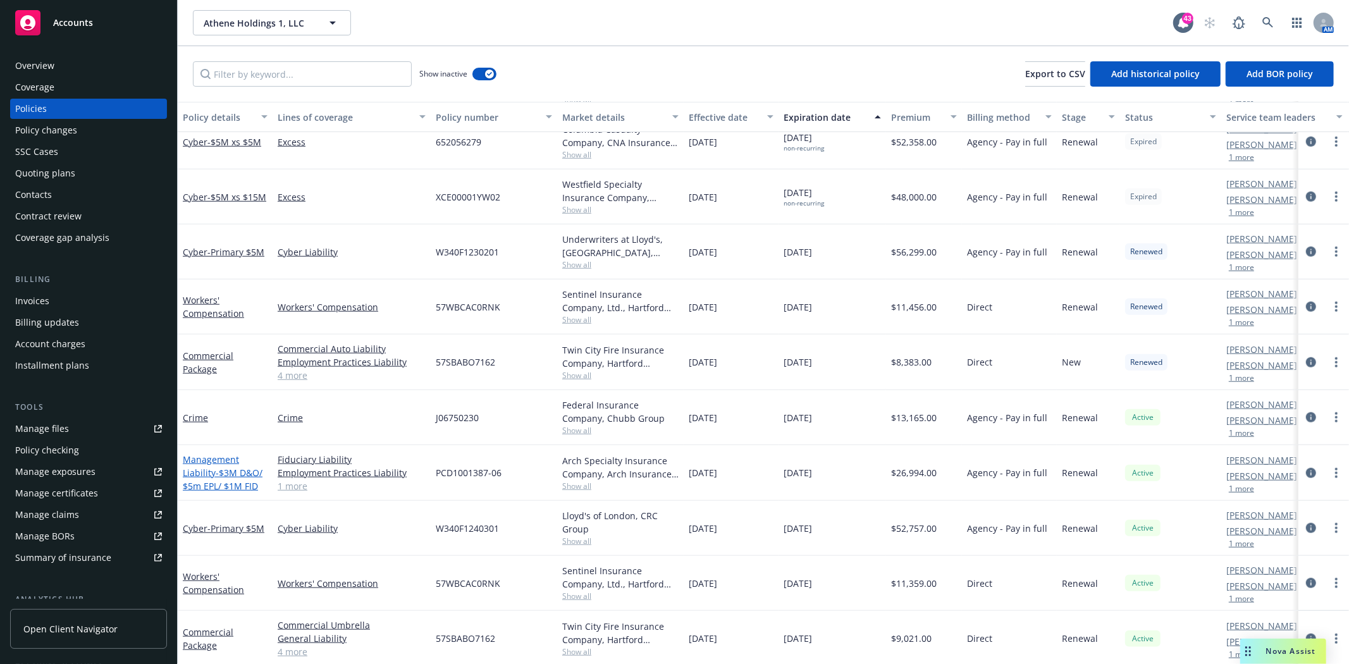
click at [201, 473] on link "Management Liability - $3M D&O/ $5m EPL/ $1M FID" at bounding box center [223, 472] width 80 height 39
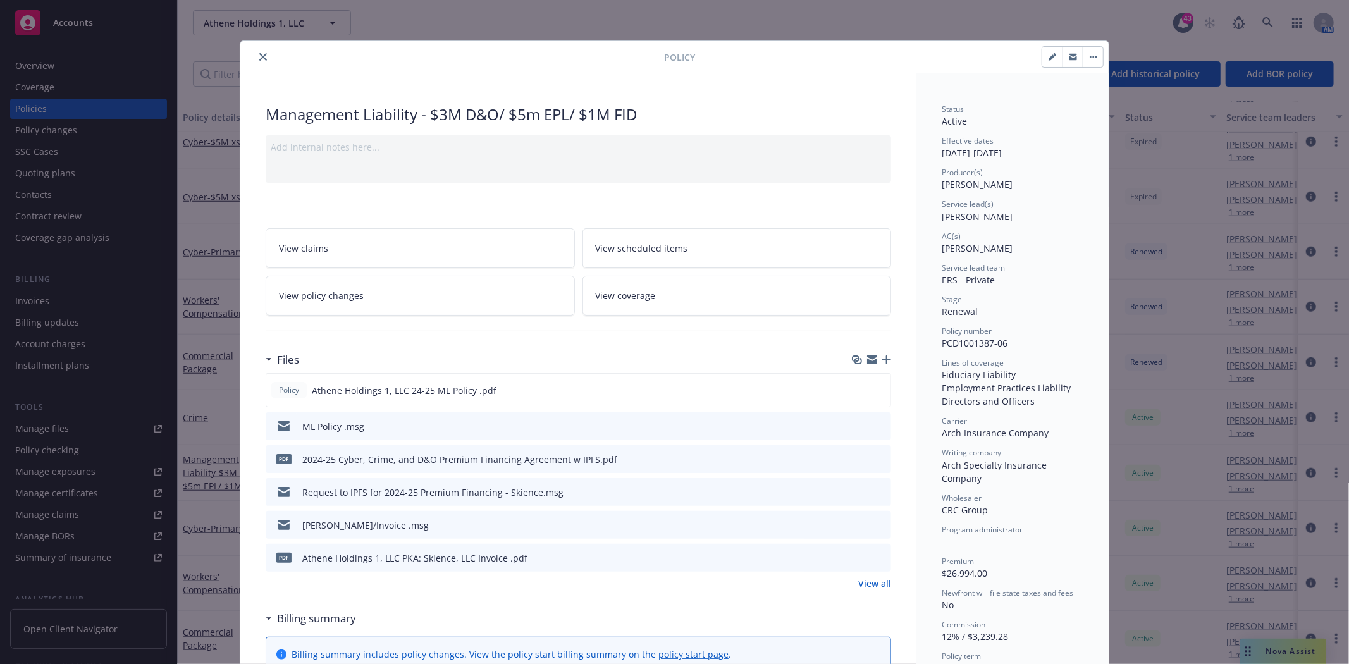
scroll to position [38, 0]
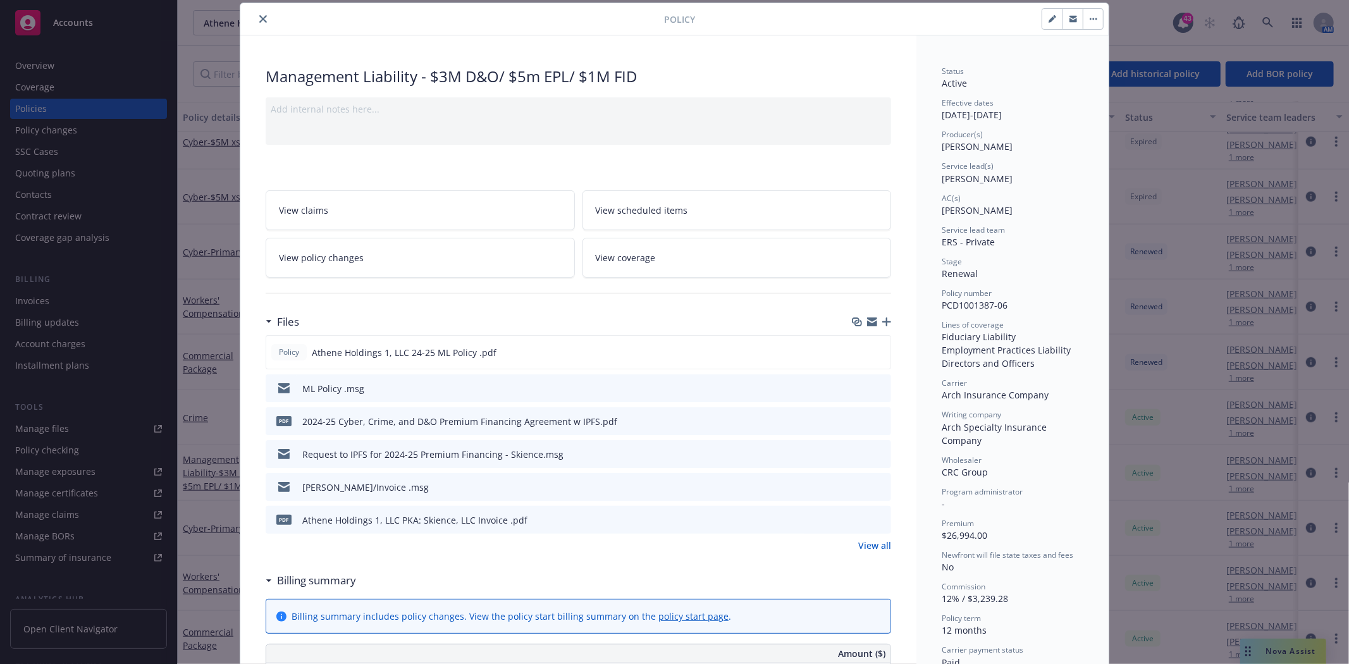
click at [873, 487] on icon "preview file" at bounding box center [878, 486] width 11 height 9
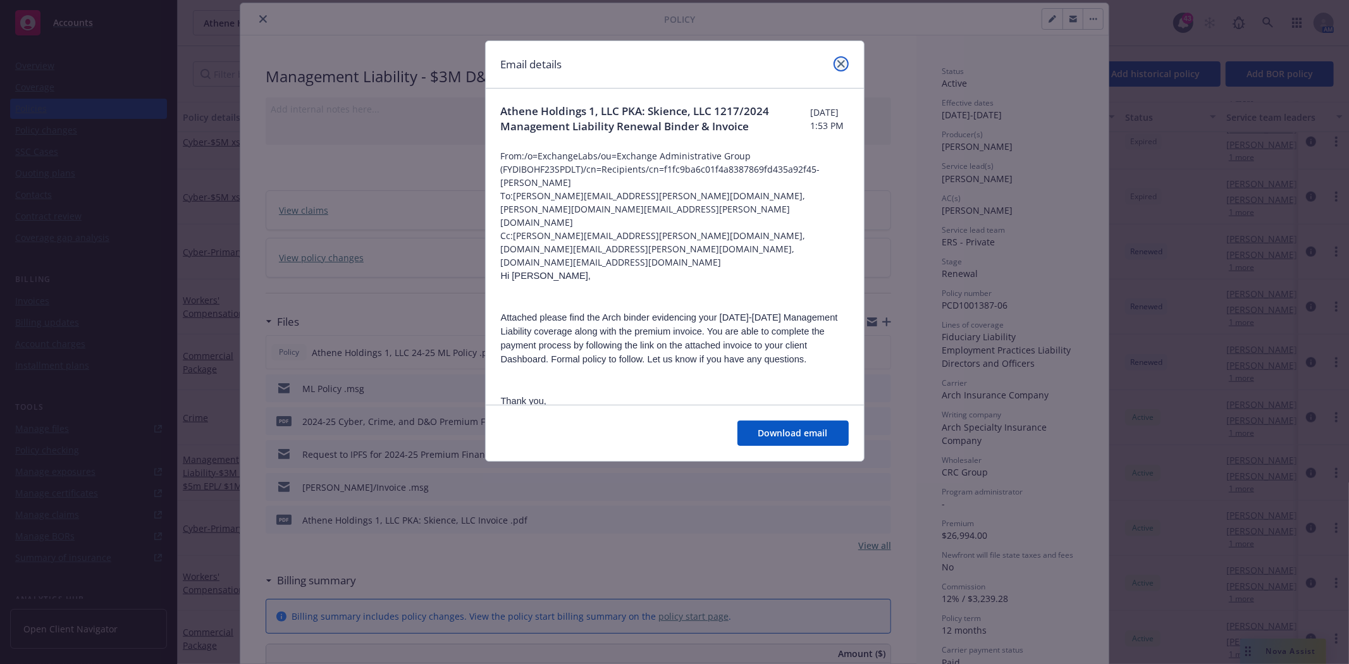
click at [836, 64] on link "close" at bounding box center [840, 63] width 15 height 15
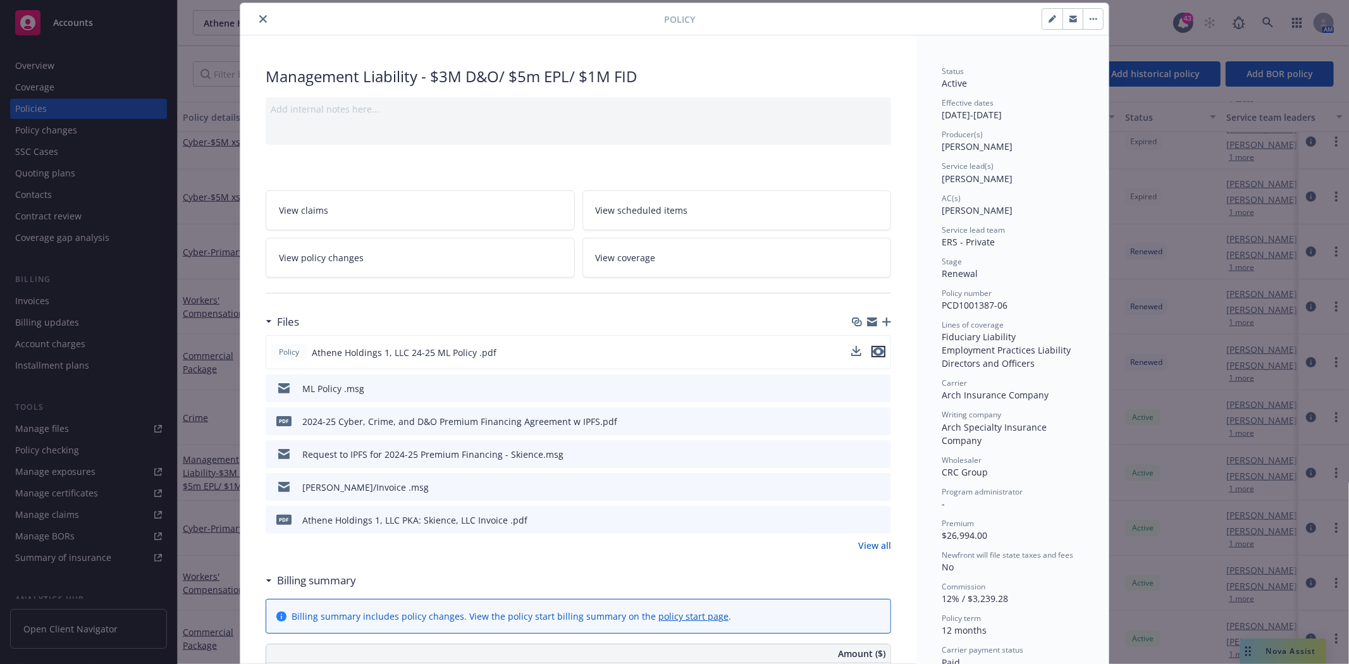
click at [875, 350] on icon "preview file" at bounding box center [878, 351] width 11 height 9
click at [875, 521] on icon "preview file" at bounding box center [878, 519] width 11 height 9
click at [873, 350] on icon "preview file" at bounding box center [878, 351] width 11 height 9
drag, startPoint x: 259, startPoint y: 15, endPoint x: 374, endPoint y: 66, distance: 125.7
click at [259, 15] on icon "close" at bounding box center [263, 19] width 8 height 8
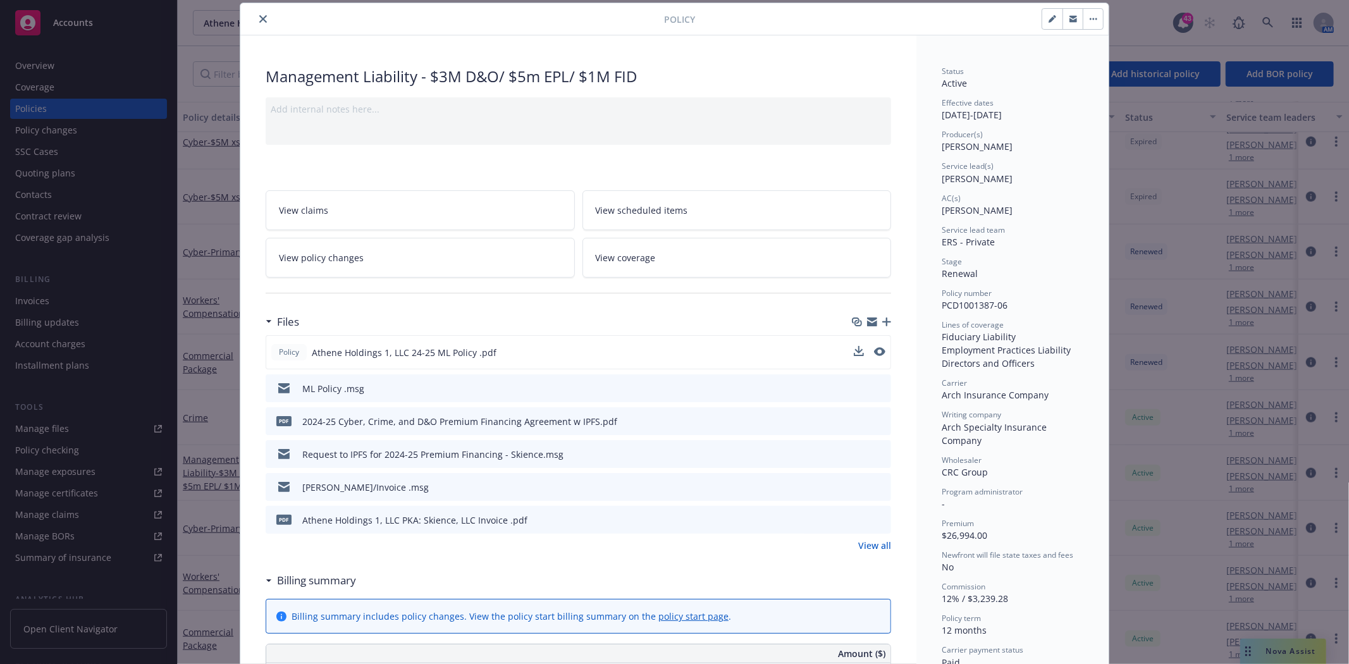
click at [259, 21] on icon "close" at bounding box center [263, 19] width 8 height 8
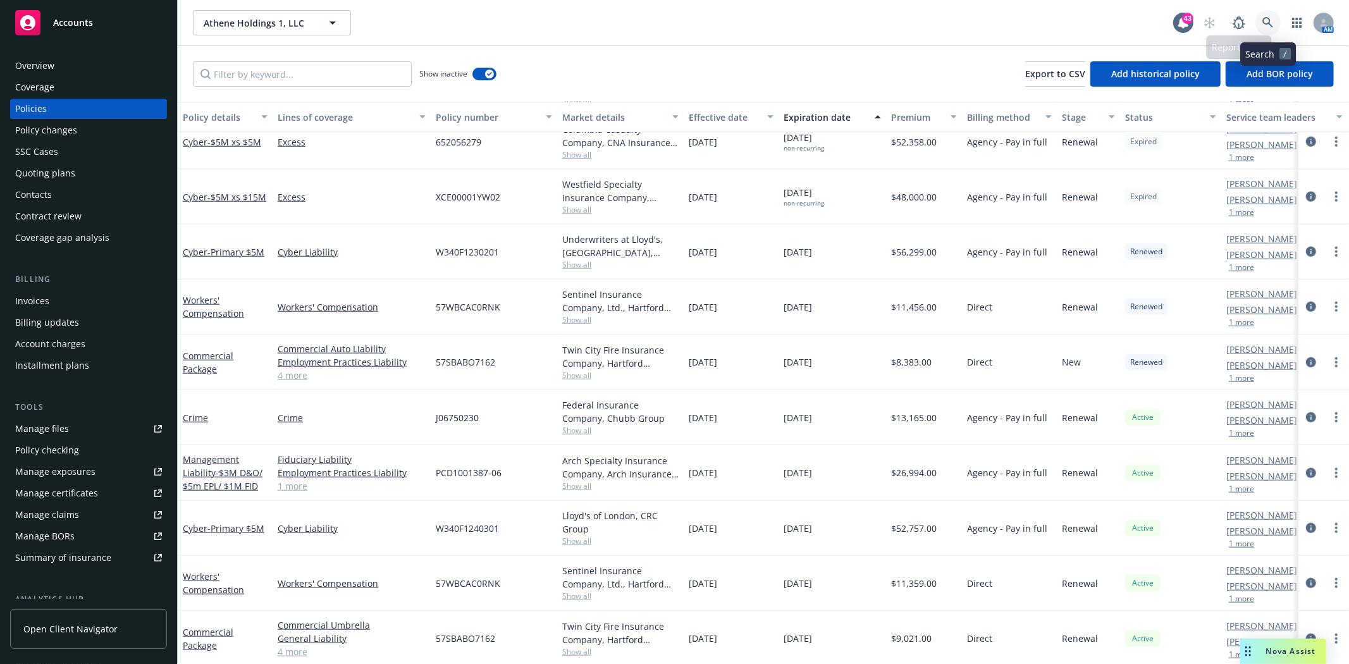
click at [1268, 21] on icon at bounding box center [1267, 22] width 11 height 11
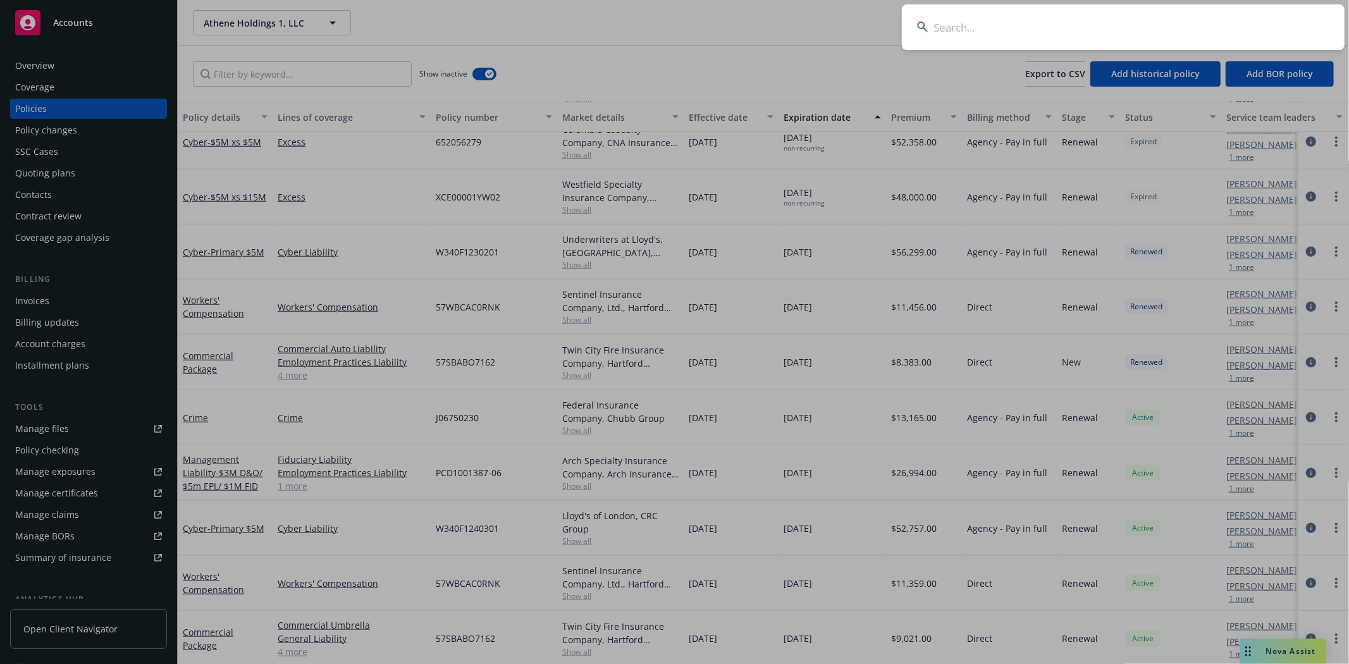
click at [990, 18] on input at bounding box center [1123, 27] width 443 height 46
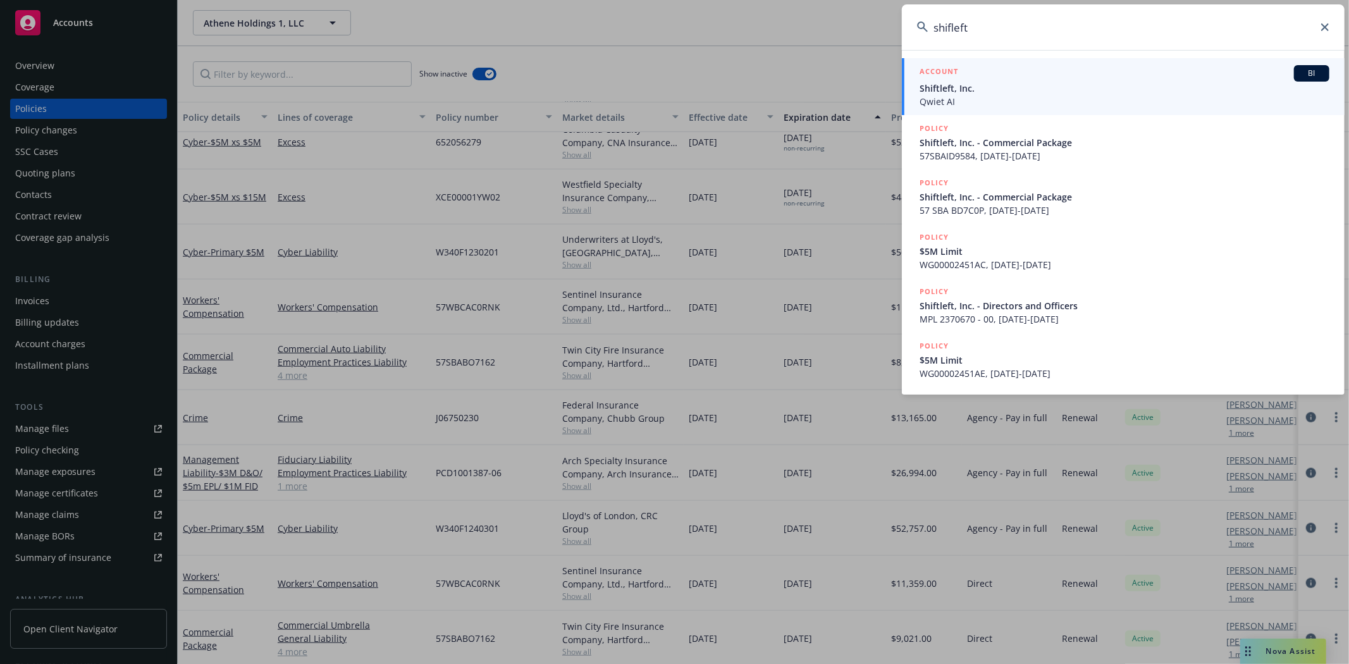
type input "shifleft"
click at [957, 91] on span "Shiftleft, Inc." at bounding box center [1124, 88] width 410 height 13
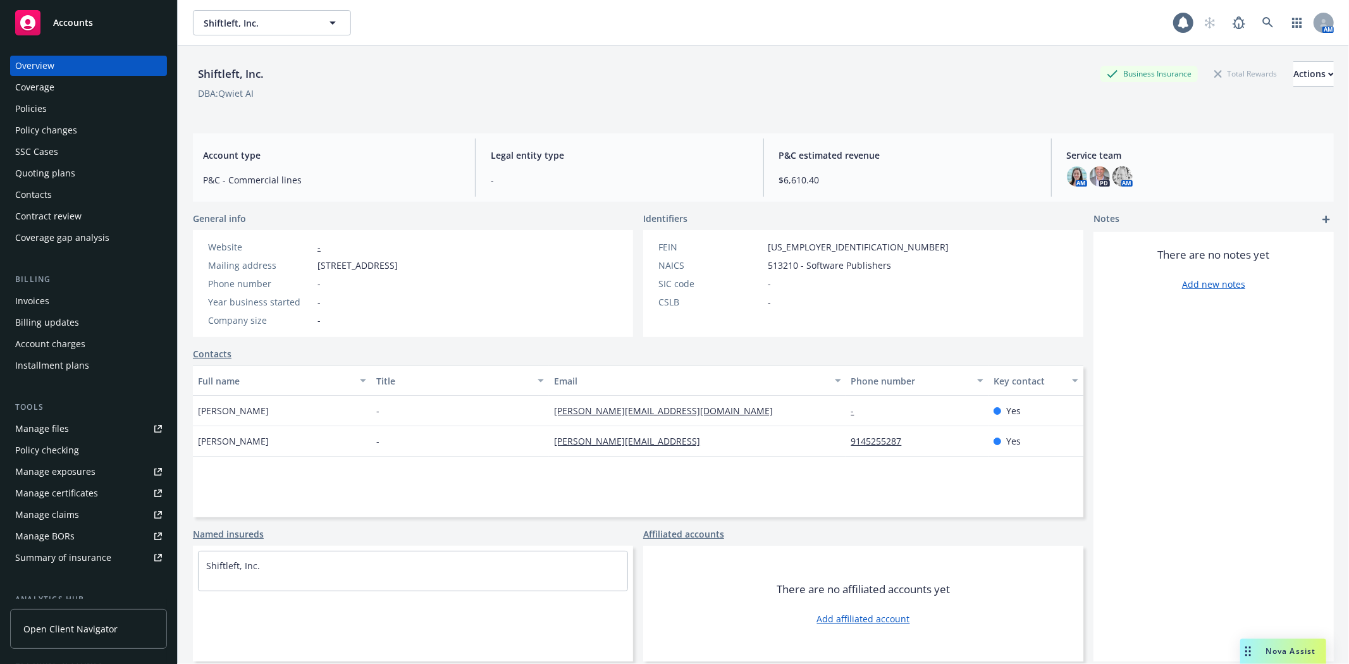
click at [89, 111] on div "Policies" at bounding box center [88, 109] width 147 height 20
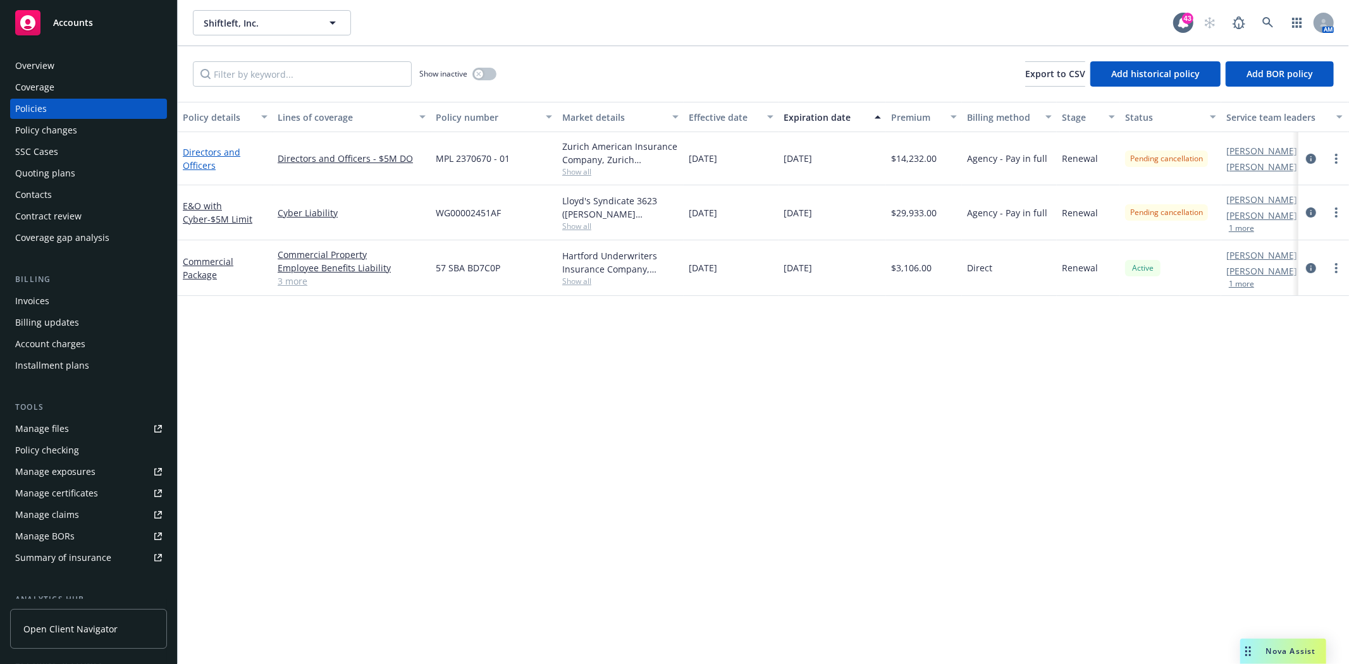
click at [203, 150] on link "Directors and Officers" at bounding box center [212, 158] width 58 height 25
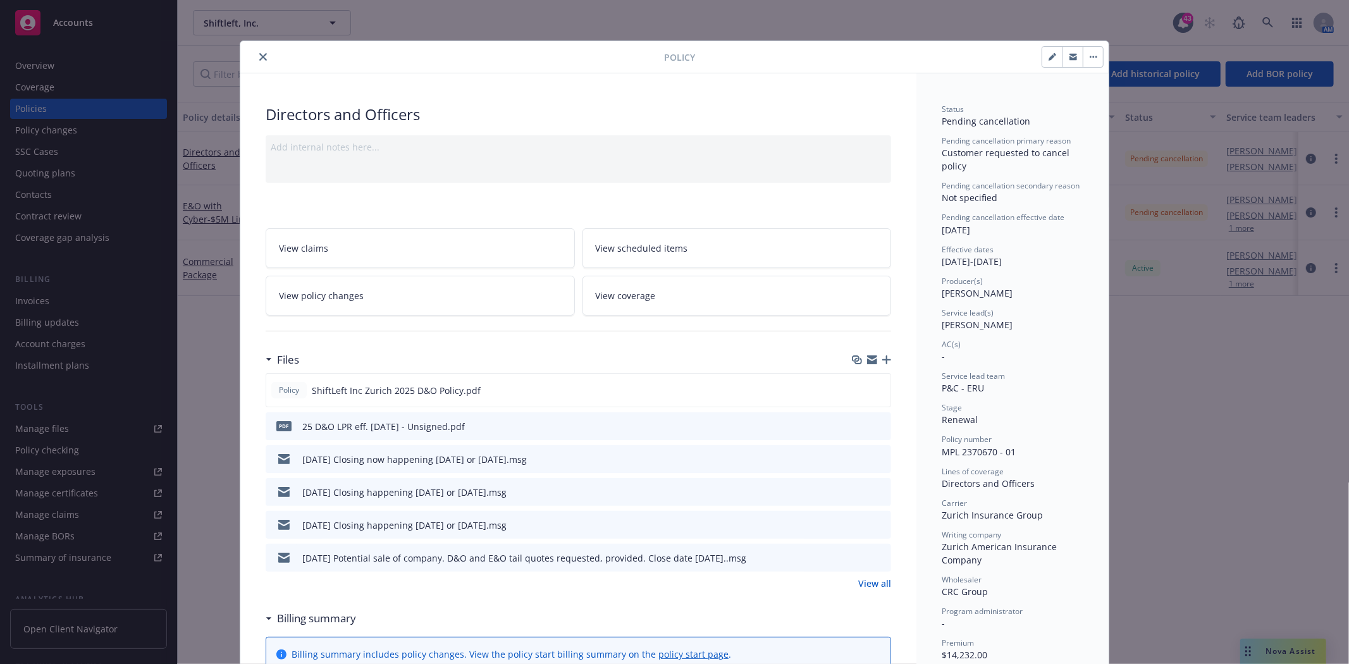
drag, startPoint x: 257, startPoint y: 58, endPoint x: 259, endPoint y: 90, distance: 31.7
click at [259, 58] on icon "close" at bounding box center [263, 57] width 8 height 8
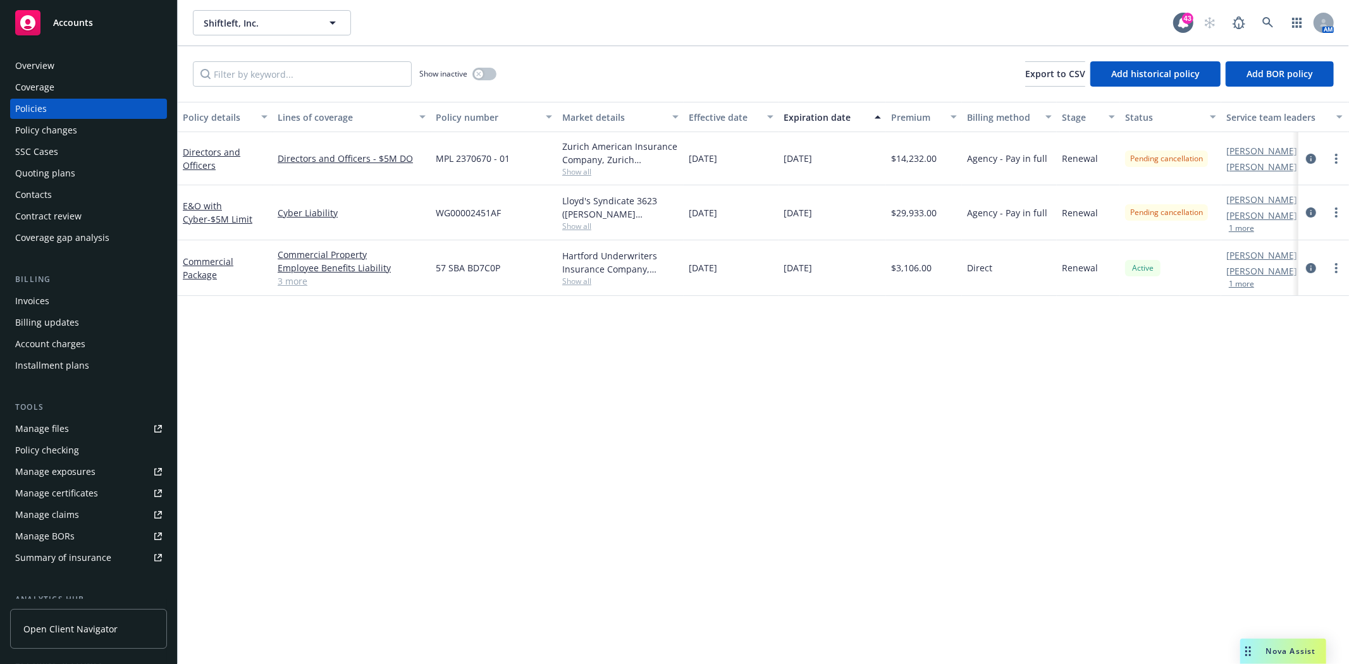
click at [33, 126] on div "Policy changes" at bounding box center [46, 130] width 62 height 20
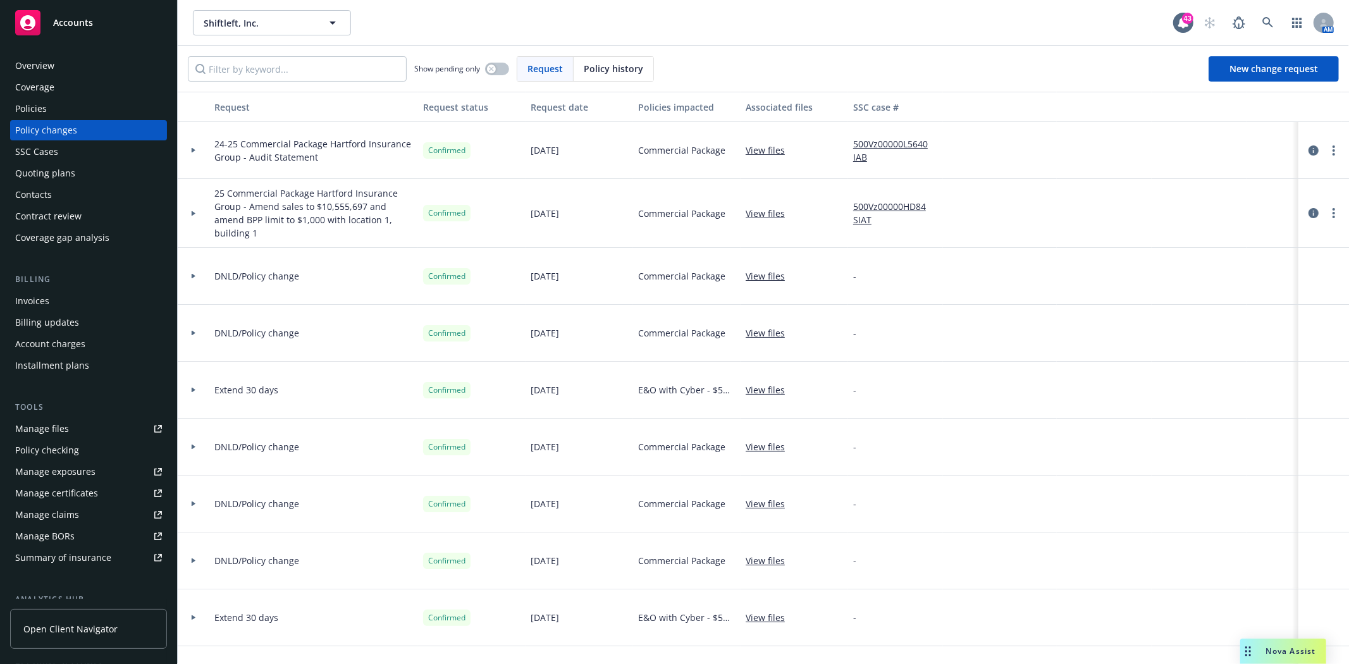
click at [39, 107] on div "Policies" at bounding box center [31, 109] width 32 height 20
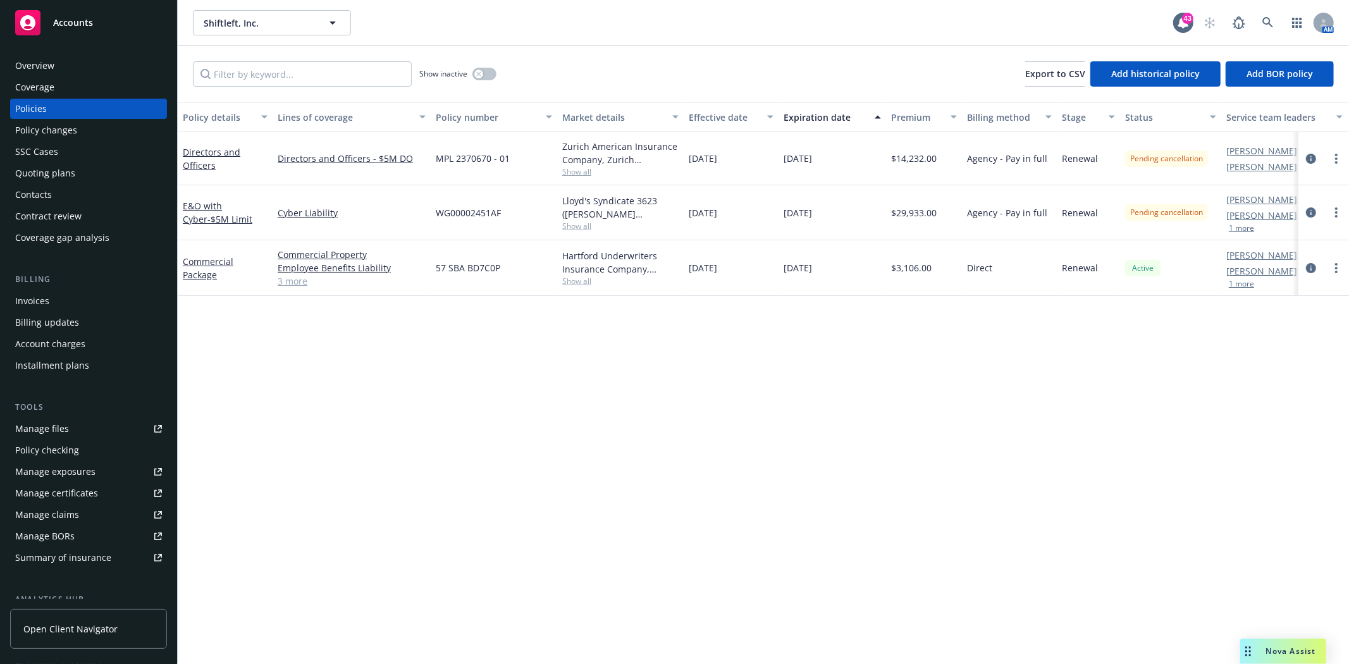
click at [34, 130] on div "Policy changes" at bounding box center [46, 130] width 62 height 20
